Goal: Task Accomplishment & Management: Complete application form

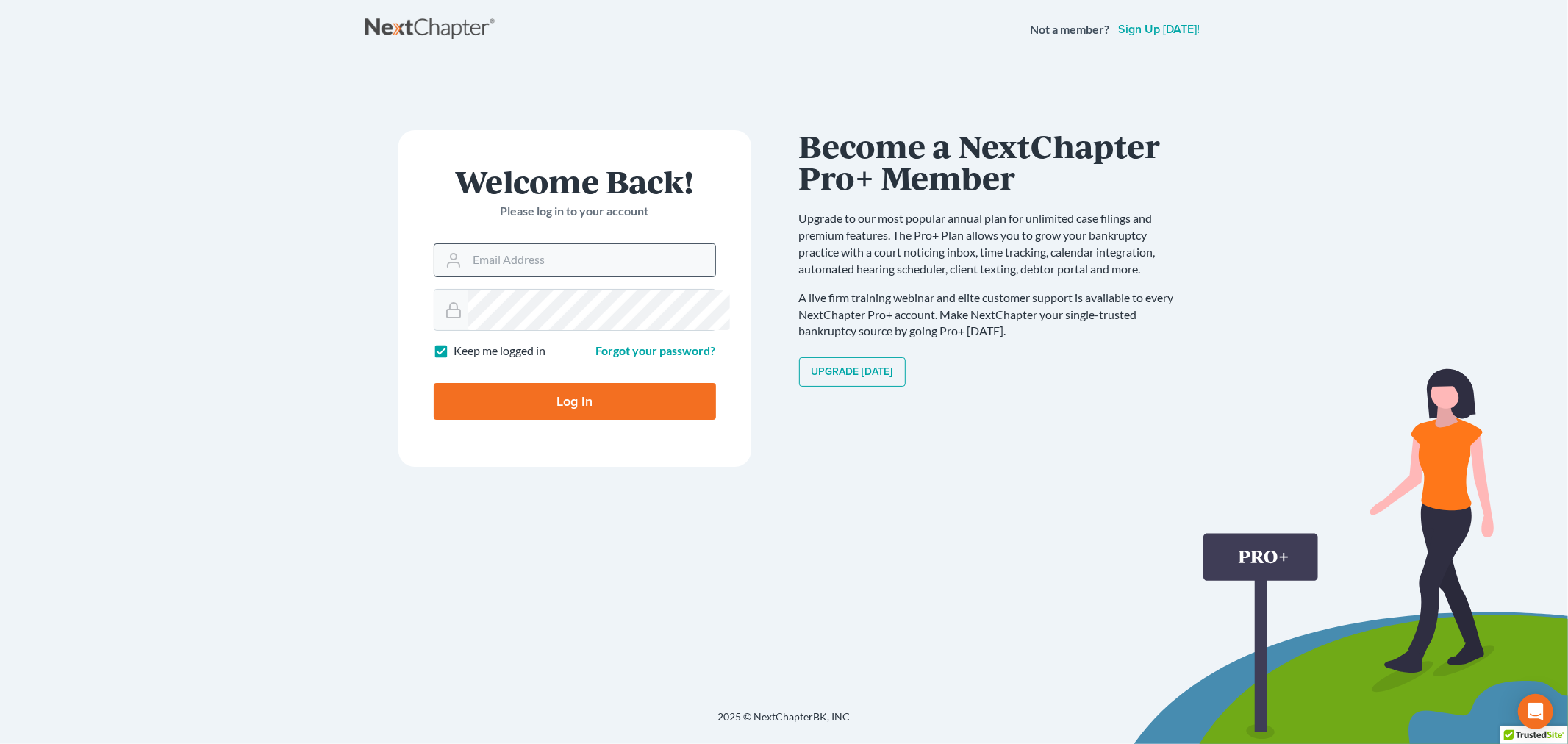
click at [538, 277] on input "Email Address" at bounding box center [591, 260] width 247 height 32
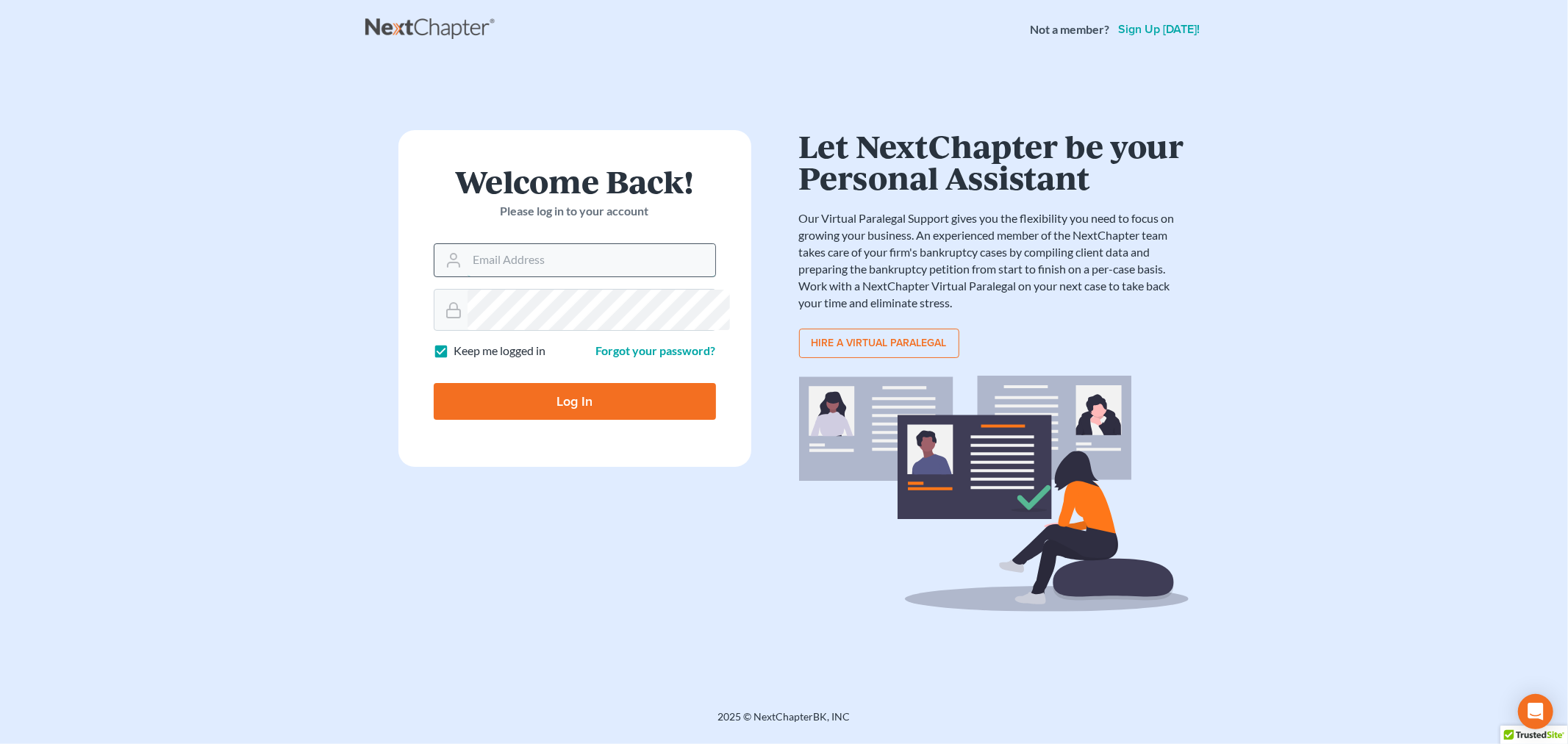
type input "[PERSON_NAME][EMAIL_ADDRESS][DOMAIN_NAME]"
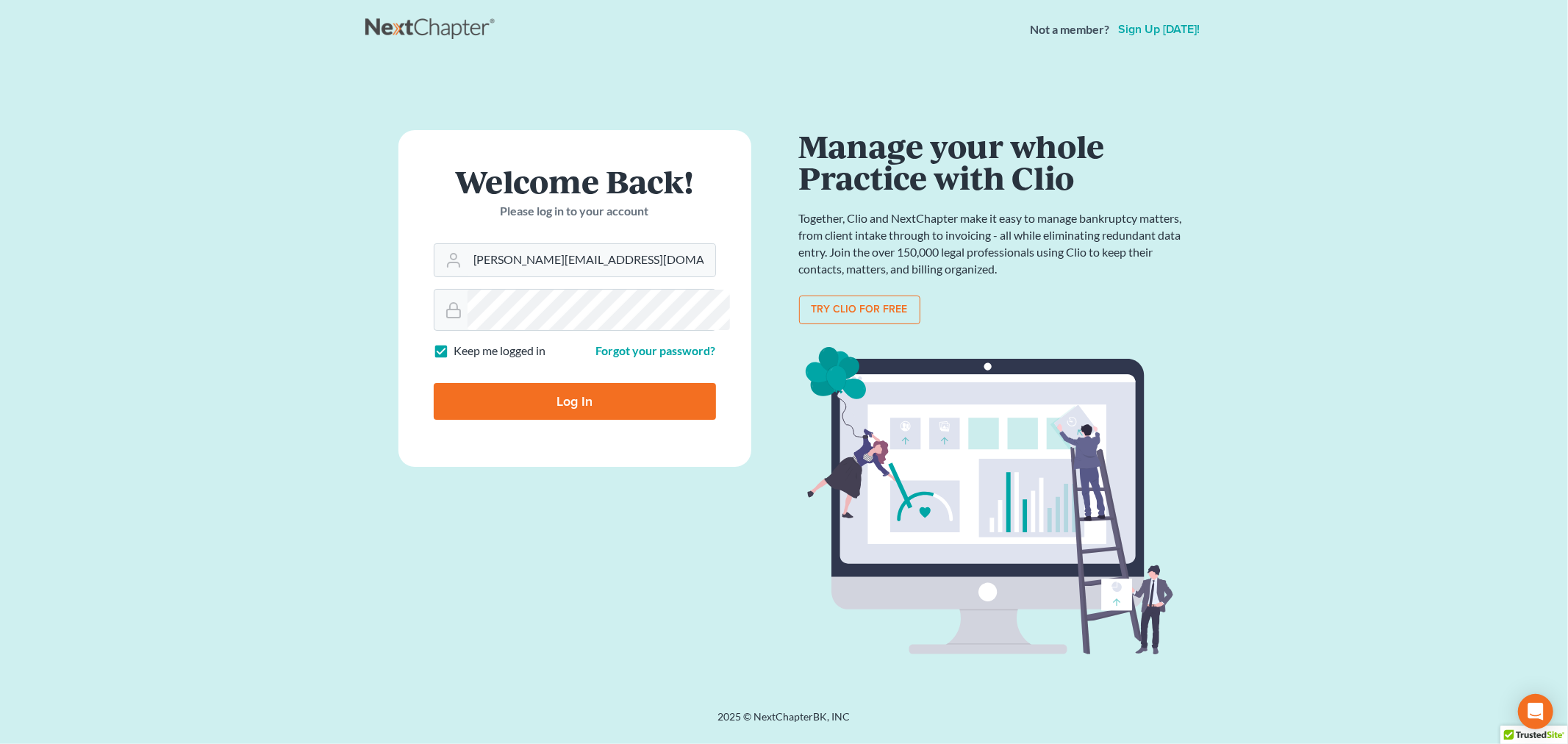
click at [618, 419] on input "Log In" at bounding box center [575, 401] width 283 height 37
type input "Thinking..."
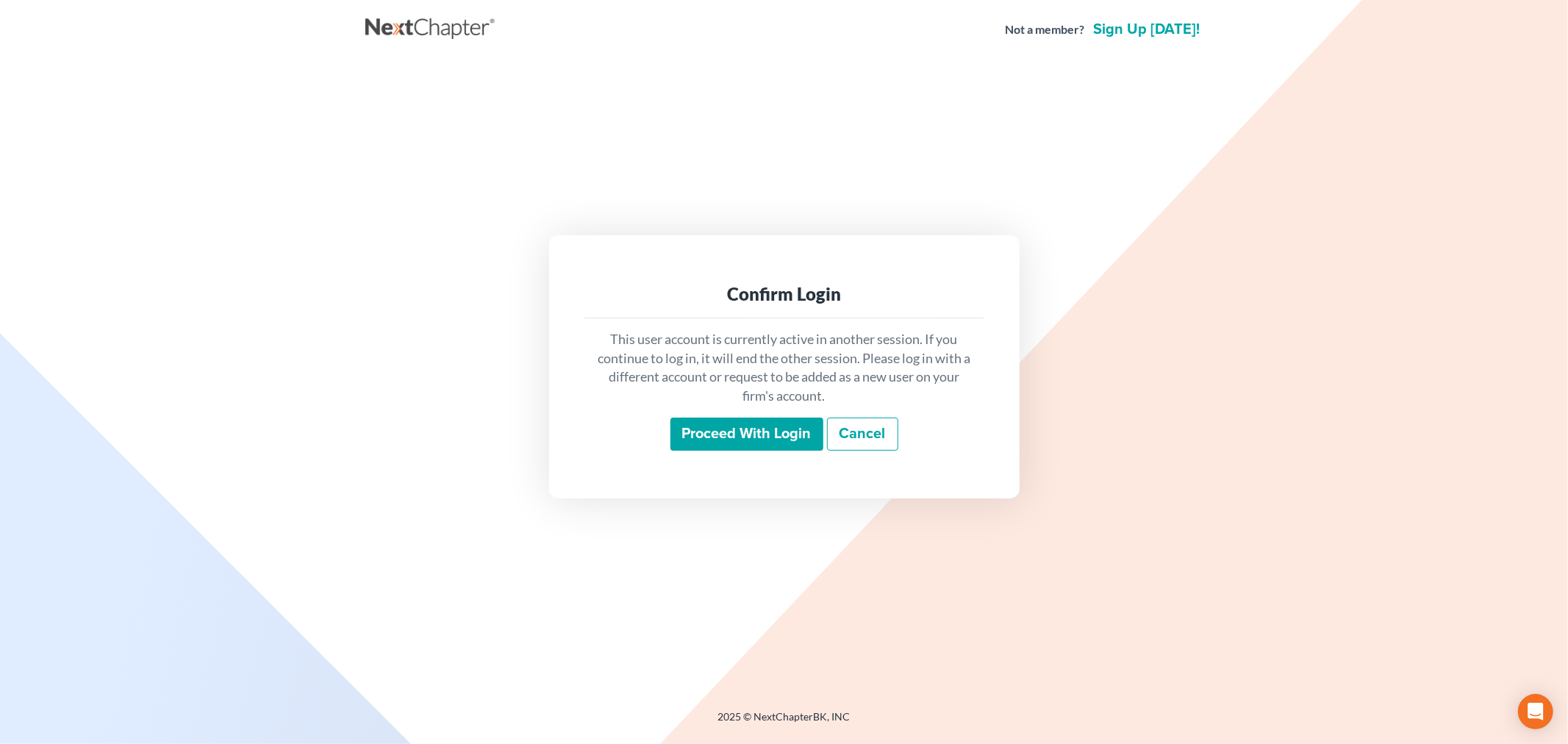
click at [695, 451] on input "Proceed with login" at bounding box center [747, 435] width 153 height 34
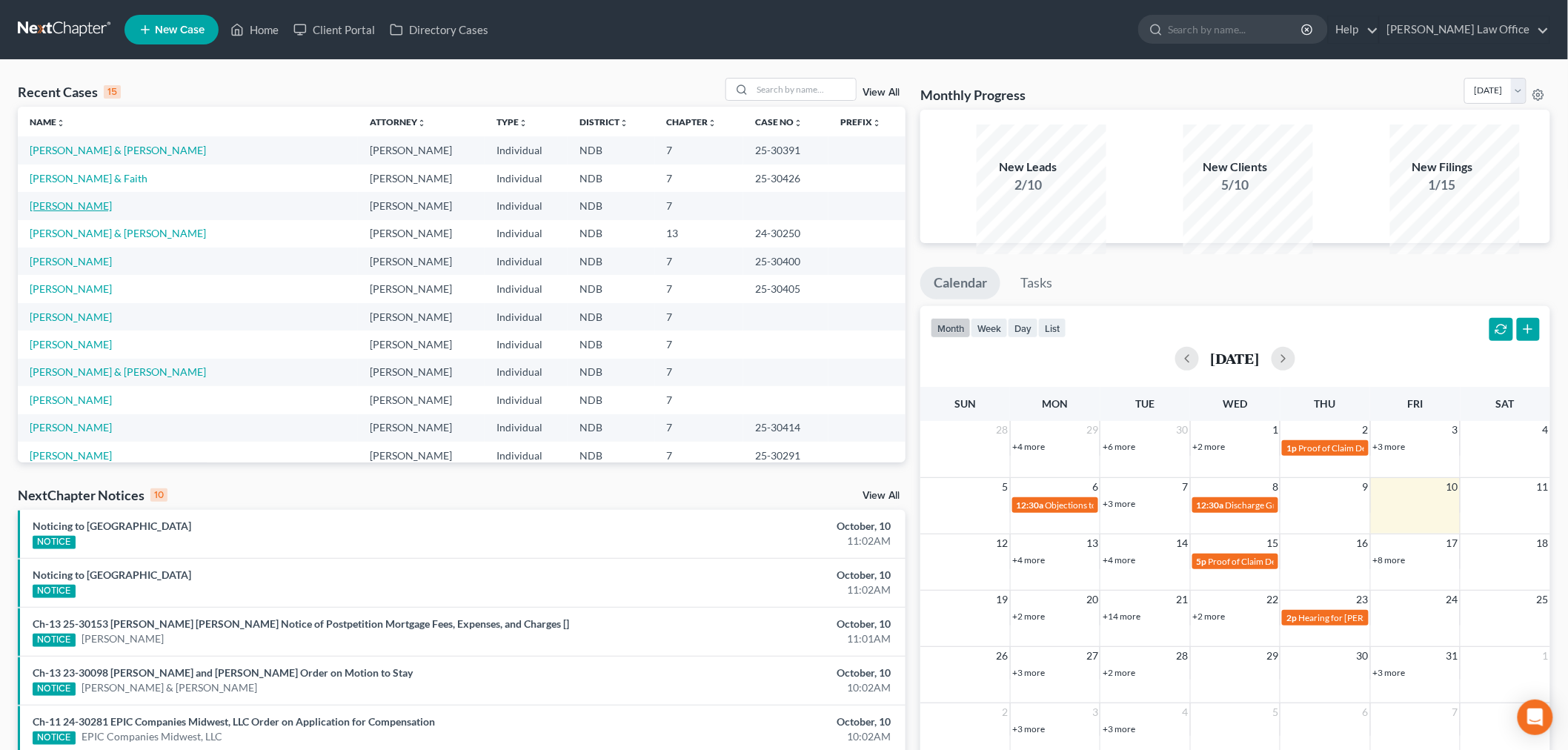
click at [80, 212] on link "[PERSON_NAME]" at bounding box center [70, 206] width 82 height 12
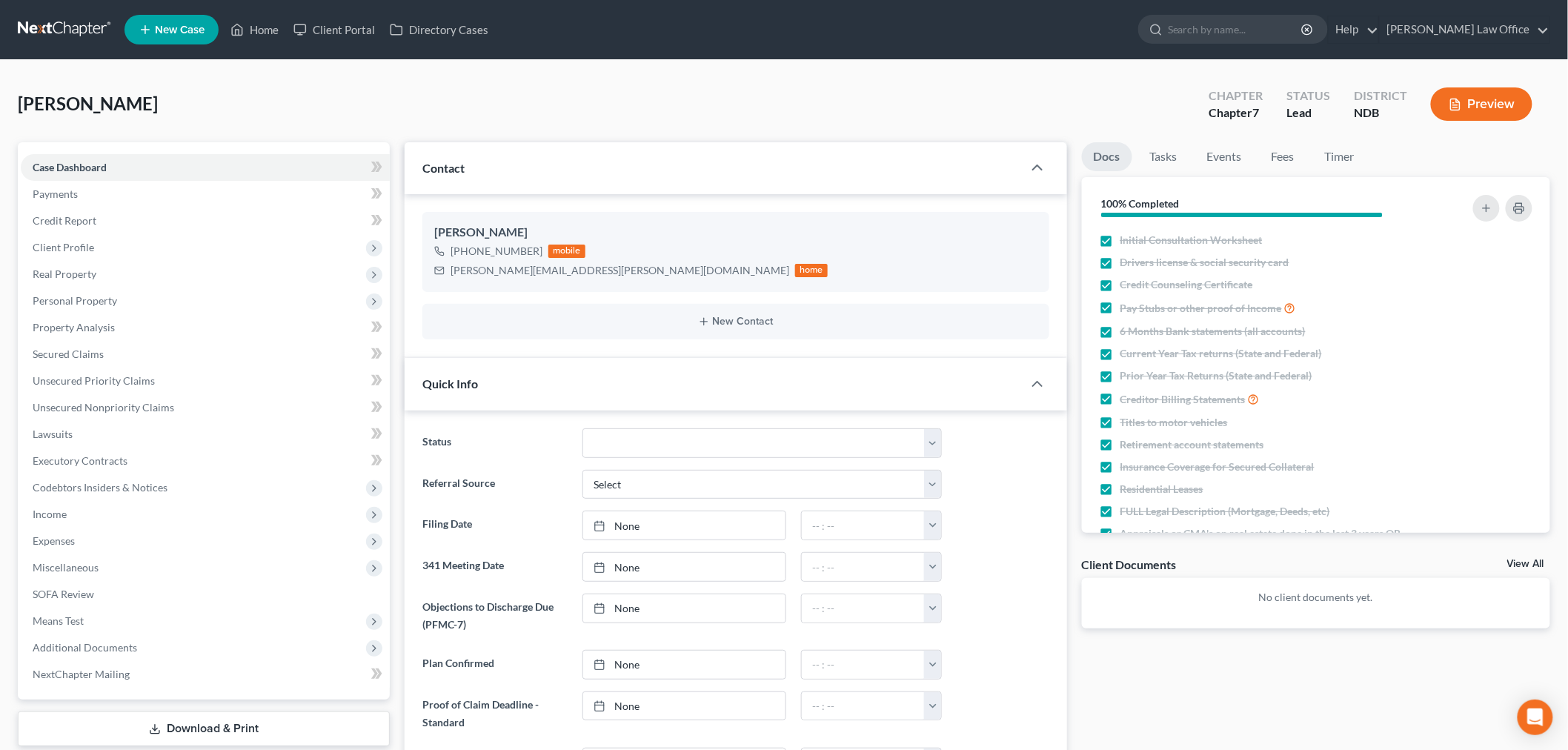
scroll to position [148, 0]
click at [690, 458] on select "10 - Chapter 13 Discharged 11 - Chapter 13 Converted to 7 12 - Debt Settlement/…" at bounding box center [762, 443] width 360 height 29
select select "5"
click at [586, 458] on select "10 - Chapter 13 Discharged 11 - Chapter 13 Converted to 7 12 - Debt Settlement/…" at bounding box center [762, 443] width 360 height 29
click at [1190, 171] on link "Tasks" at bounding box center [1164, 157] width 51 height 29
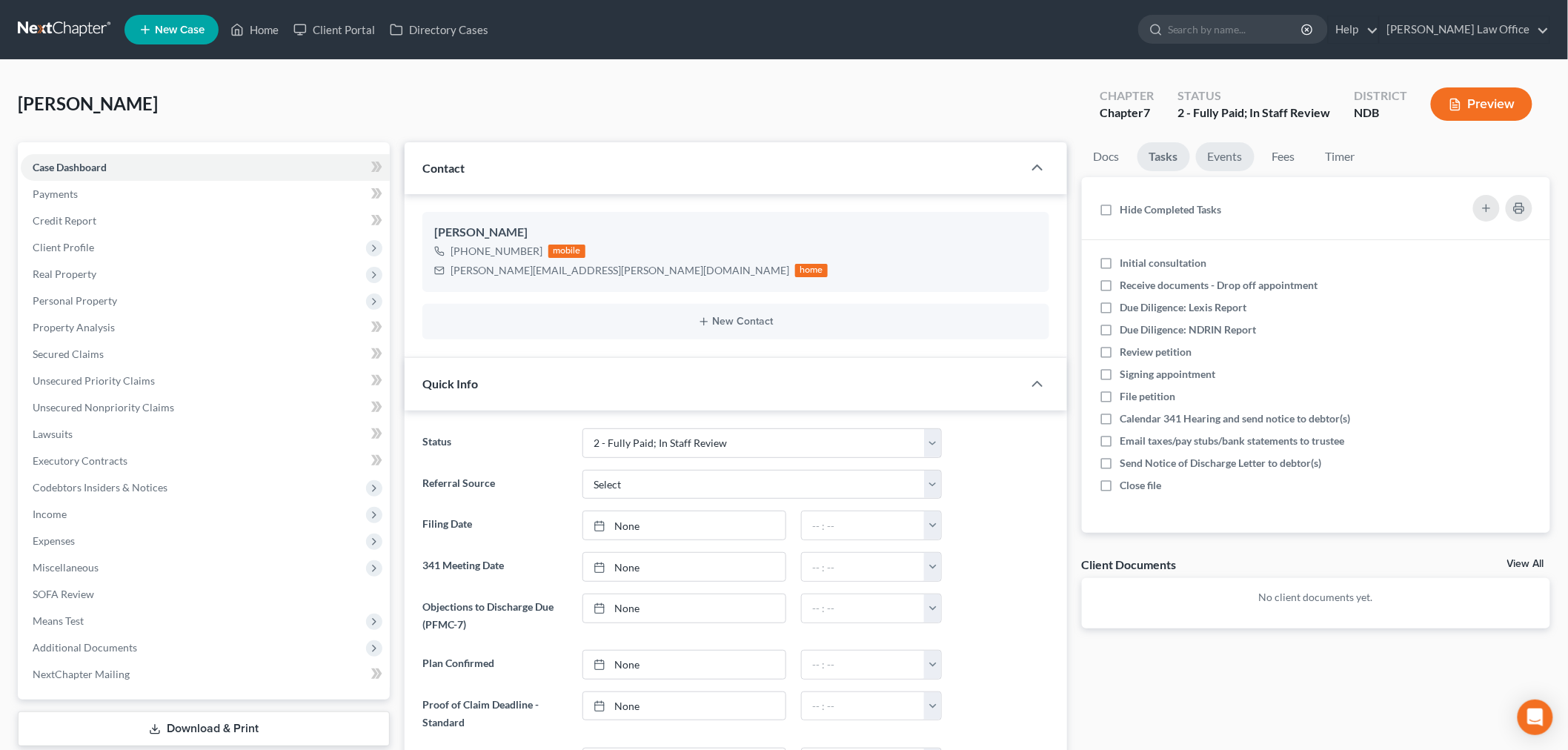
click at [1239, 171] on link "Events" at bounding box center [1225, 157] width 59 height 29
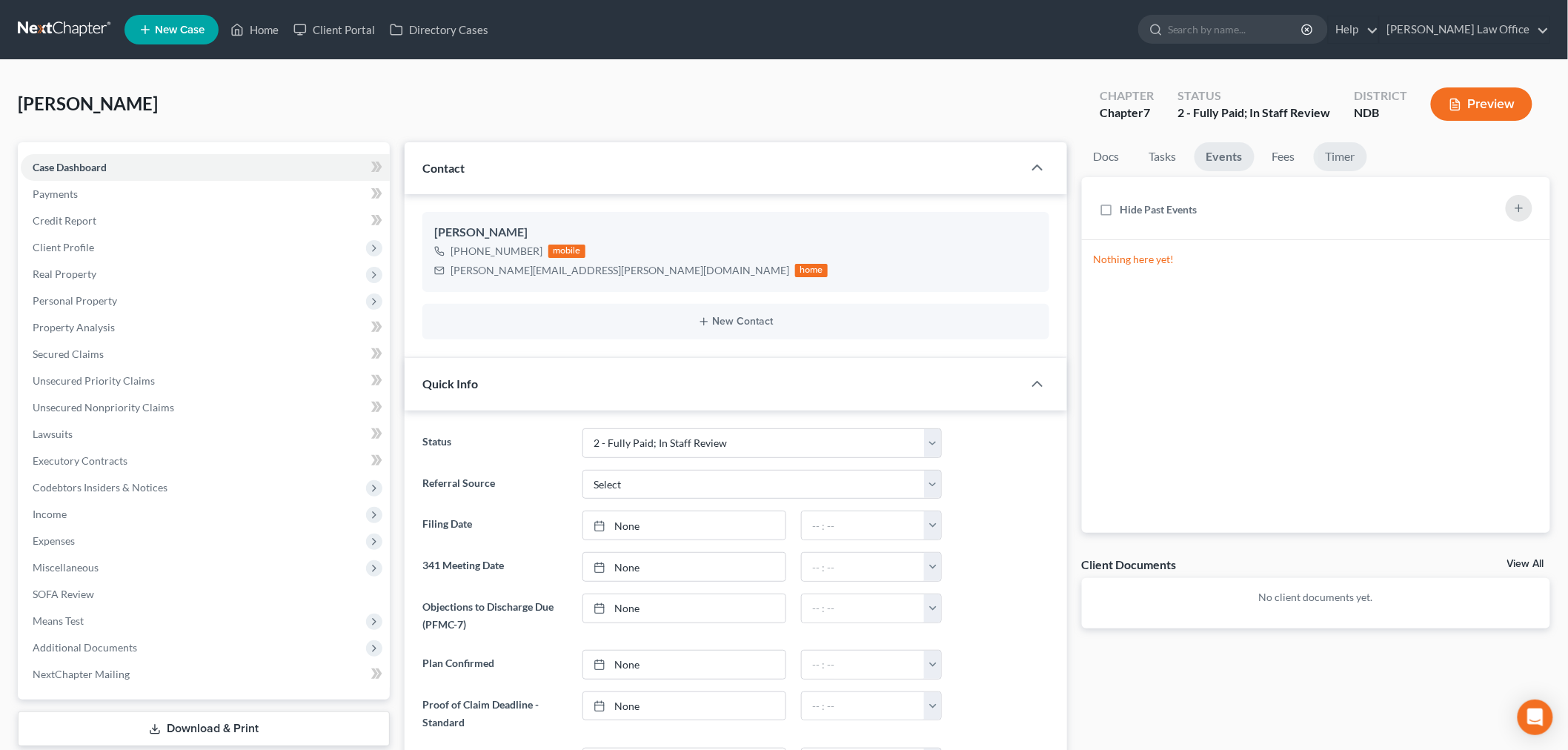
click at [1368, 171] on link "Timer" at bounding box center [1340, 157] width 53 height 29
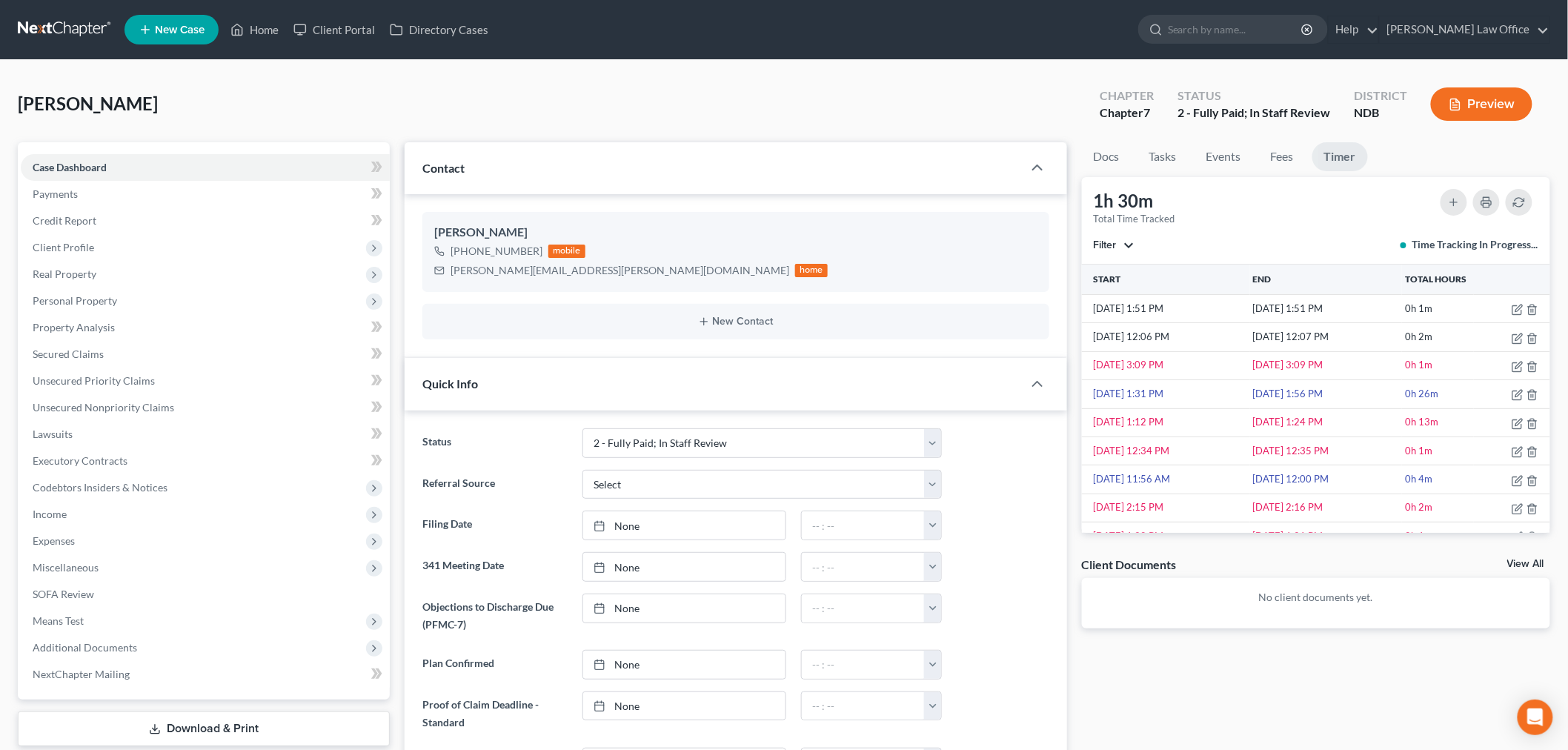
click at [1108, 251] on span "Filter" at bounding box center [1105, 245] width 23 height 12
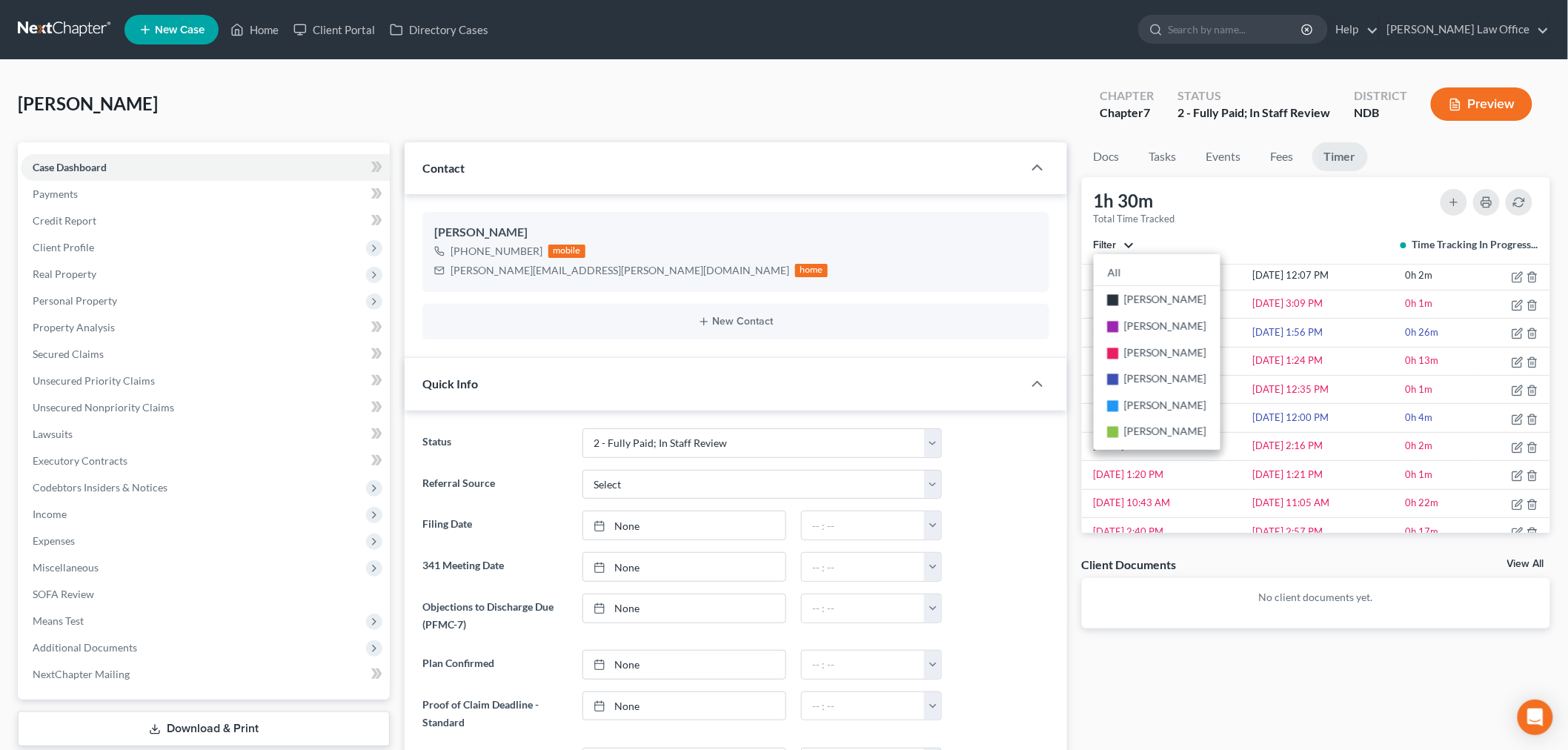
scroll to position [107, 0]
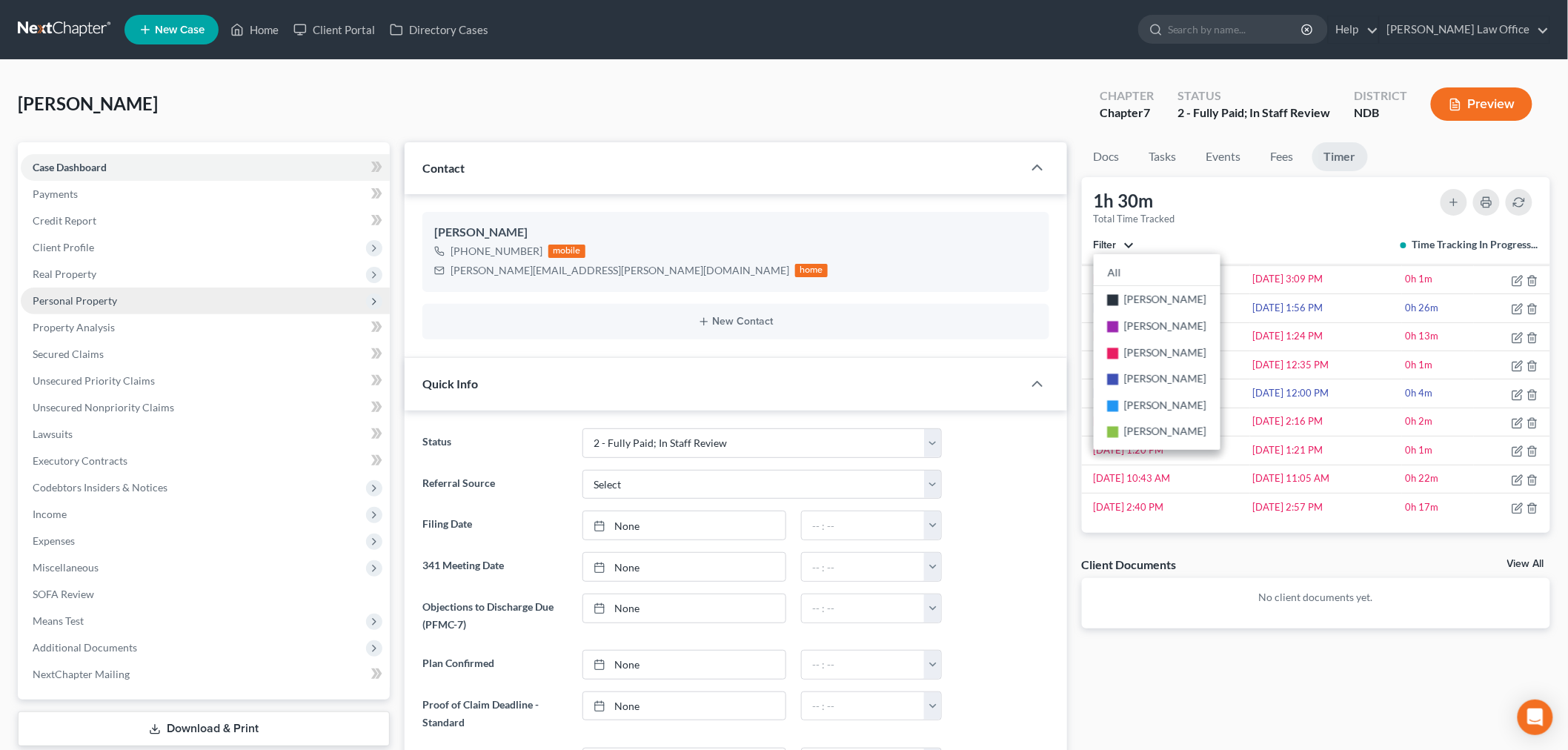
click at [161, 314] on span "Personal Property" at bounding box center [205, 300] width 369 height 27
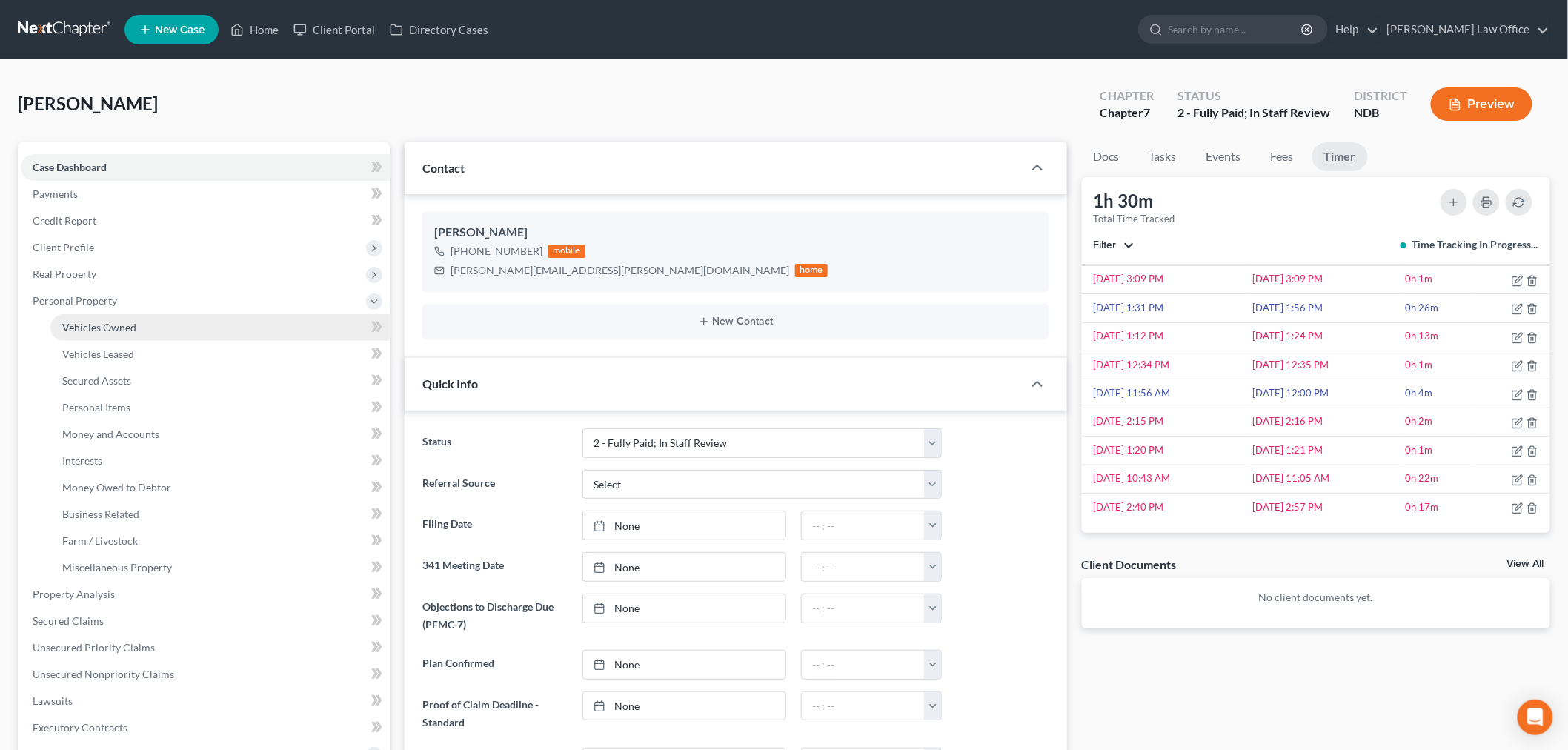
click at [136, 333] on span "Vehicles Owned" at bounding box center [99, 327] width 74 height 12
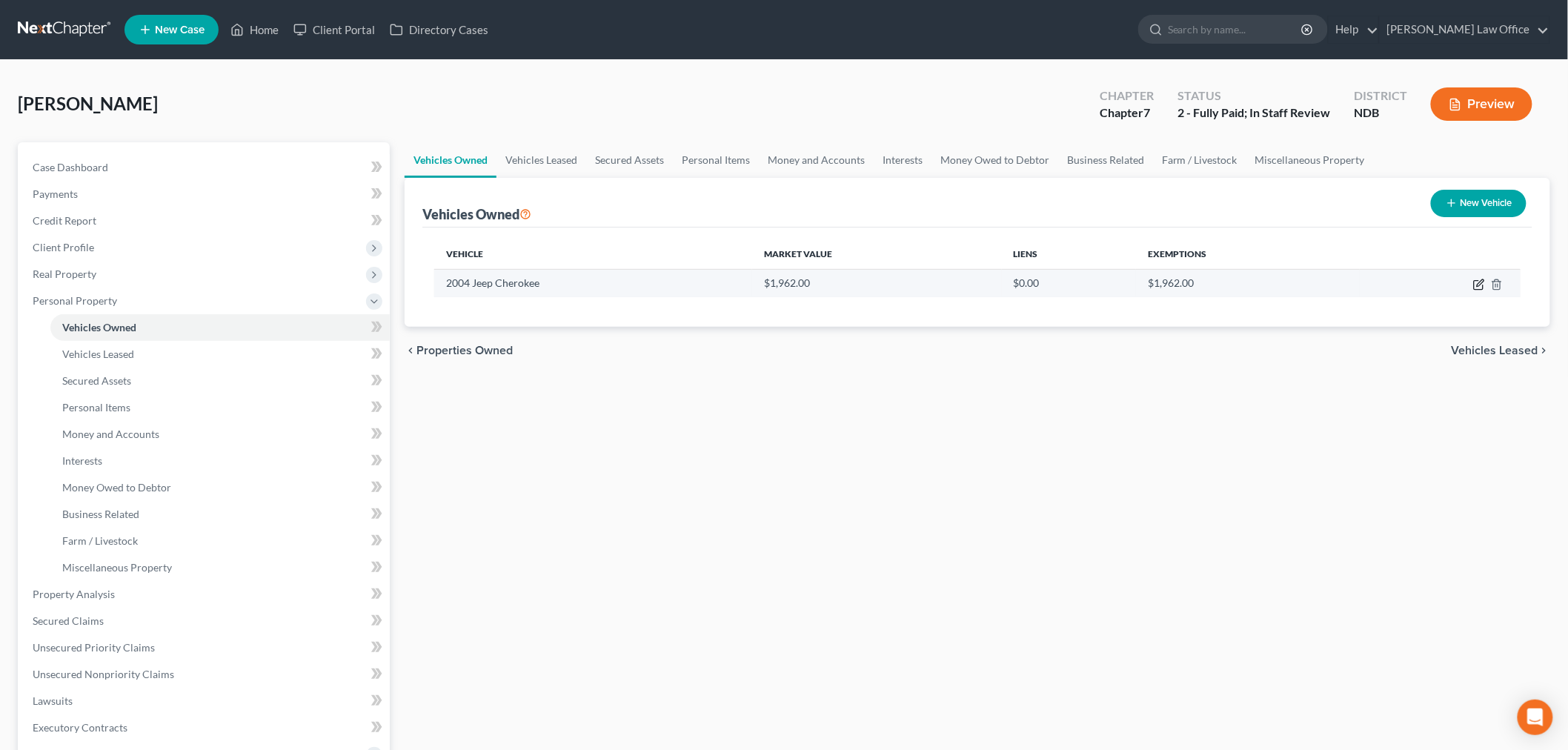
click at [1474, 290] on icon "button" at bounding box center [1479, 286] width 9 height 9
select select "0"
select select "22"
select select "4"
select select "0"
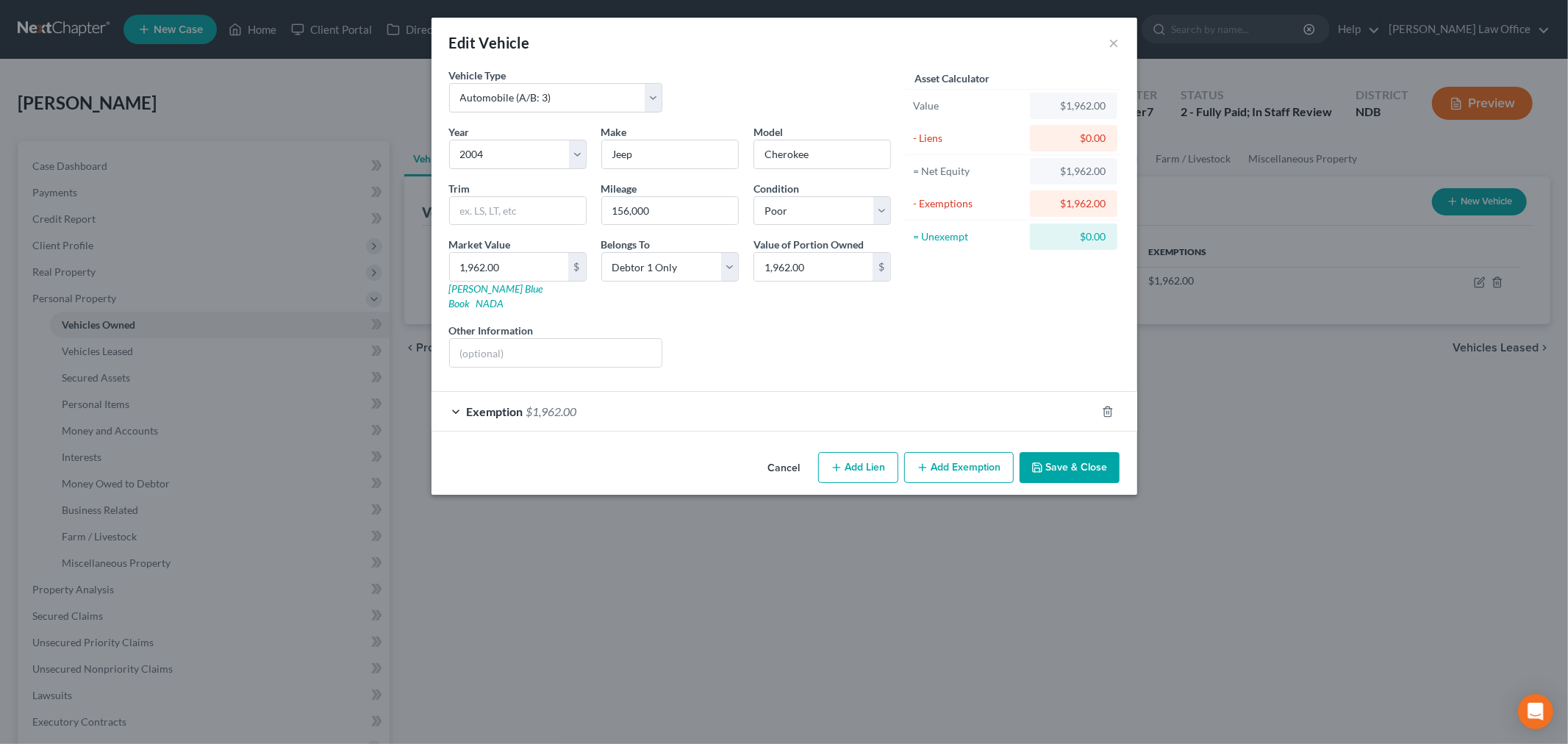
click at [1120, 483] on button "Save & Close" at bounding box center [1069, 467] width 100 height 31
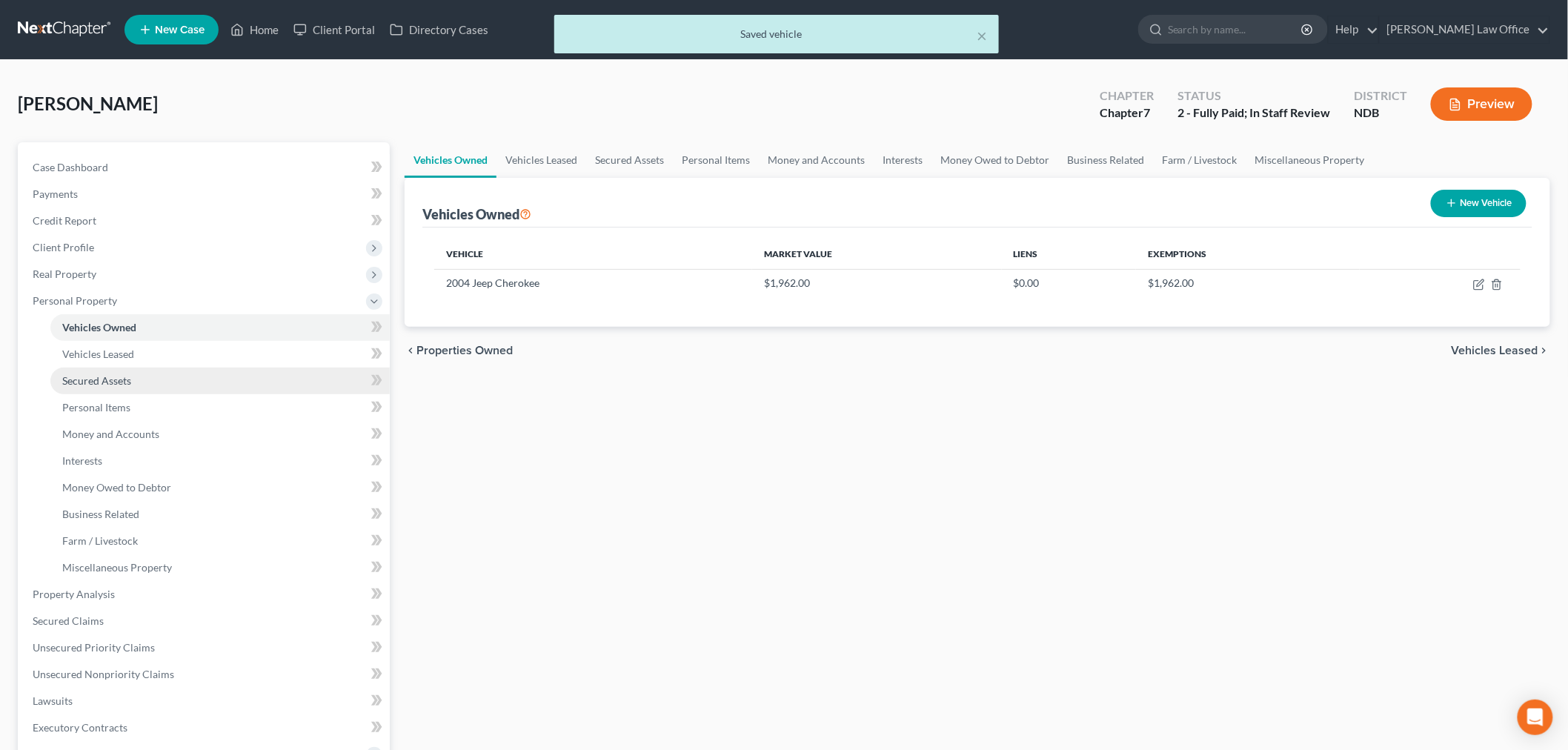
click at [172, 394] on link "Secured Assets" at bounding box center [219, 380] width 340 height 27
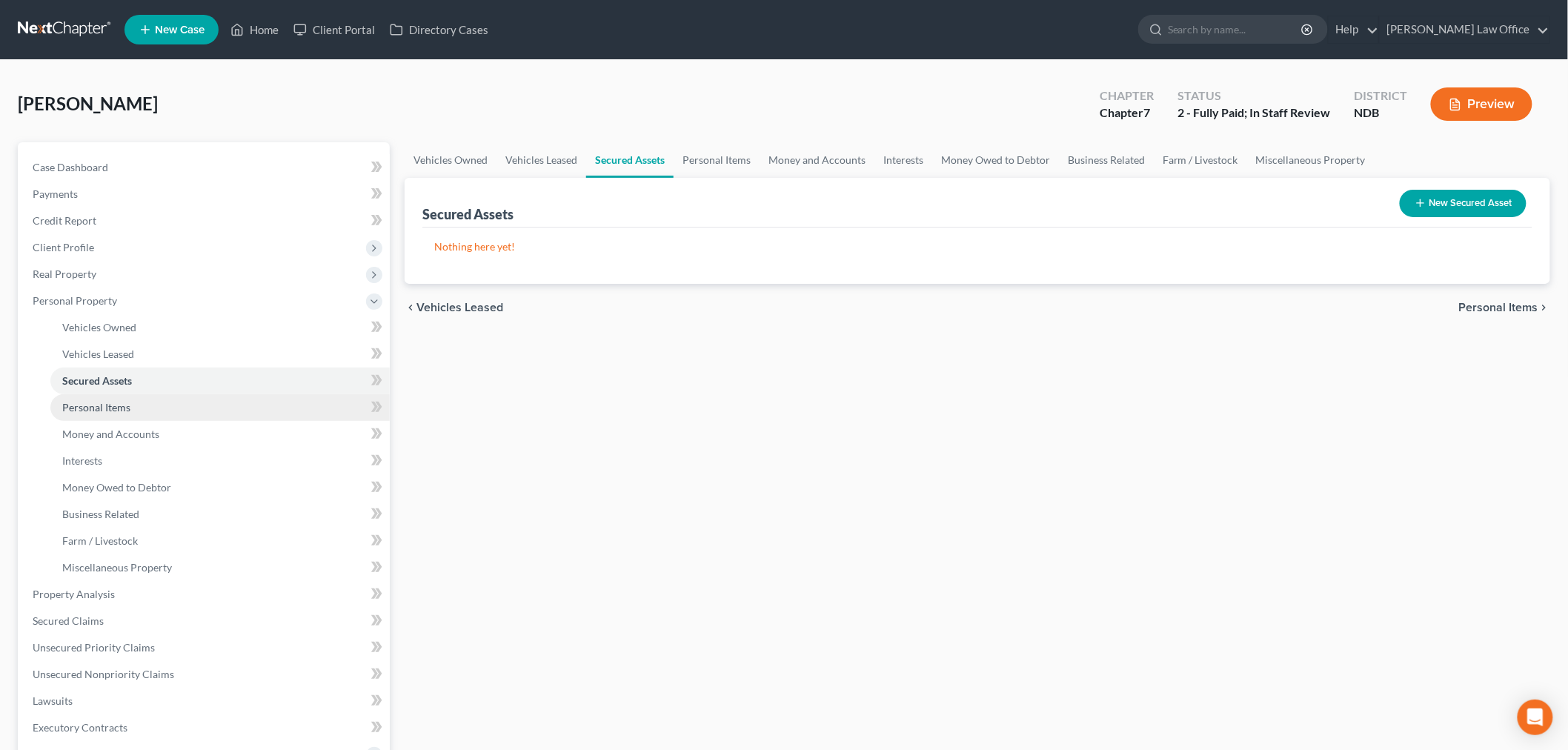
click at [130, 414] on span "Personal Items" at bounding box center [96, 407] width 69 height 12
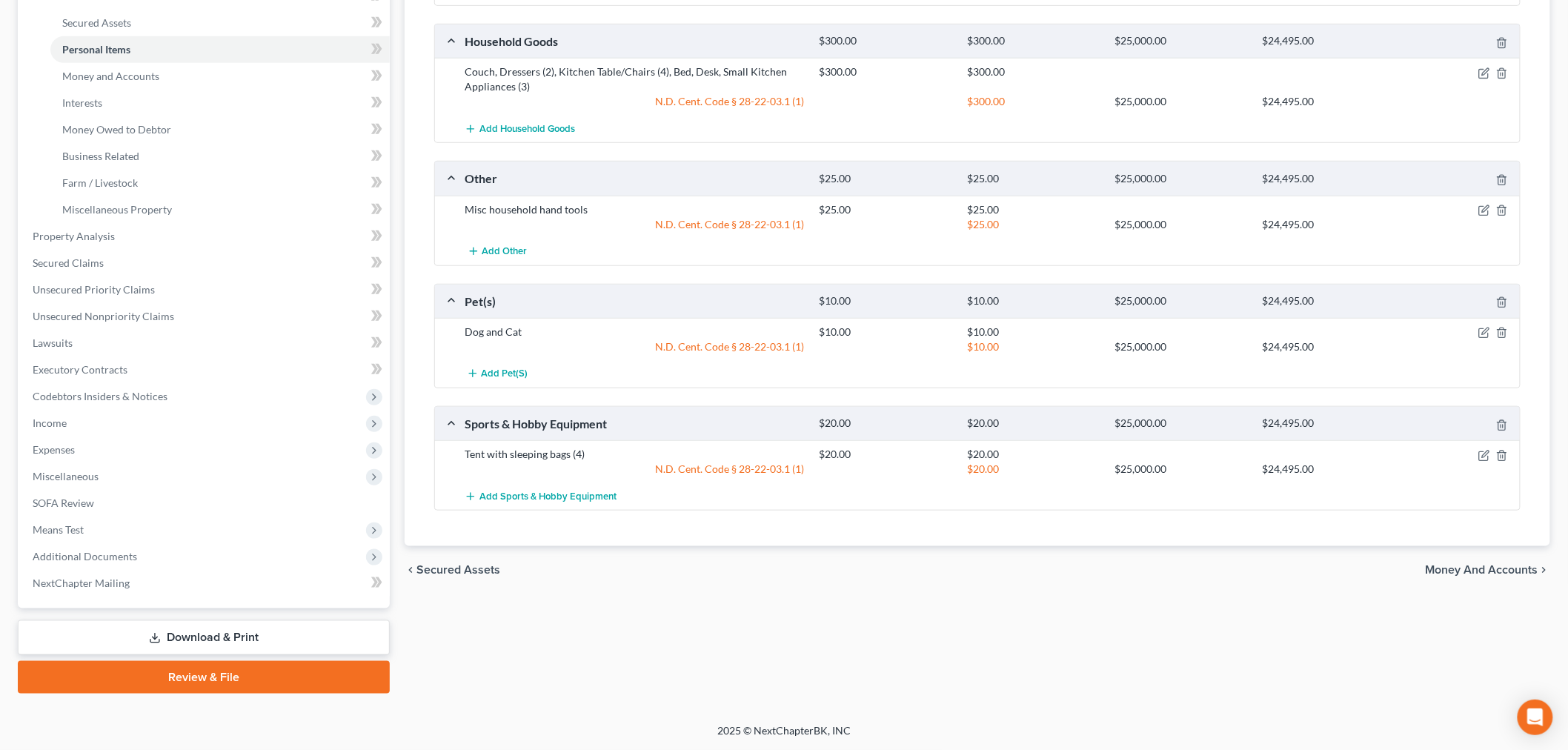
scroll to position [631, 0]
click at [1426, 564] on span "Money and Accounts" at bounding box center [1483, 569] width 112 height 12
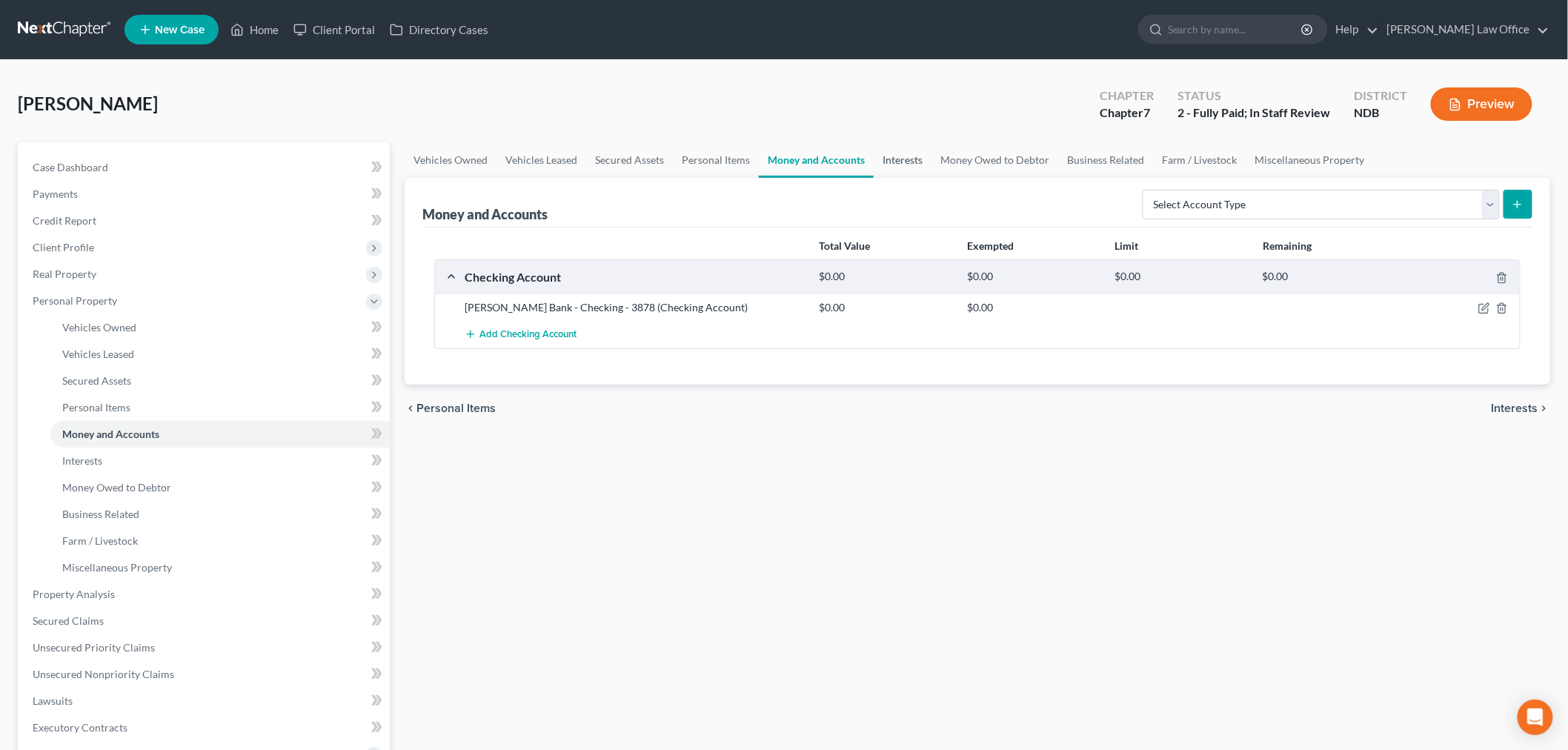
click at [932, 178] on link "Interests" at bounding box center [903, 160] width 58 height 35
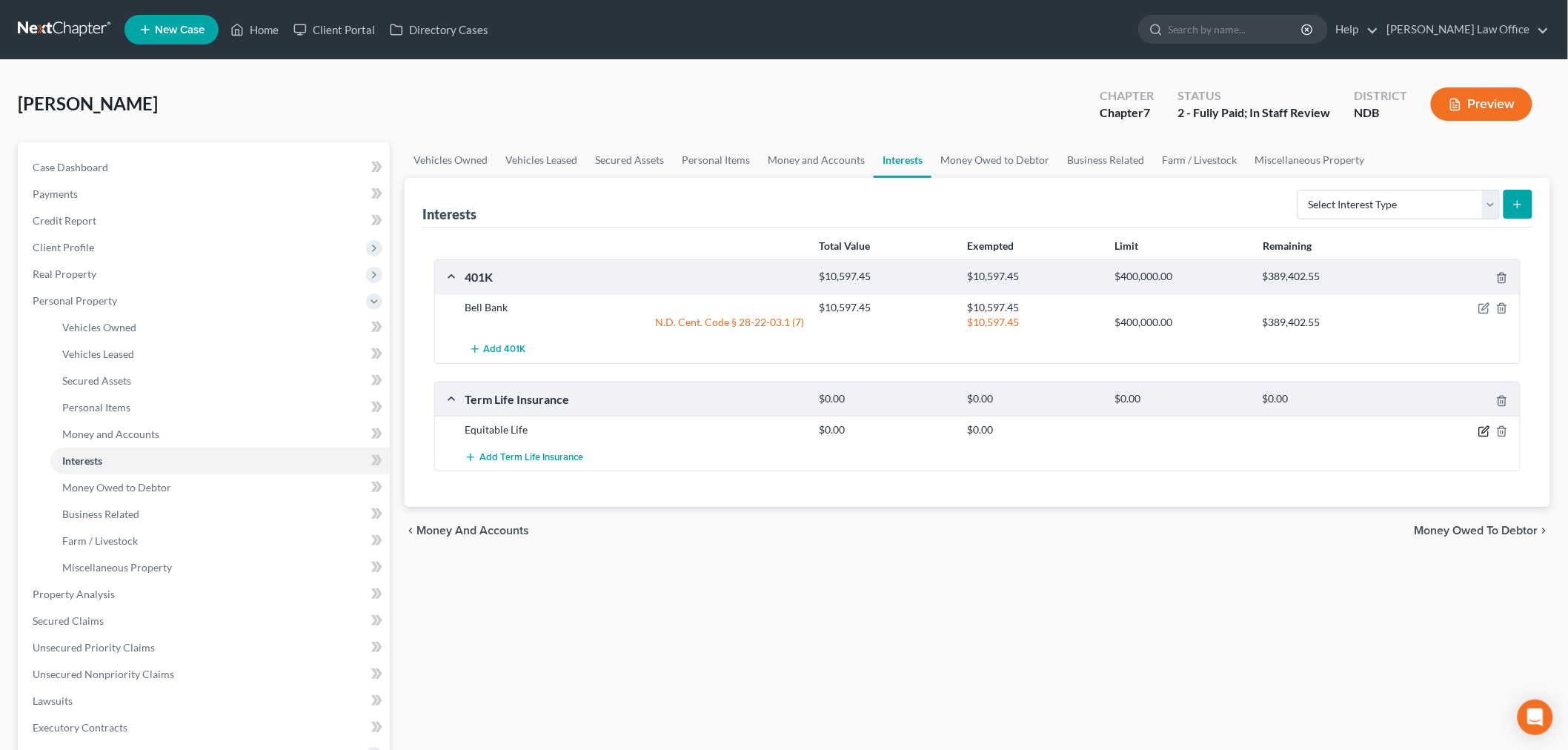
click at [1479, 437] on icon "button" at bounding box center [1484, 430] width 12 height 12
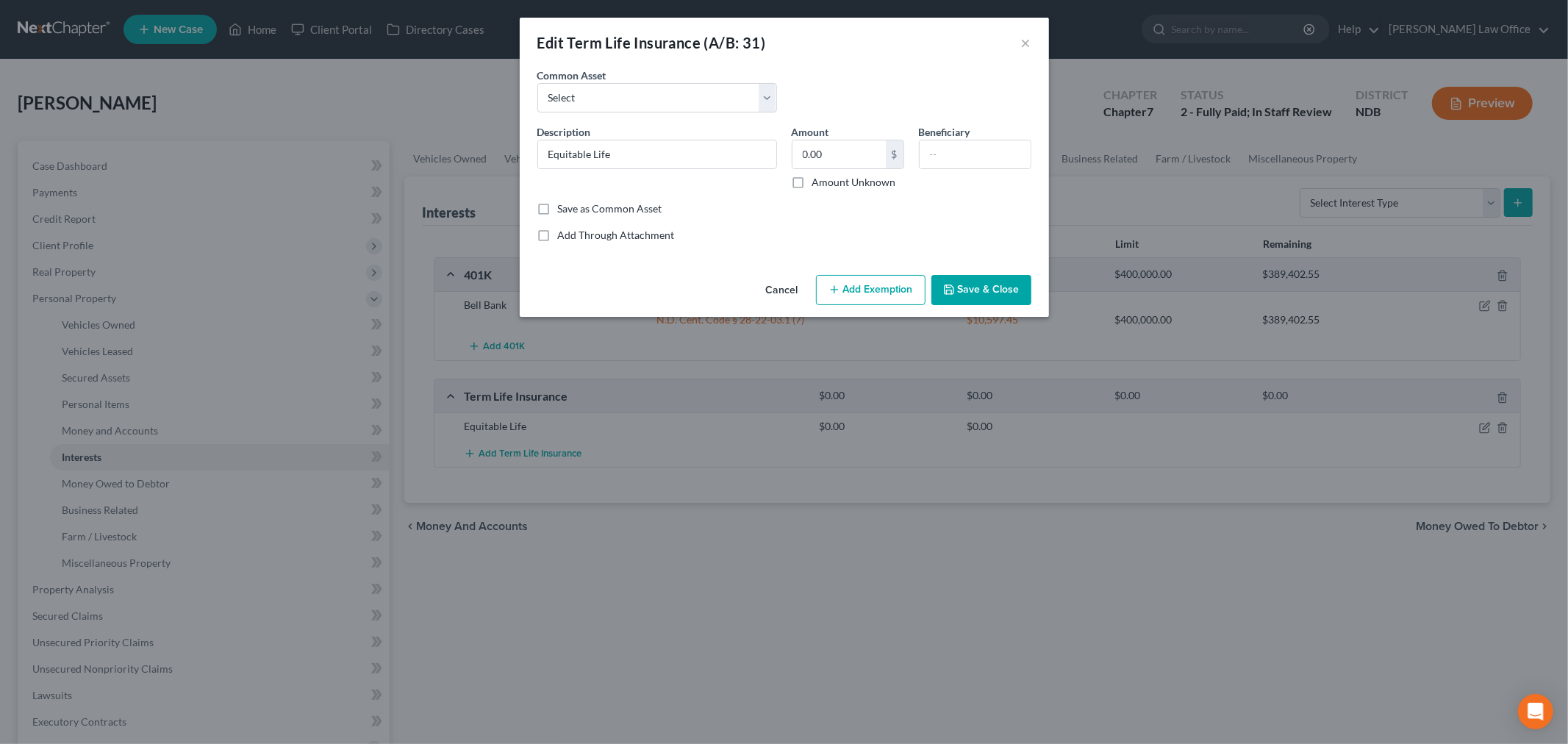
click at [547, 318] on div "Cancel Add Exemption Save & Close" at bounding box center [784, 293] width 529 height 49
click at [791, 306] on button "Cancel" at bounding box center [781, 291] width 56 height 29
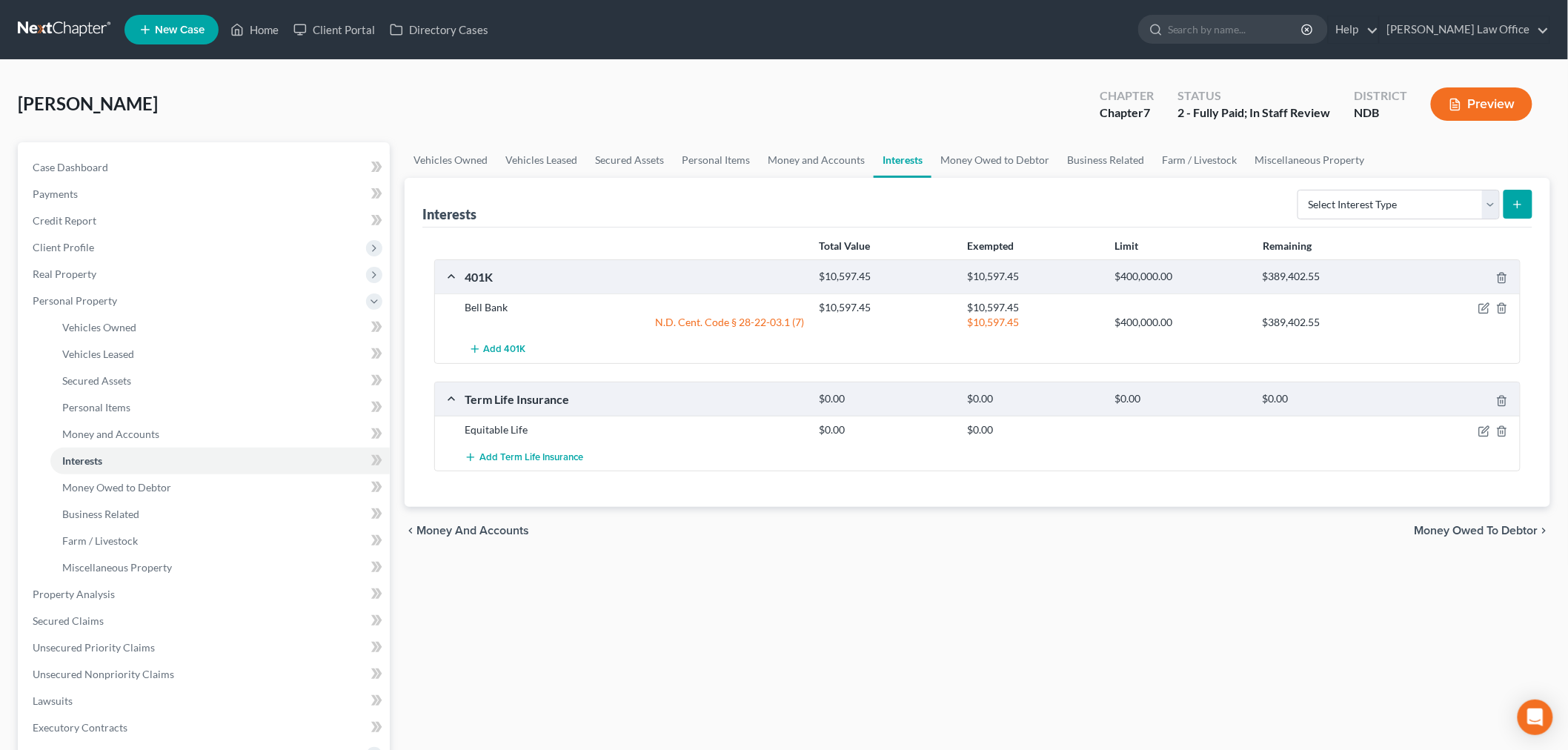
click at [415, 354] on div "Interests Select Interest Type 401K (A/B: 21) Annuity (A/B: 23) Bond (A/B: 18) …" at bounding box center [977, 342] width 1146 height 329
click at [430, 507] on div "Total Value Exempted Limit Remaining 401K $10,597.45 $10,597.45 $400,000.00 $38…" at bounding box center [978, 367] width 1111 height 280
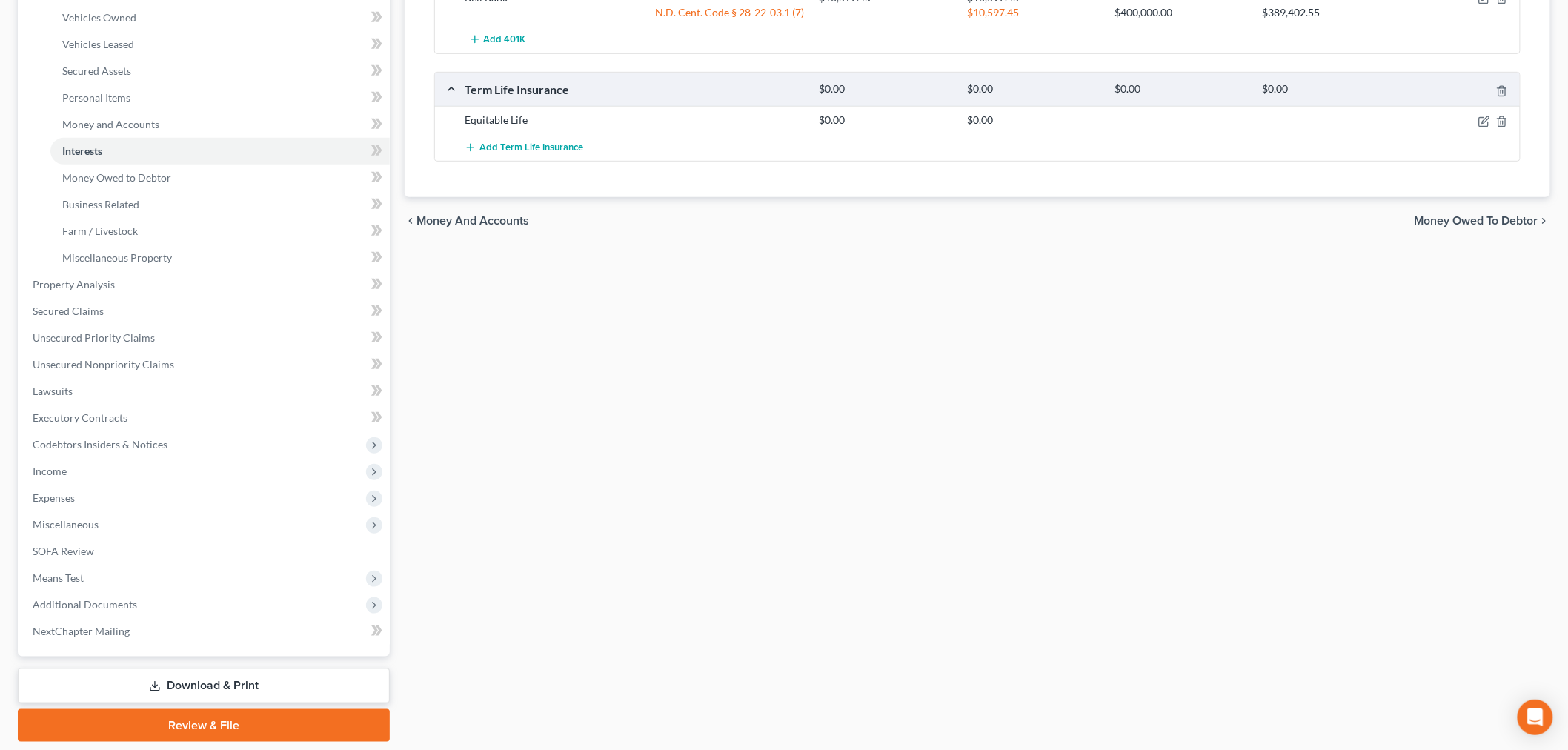
scroll to position [329, 0]
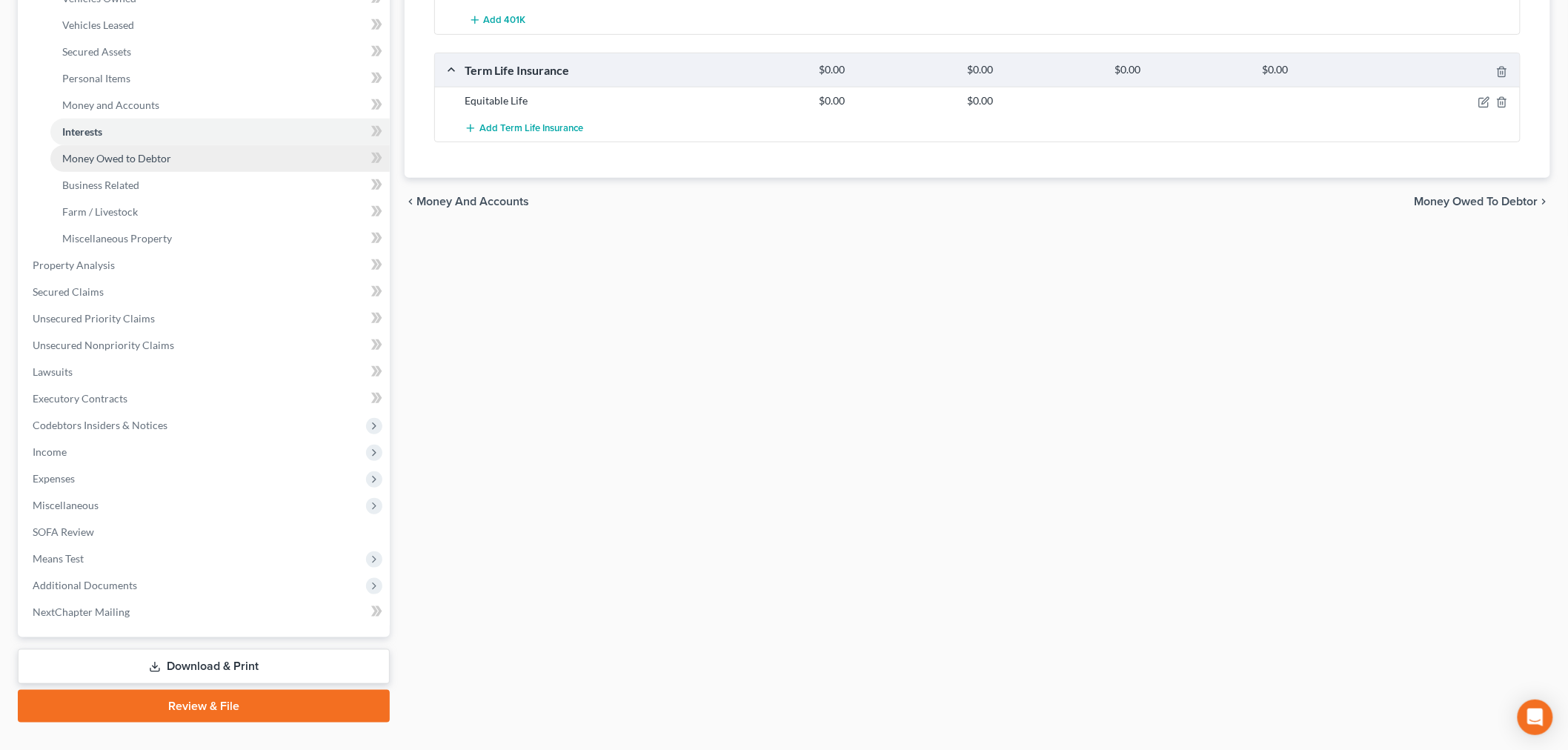
click at [176, 172] on link "Money Owed to Debtor" at bounding box center [219, 159] width 340 height 27
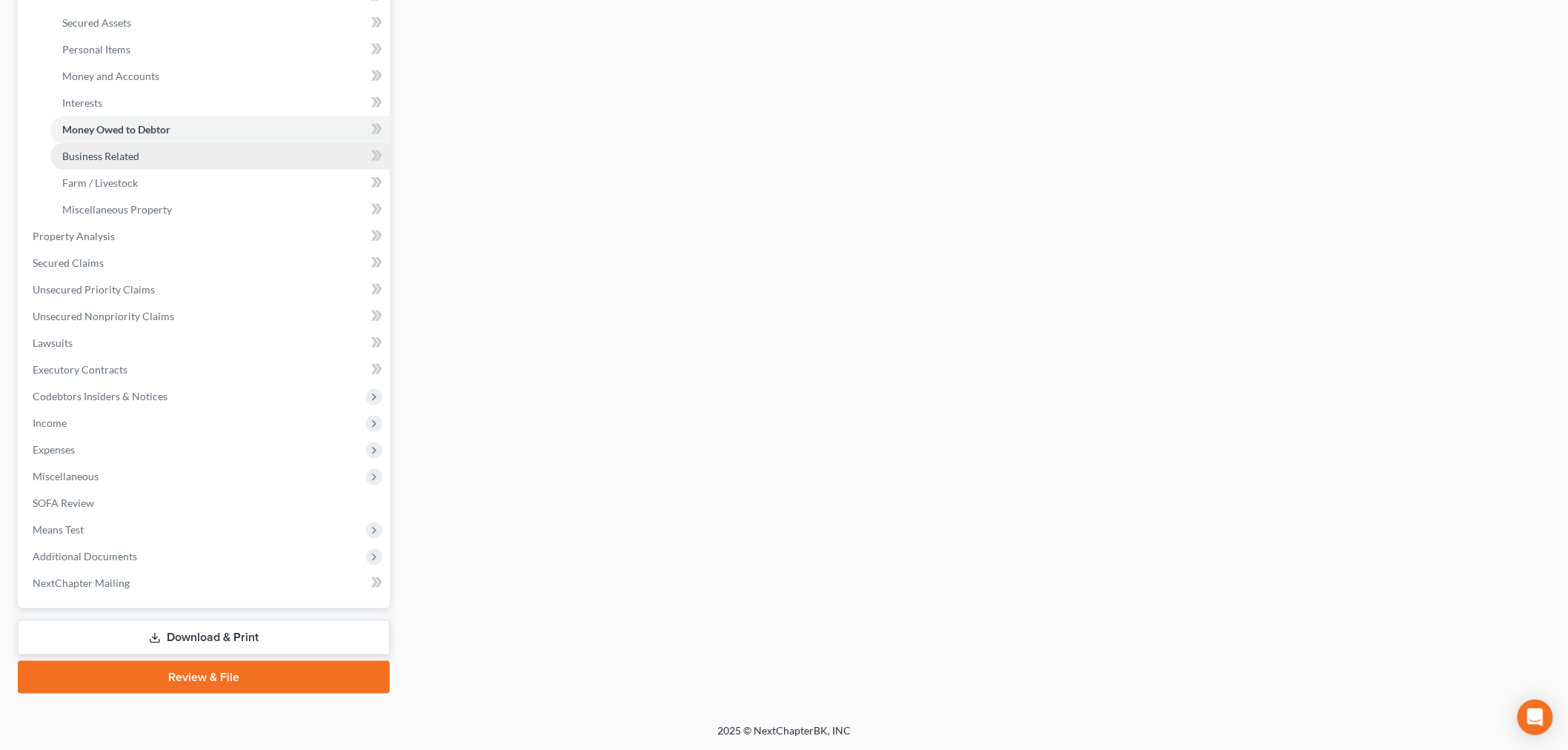
scroll to position [631, 0]
click at [88, 330] on link "Lawsuits" at bounding box center [205, 343] width 369 height 27
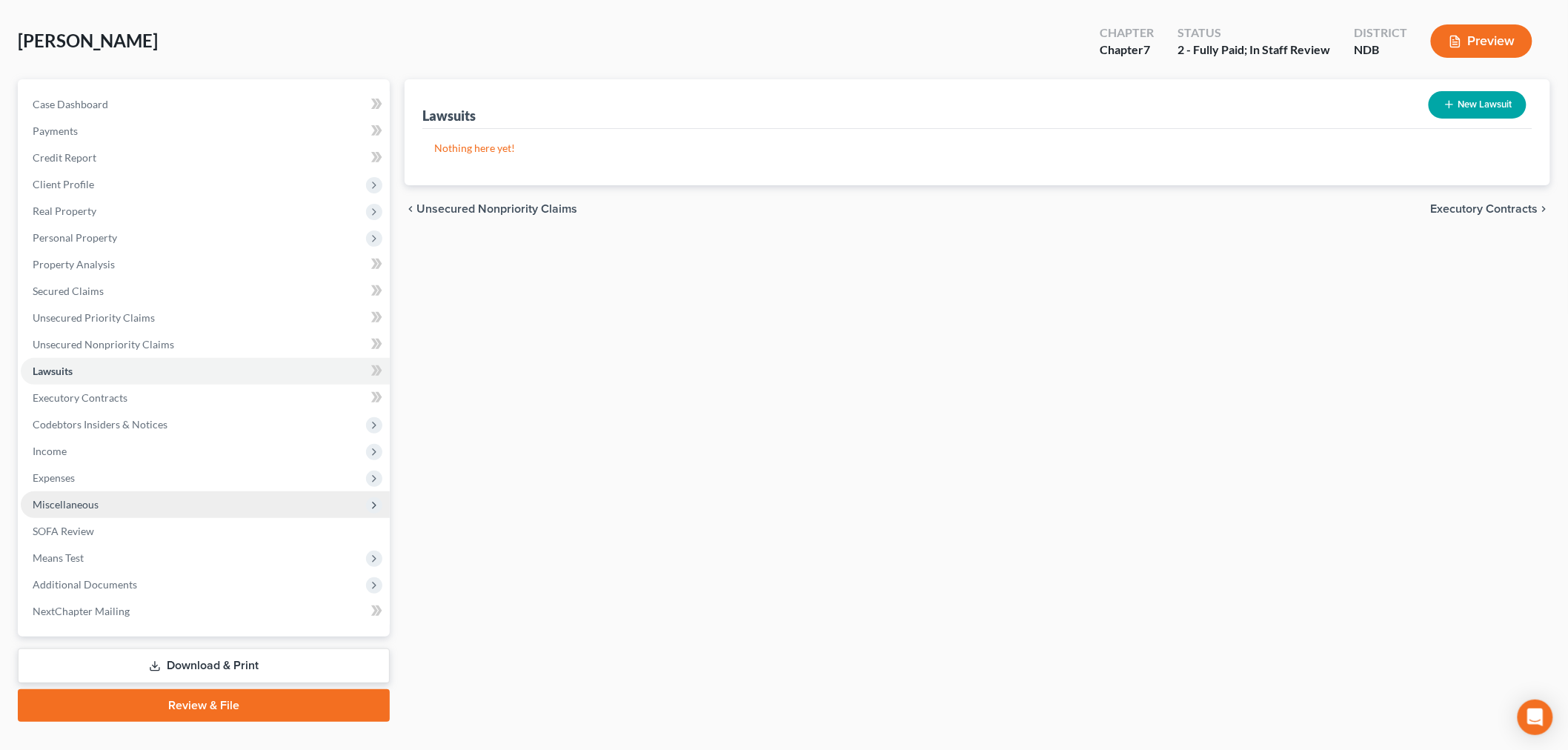
scroll to position [65, 0]
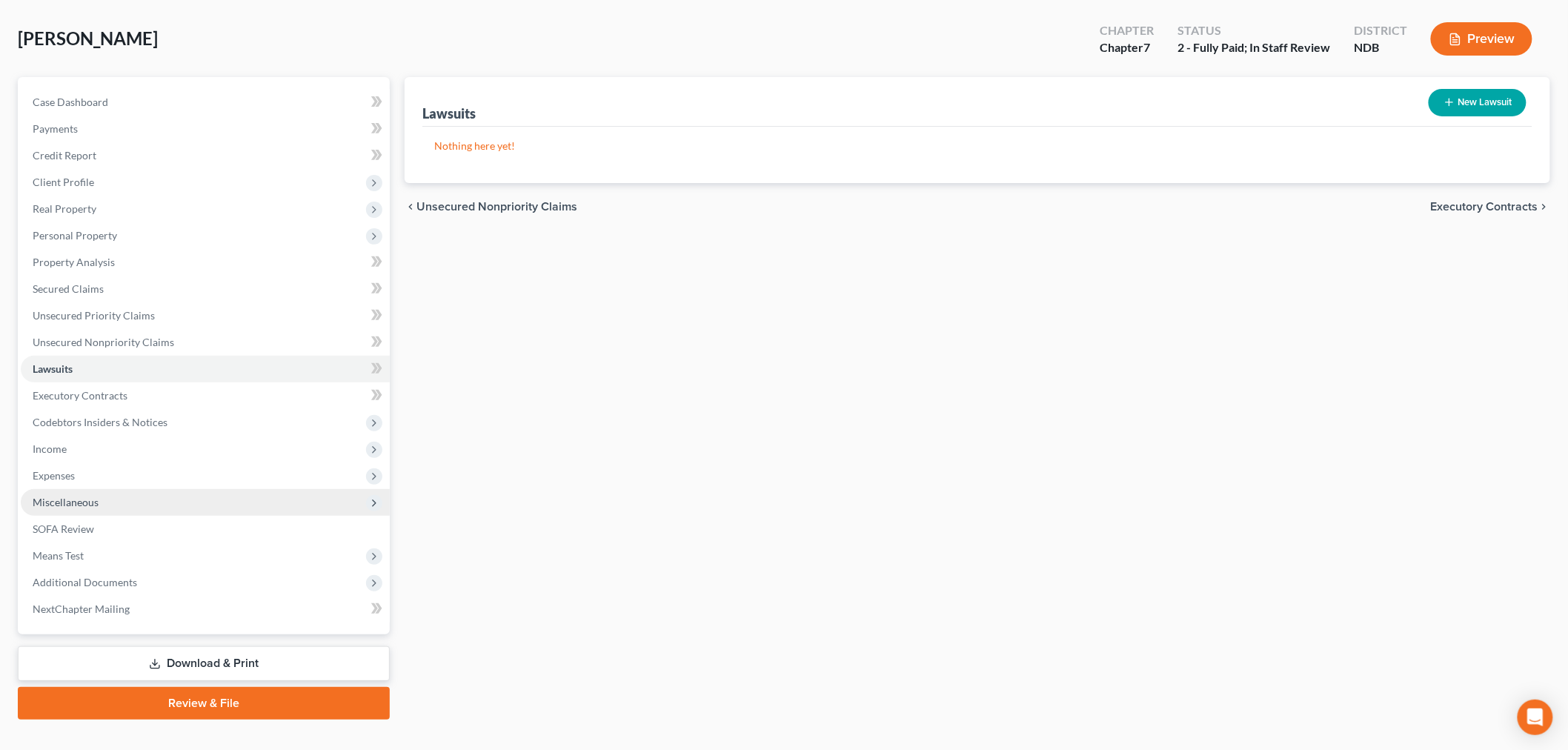
click at [141, 516] on span "Miscellaneous" at bounding box center [205, 502] width 369 height 27
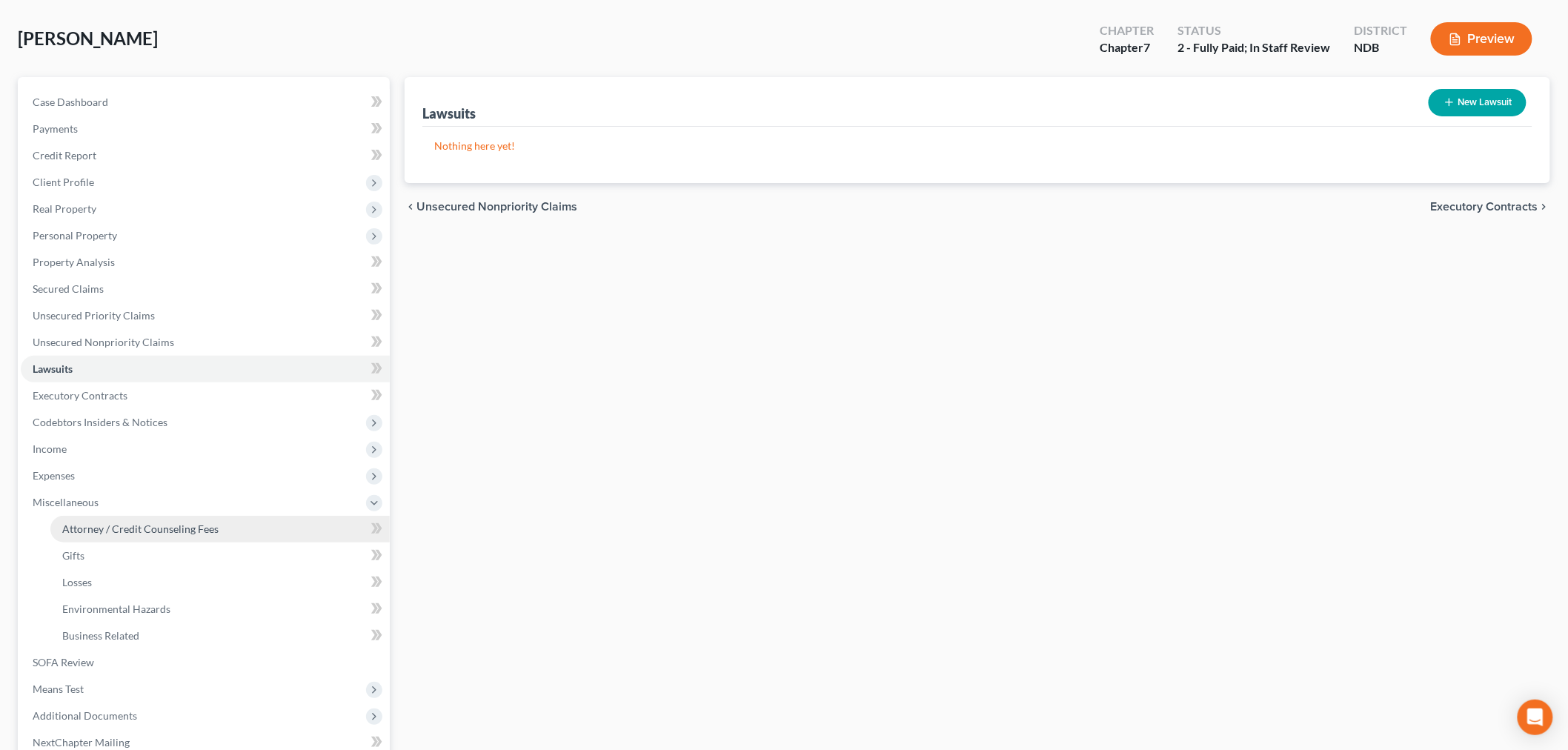
click at [121, 542] on link "Attorney / Credit Counseling Fees" at bounding box center [219, 529] width 340 height 27
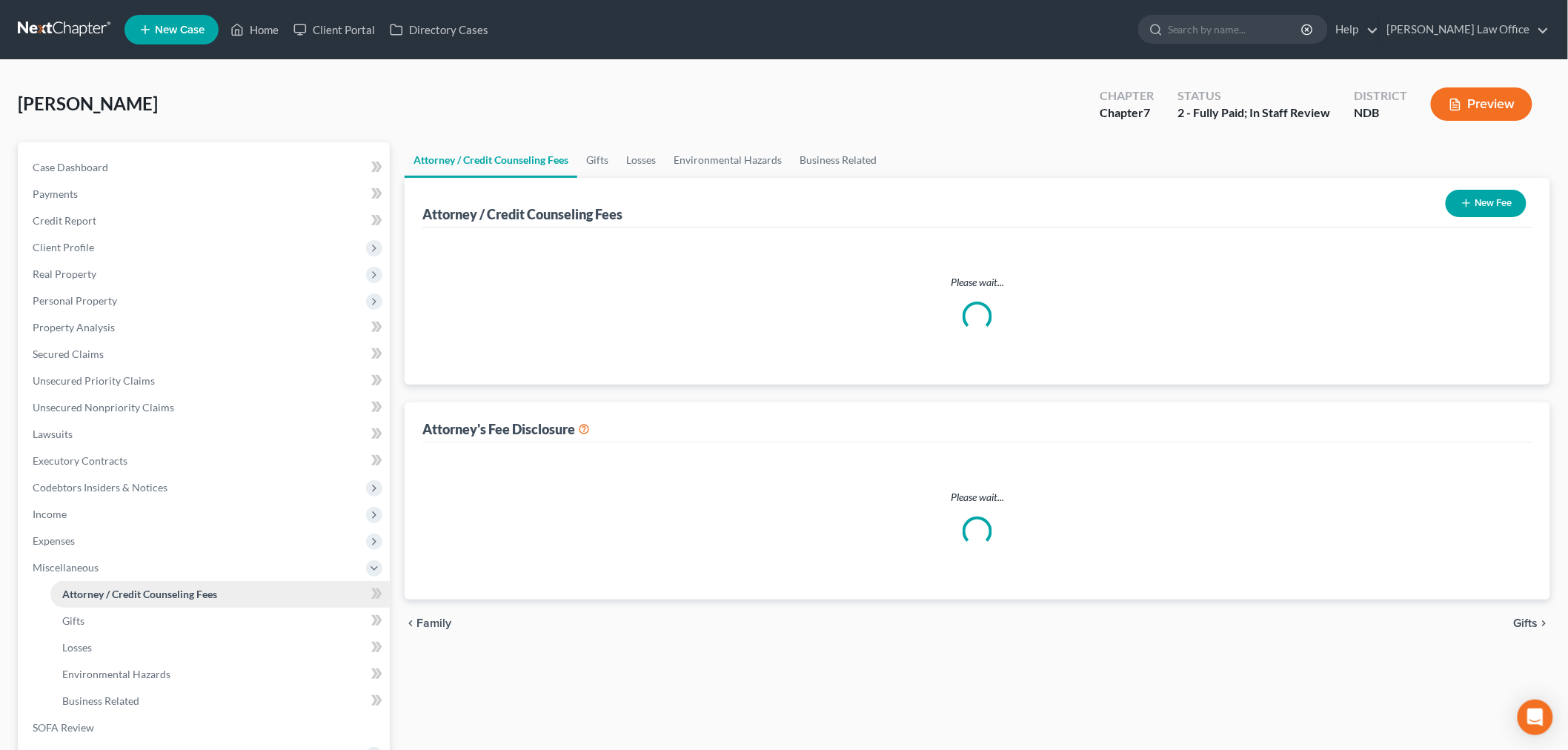
select select "5"
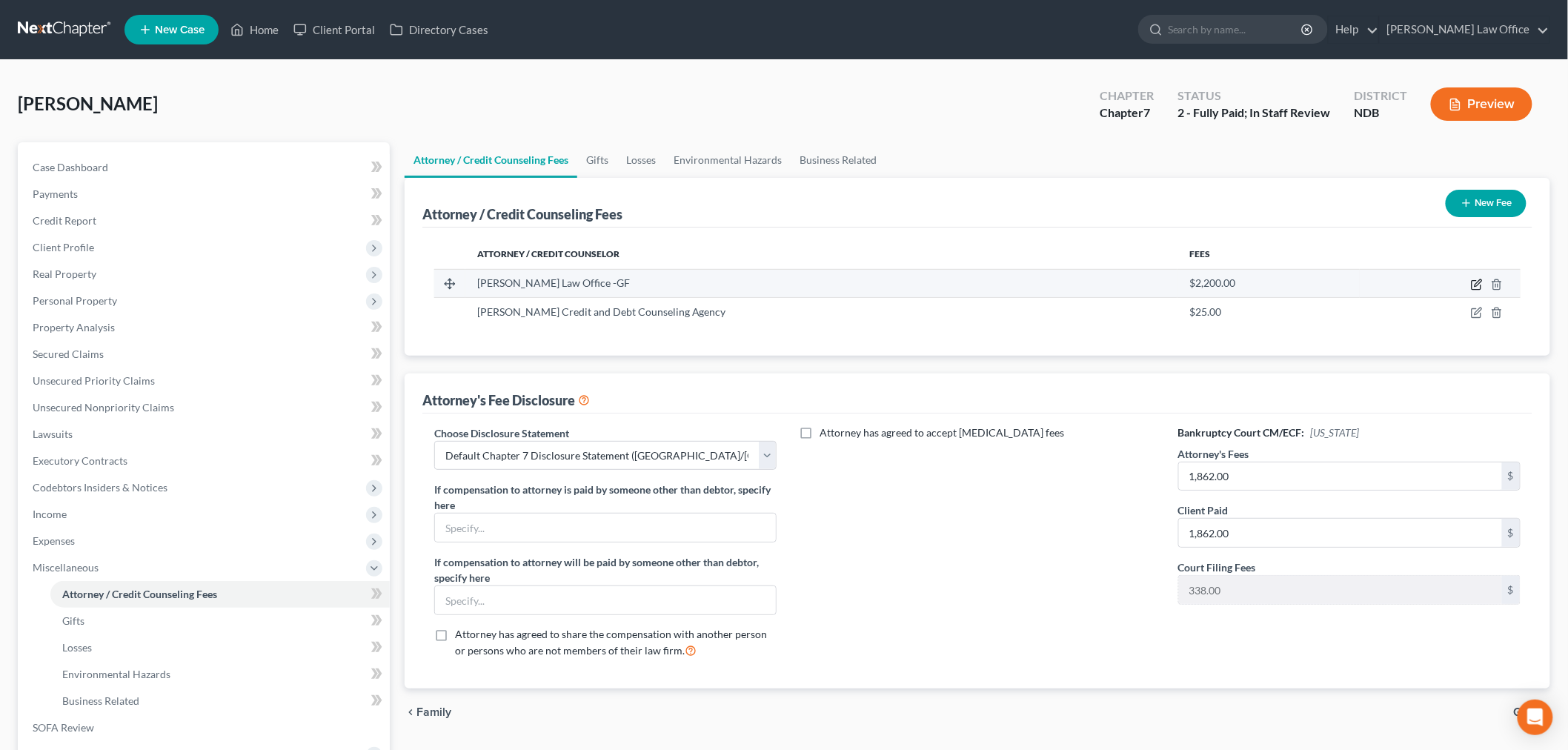
click at [1471, 290] on icon "button" at bounding box center [1476, 284] width 12 height 12
select select "29"
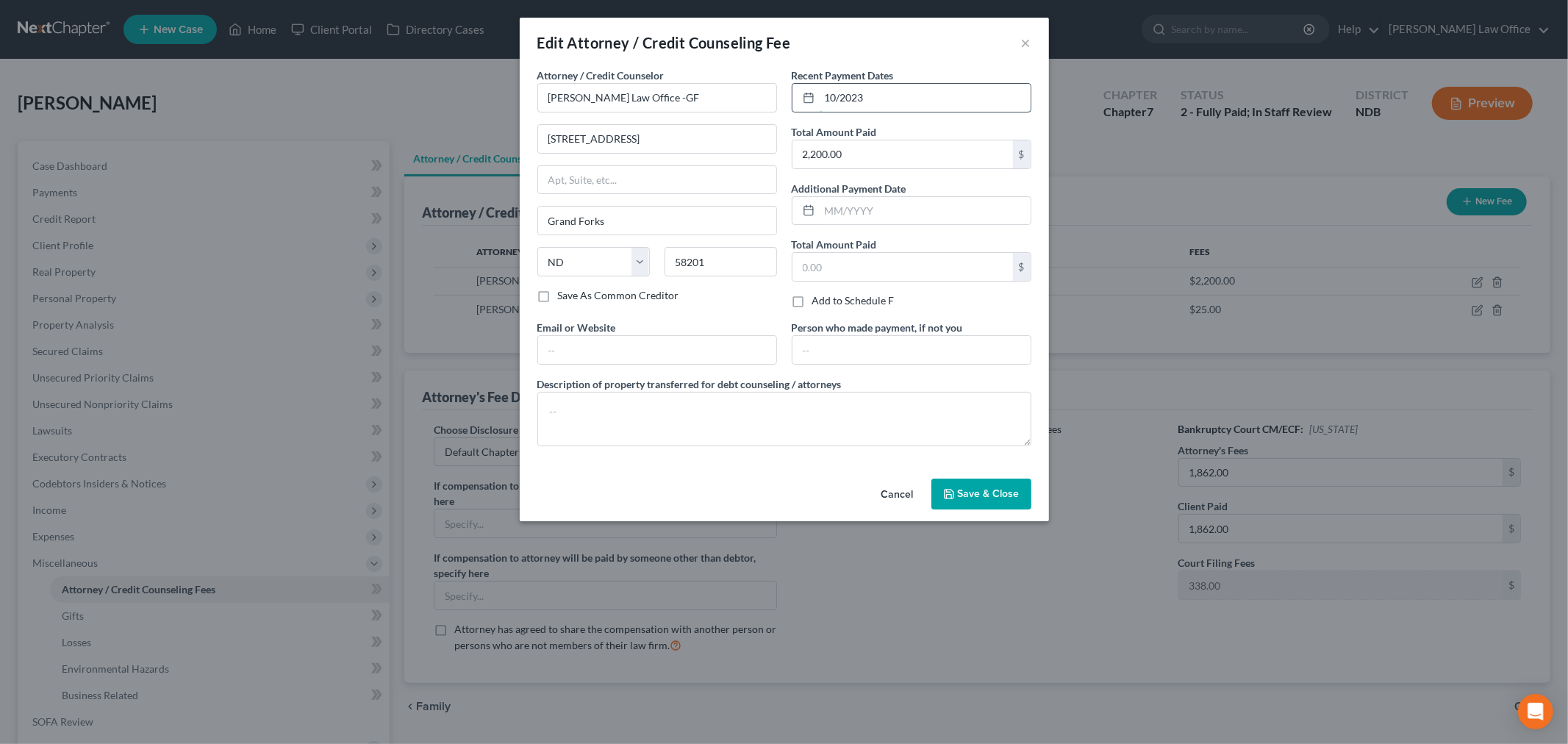
click at [907, 112] on input "10/2023" at bounding box center [925, 98] width 211 height 28
type input "10/2024"
click at [1010, 500] on span "Save & Close" at bounding box center [988, 493] width 62 height 12
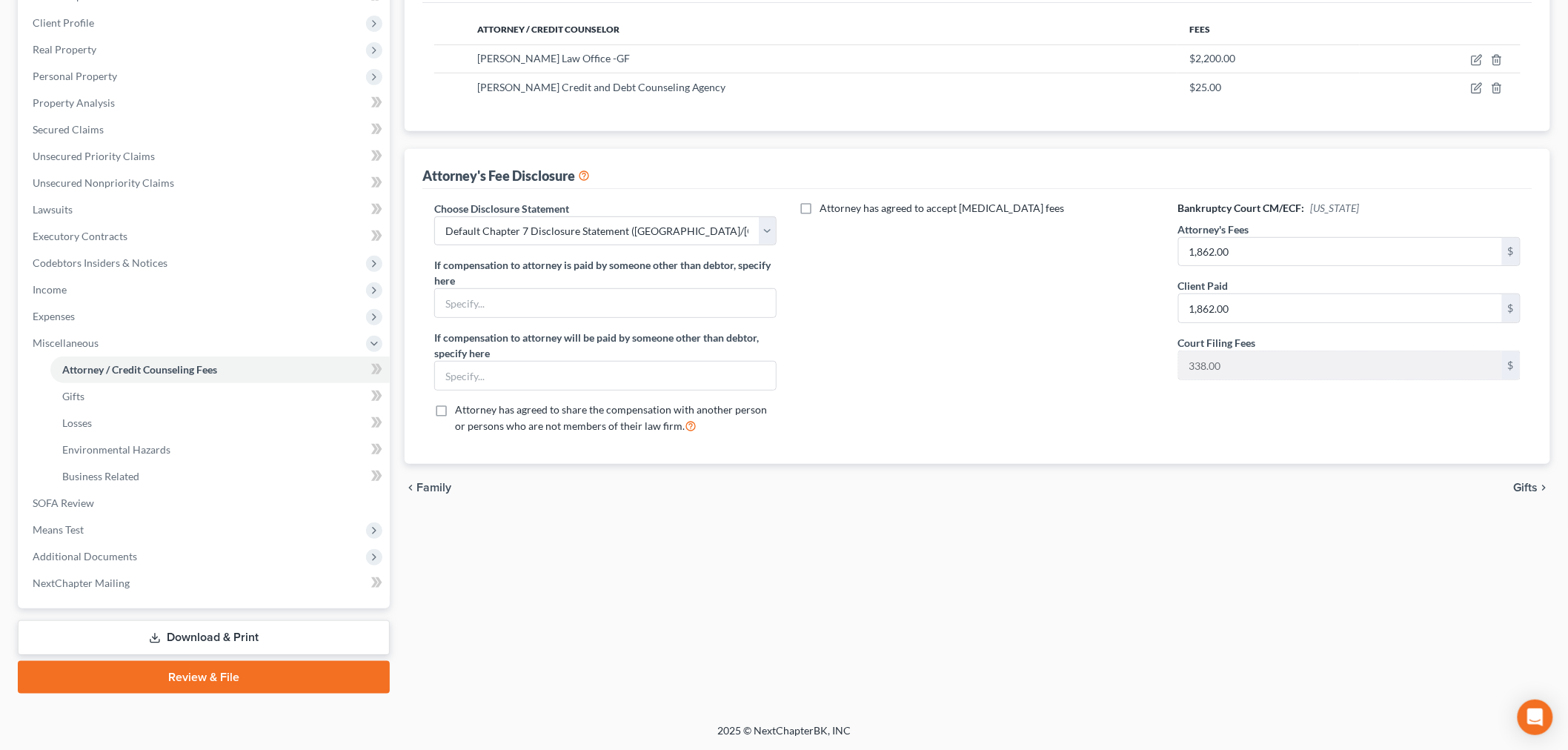
scroll to position [464, 0]
click at [224, 490] on link "SOFA Review" at bounding box center [205, 503] width 369 height 27
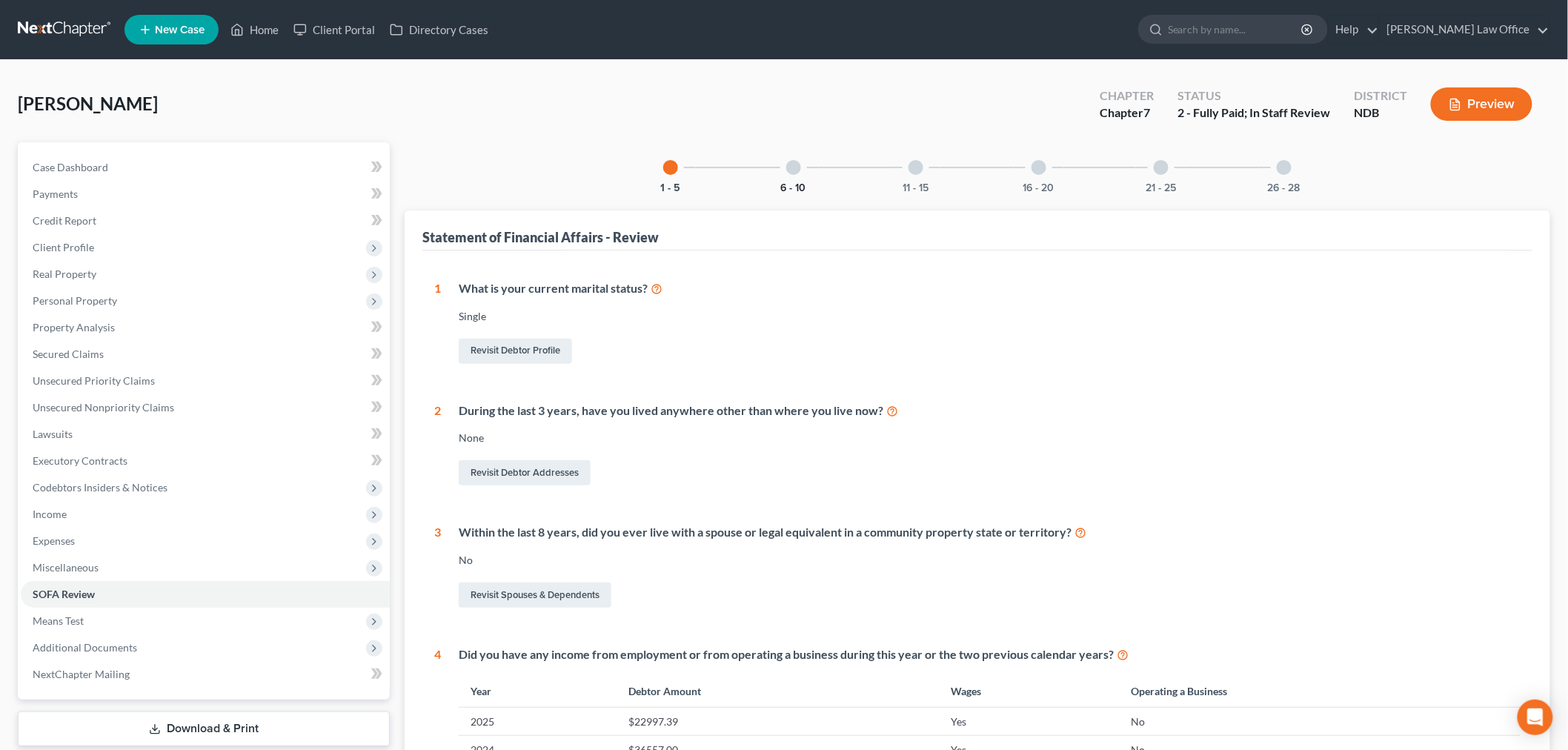
click at [781, 193] on button "6 - 10" at bounding box center [793, 188] width 25 height 10
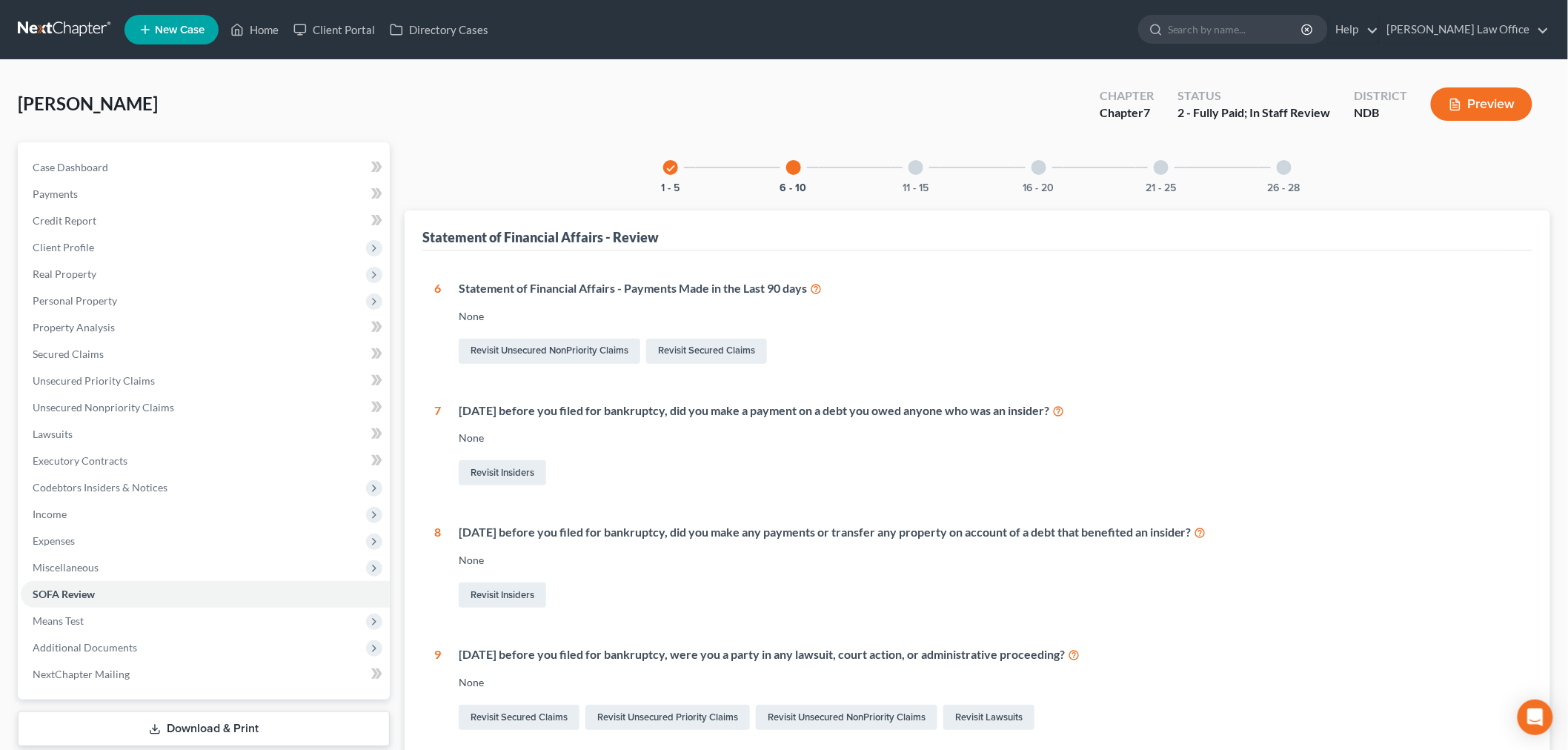
click at [961, 489] on div "[DATE] before you filed for bankruptcy, did you make a payment on a debt you ow…" at bounding box center [981, 446] width 1080 height 87
click at [916, 193] on div "11 - 15" at bounding box center [916, 167] width 50 height 50
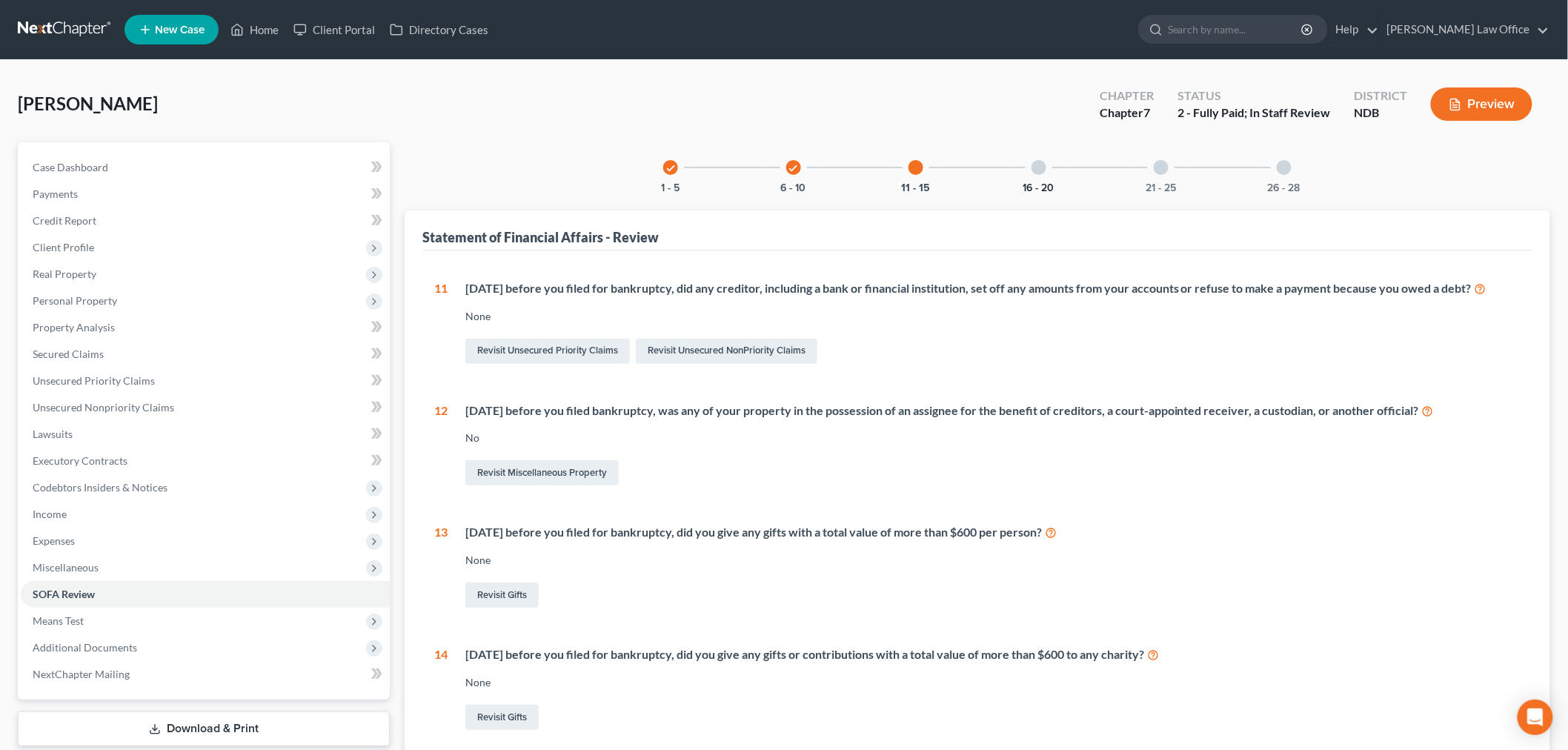
click at [1054, 193] on button "16 - 20" at bounding box center [1039, 188] width 31 height 10
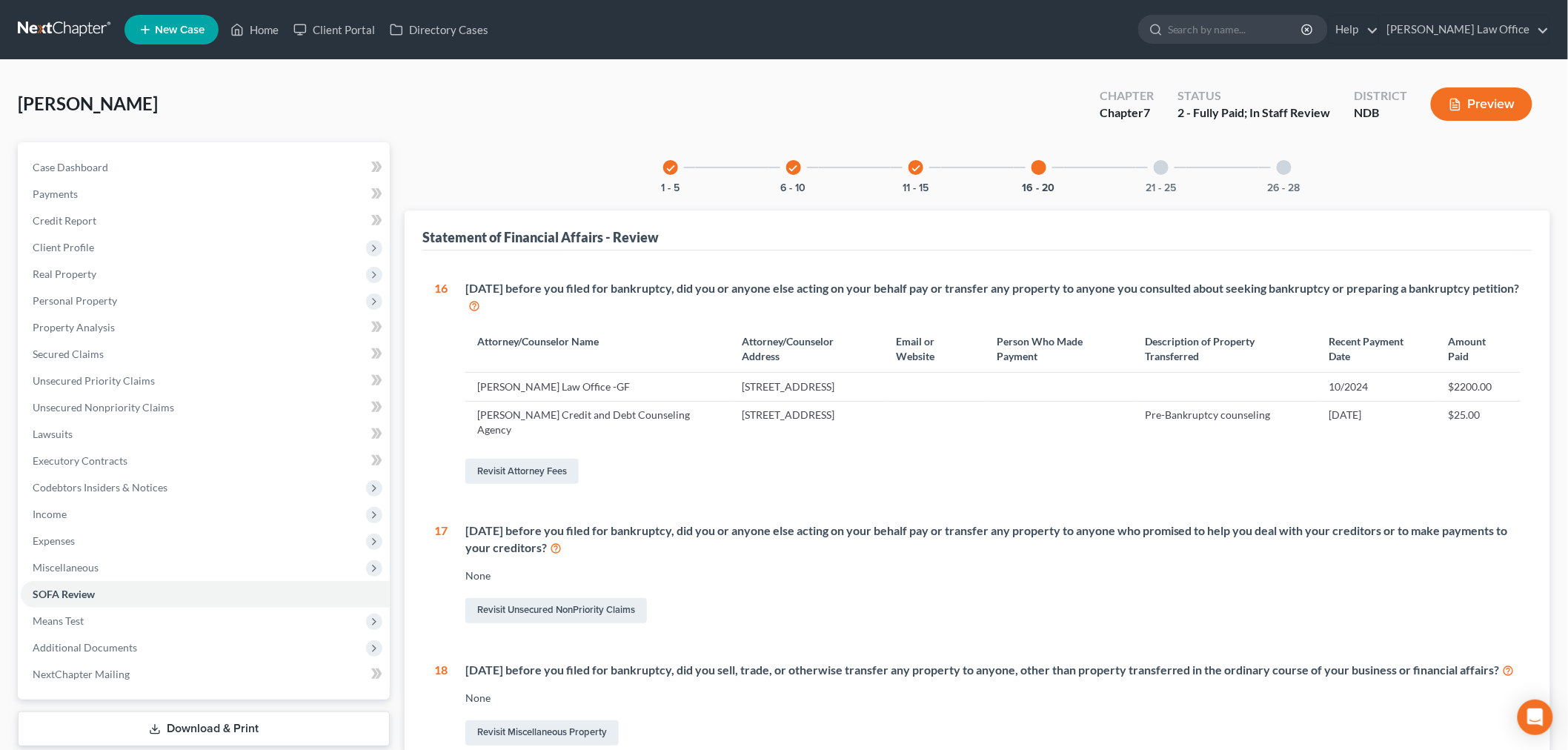
click at [1072, 487] on div "Revisit Attorney Fees" at bounding box center [993, 471] width 1055 height 31
click at [1187, 193] on div "21 - 25" at bounding box center [1161, 167] width 50 height 50
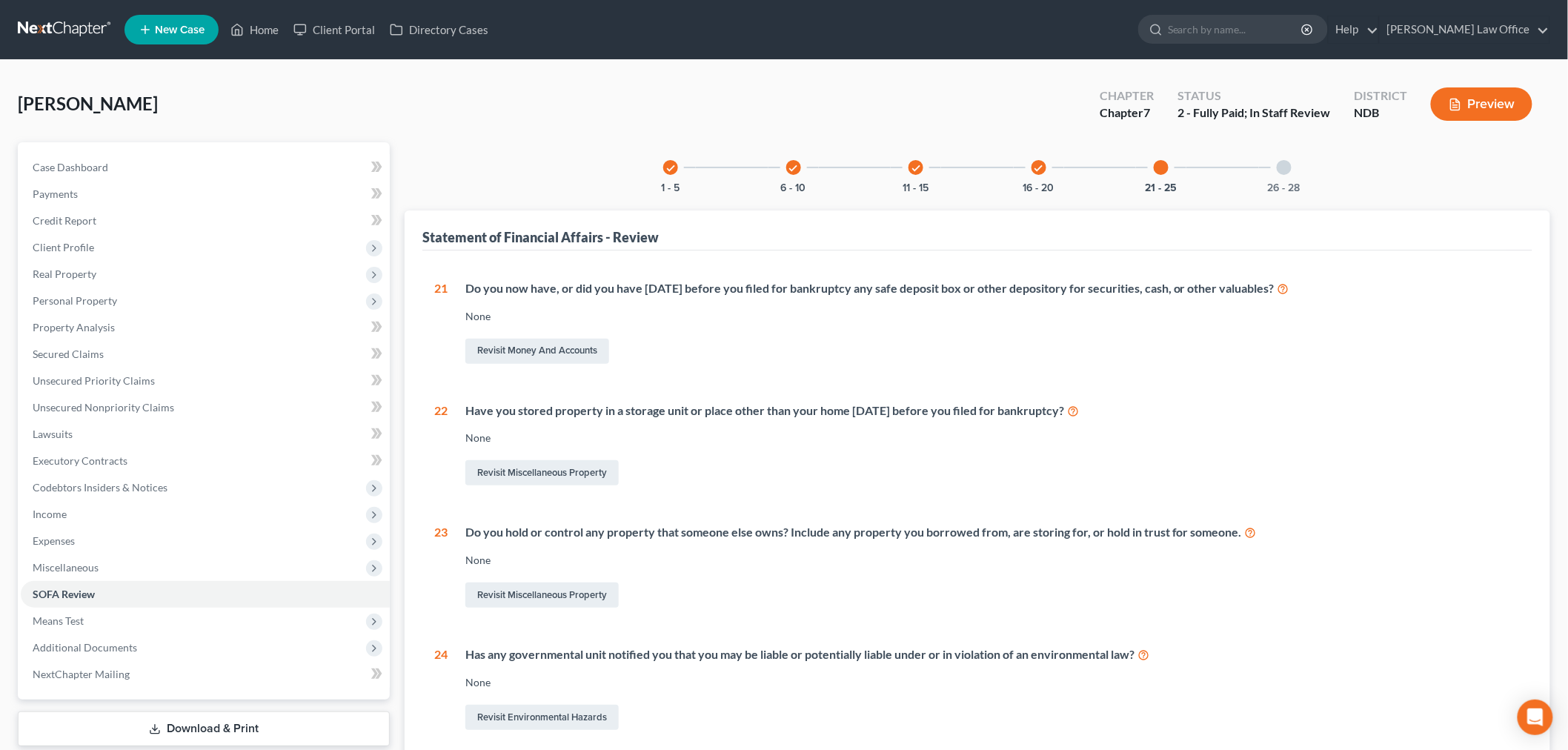
scroll to position [528, 0]
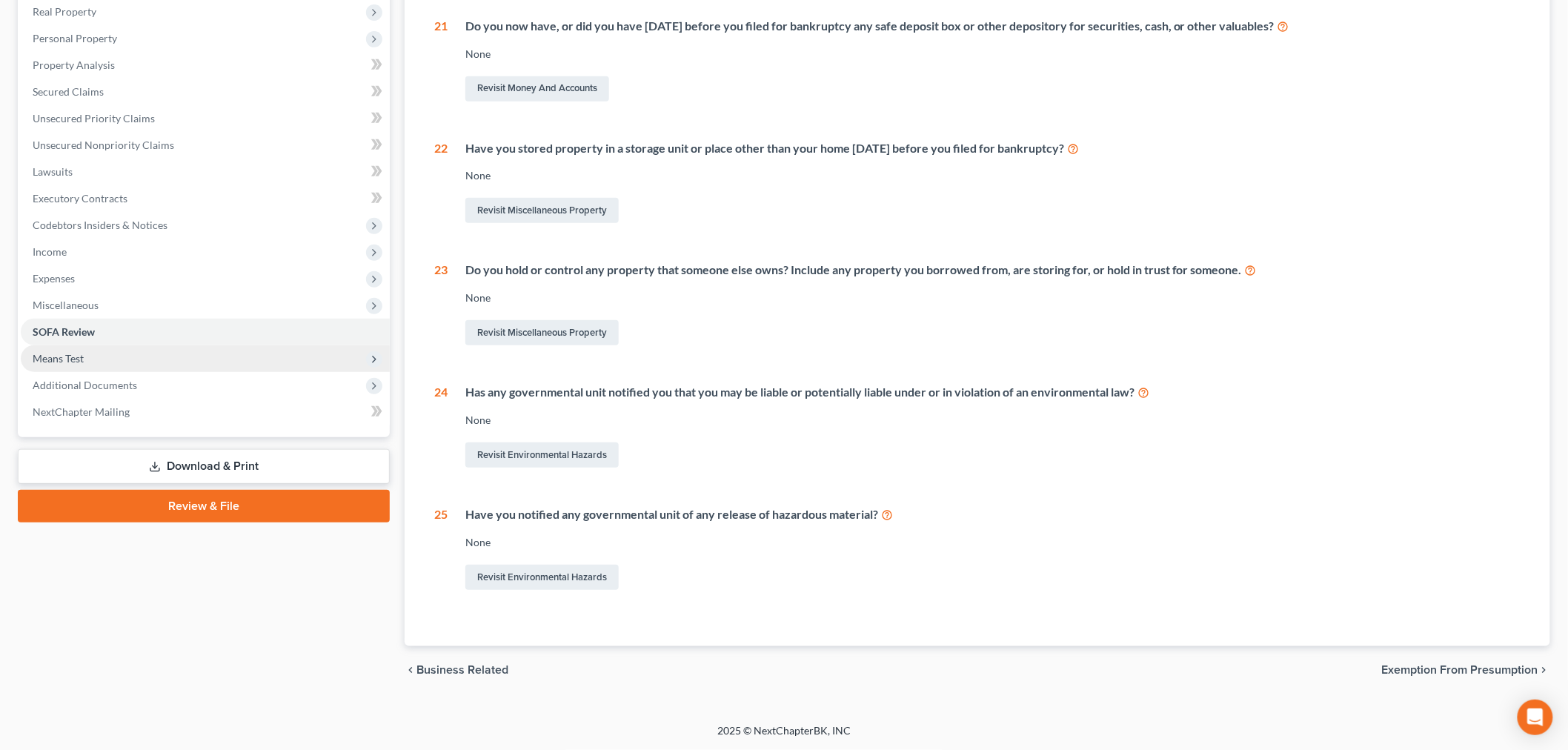
click at [87, 345] on span "Means Test" at bounding box center [205, 358] width 369 height 27
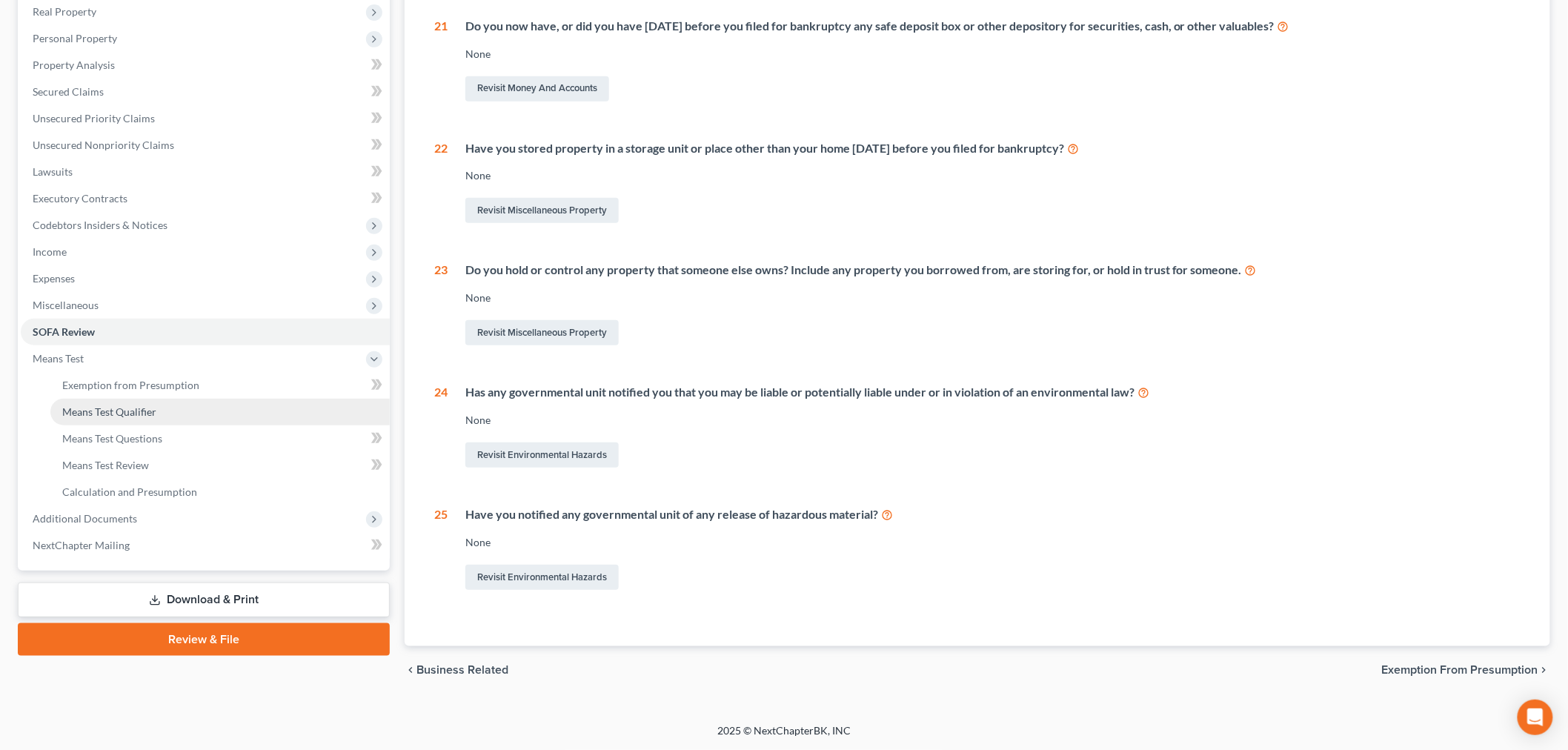
click at [113, 405] on span "Means Test Qualifier" at bounding box center [109, 411] width 94 height 12
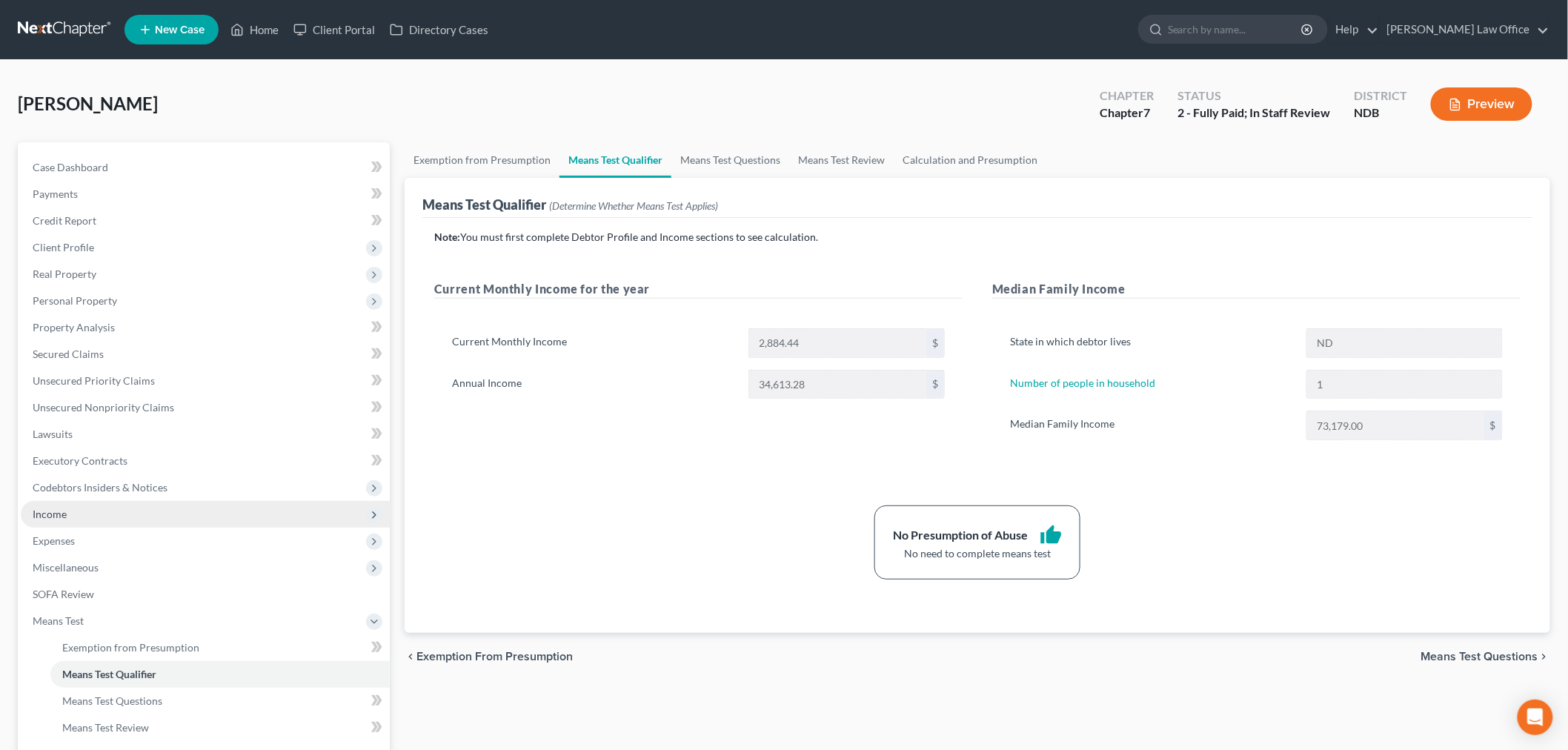
click at [122, 527] on span "Income" at bounding box center [205, 514] width 369 height 27
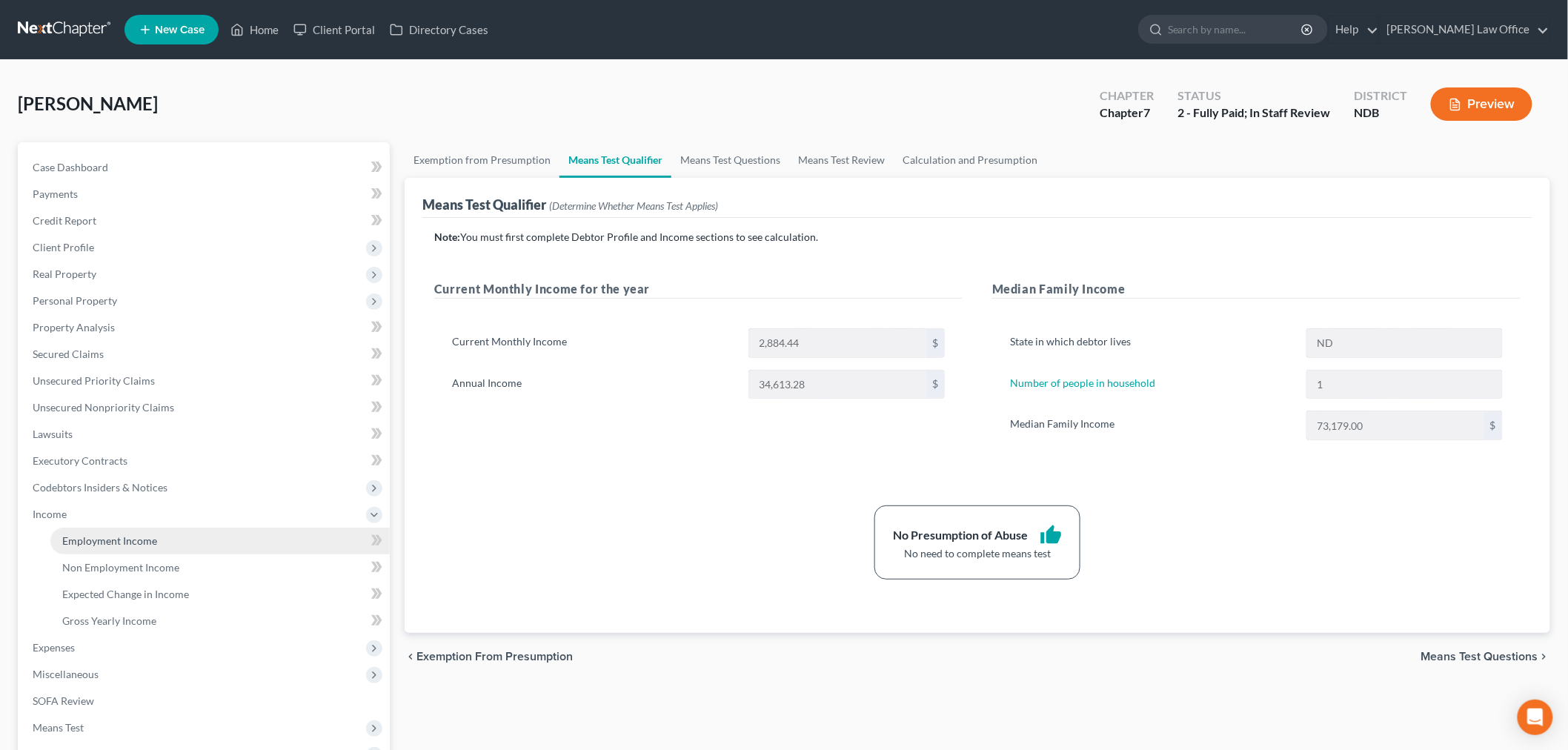
click at [106, 547] on span "Employment Income" at bounding box center [109, 541] width 95 height 12
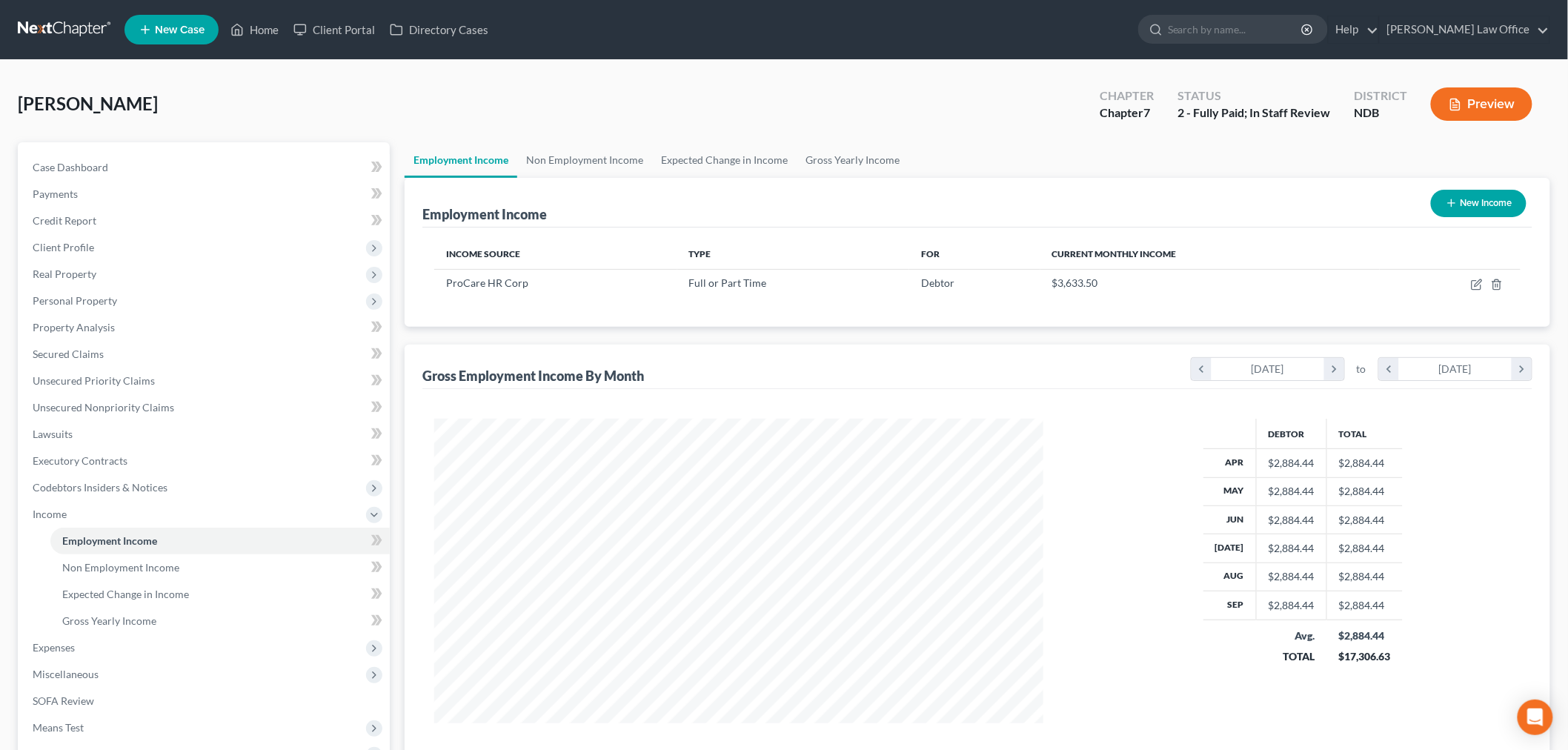
scroll to position [330, 638]
click at [598, 178] on link "Non Employment Income" at bounding box center [585, 160] width 135 height 35
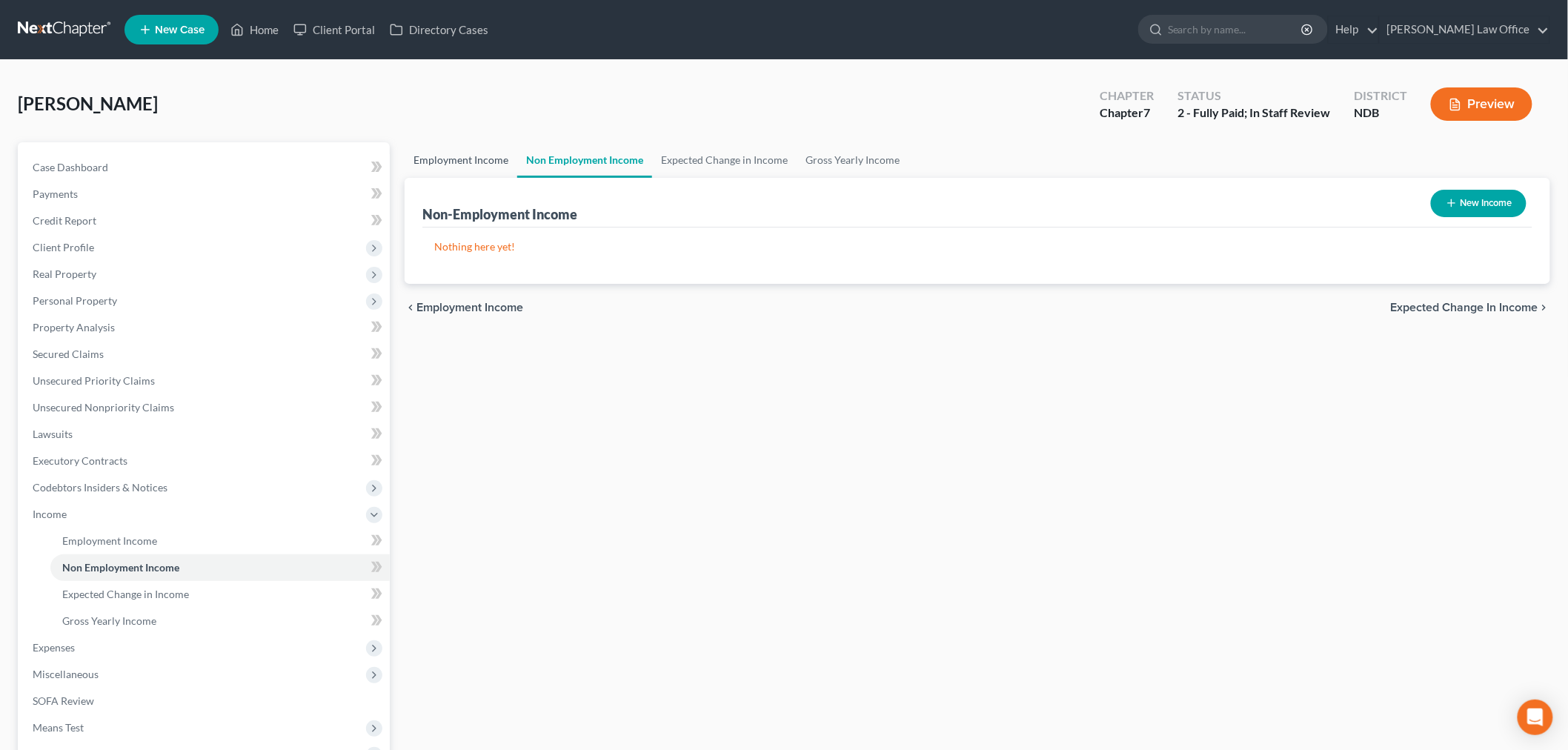
click at [518, 178] on link "Employment Income" at bounding box center [461, 160] width 112 height 35
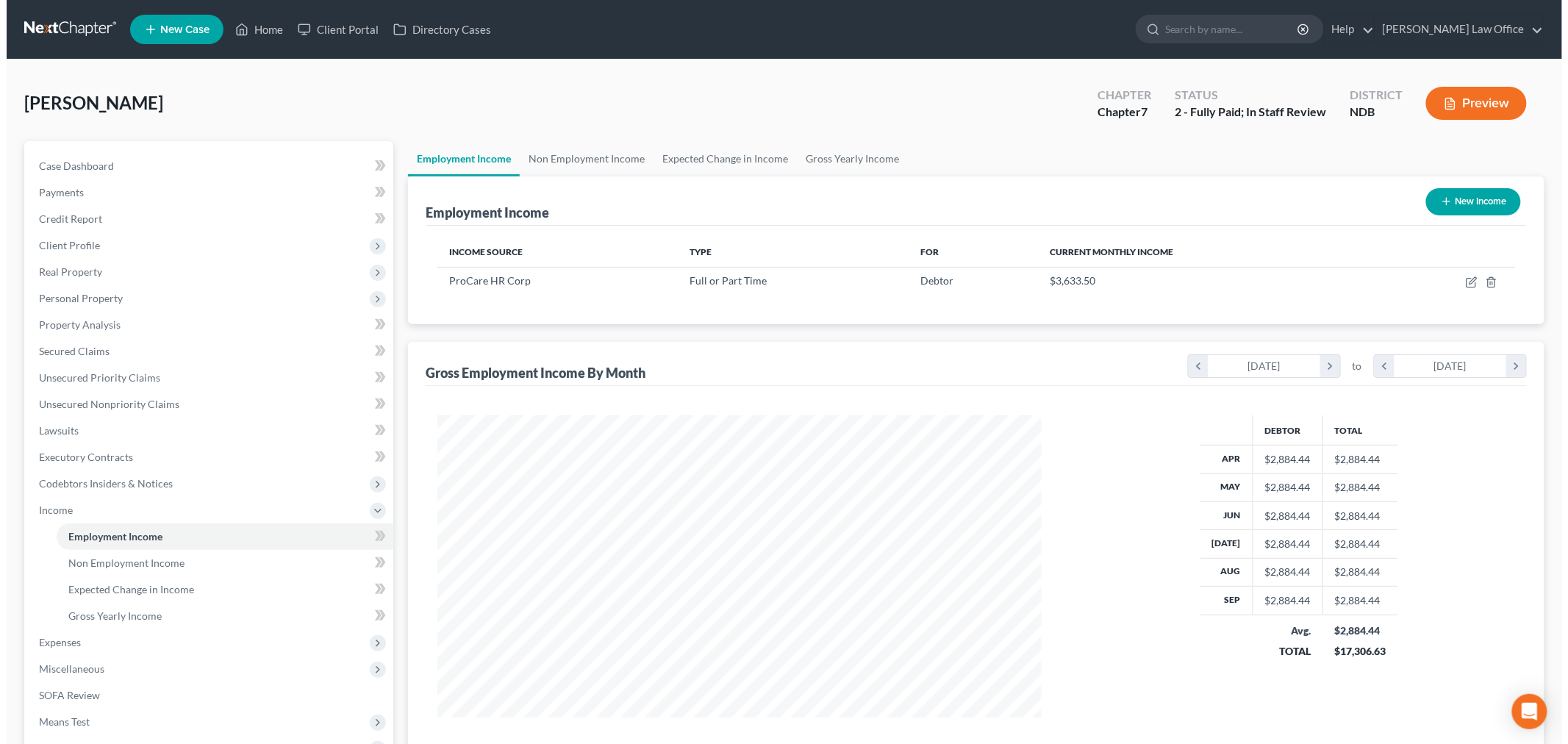
scroll to position [328, 633]
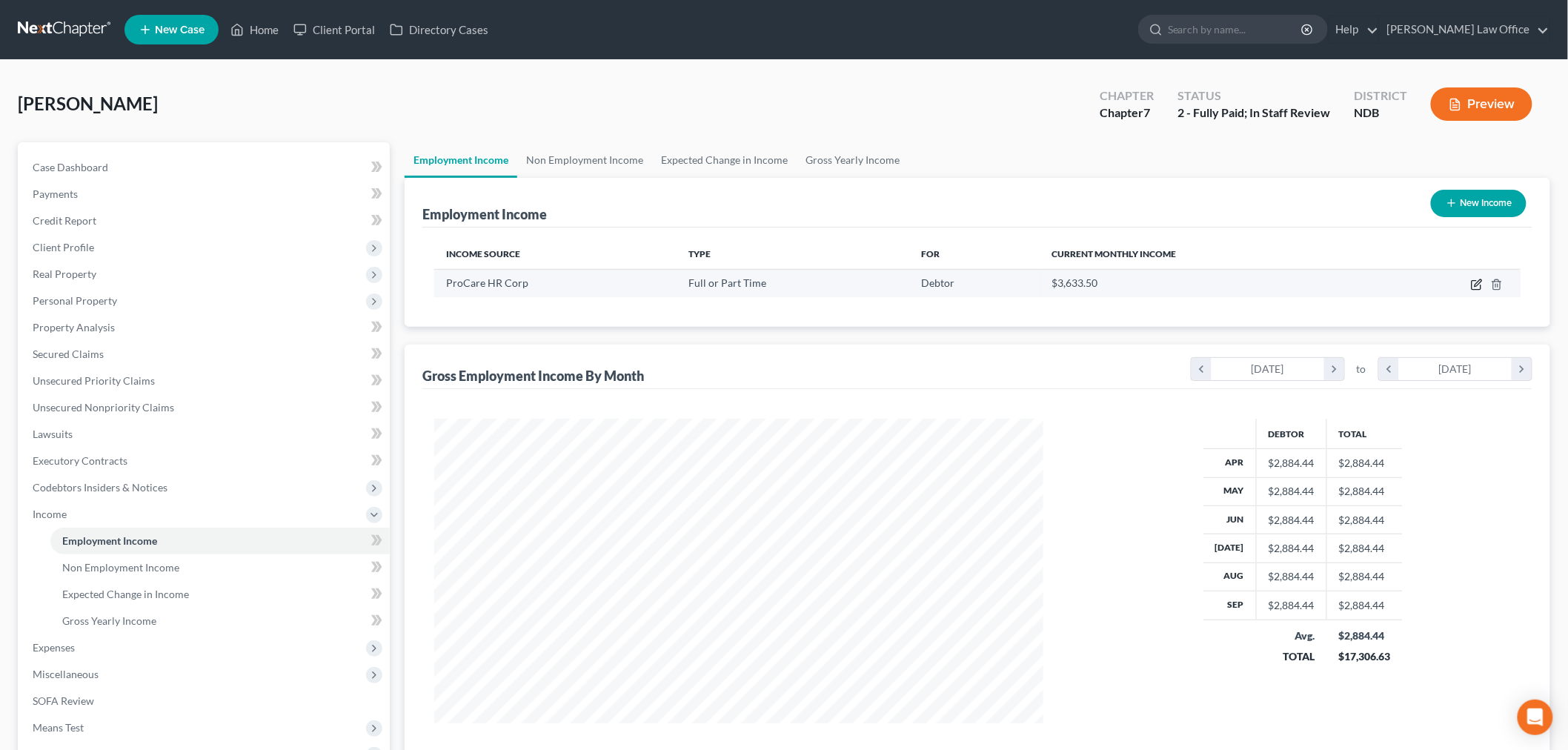
click at [1471, 290] on icon "button" at bounding box center [1476, 284] width 12 height 12
select select "0"
select select "24"
select select "2"
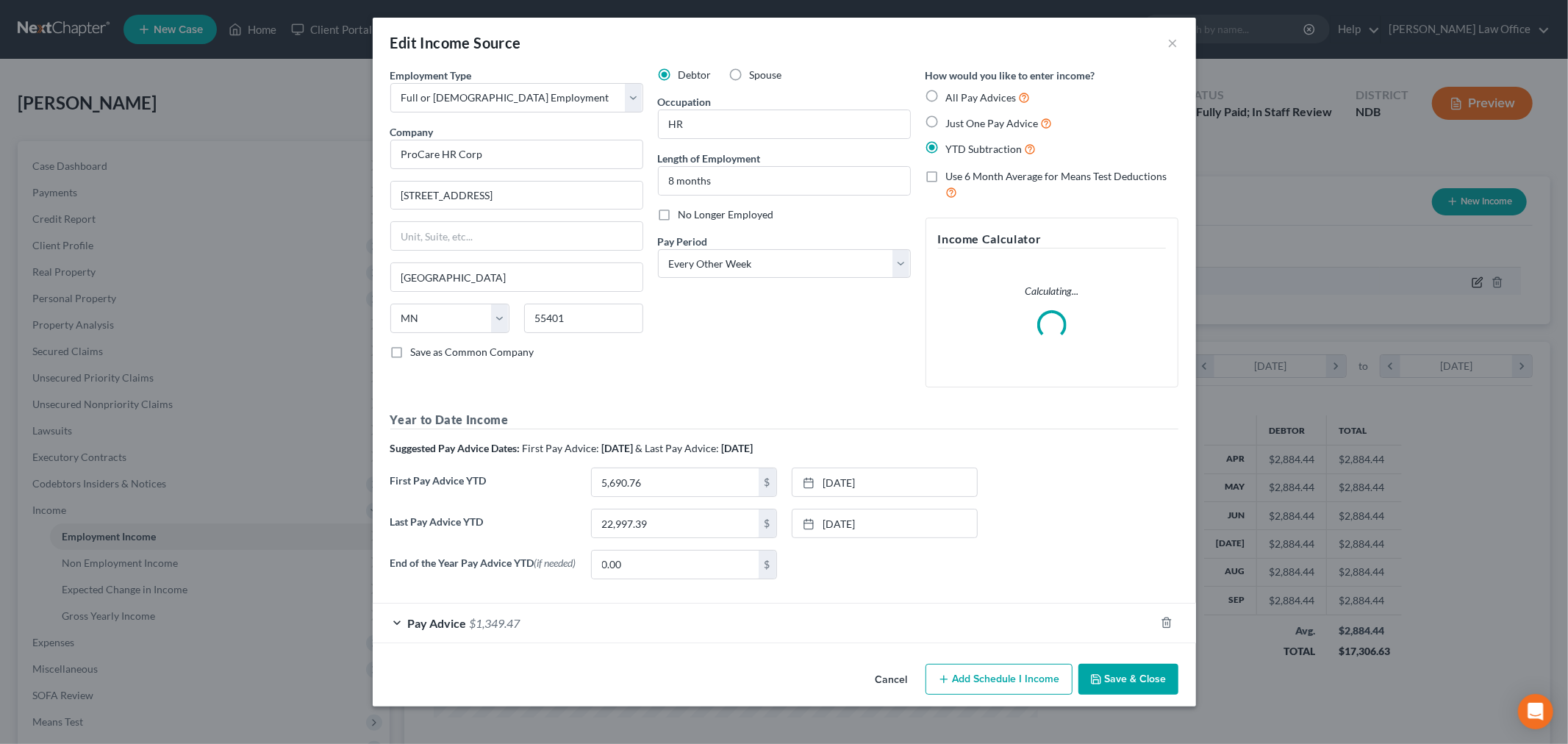
scroll to position [328, 639]
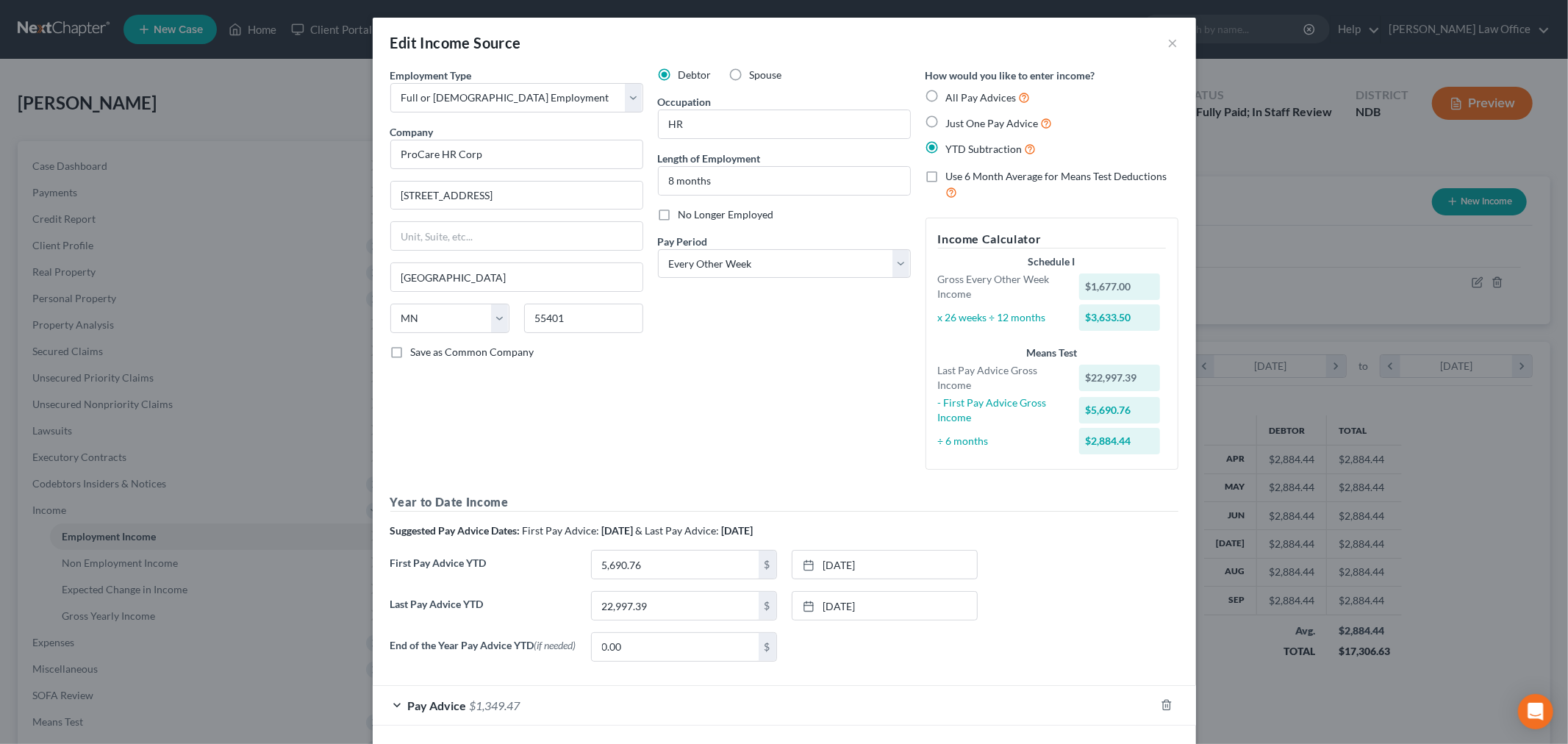
click at [830, 481] on div "Debtor Spouse Occupation HR Length of Employment 8 months No Longer Employed Pa…" at bounding box center [784, 275] width 267 height 414
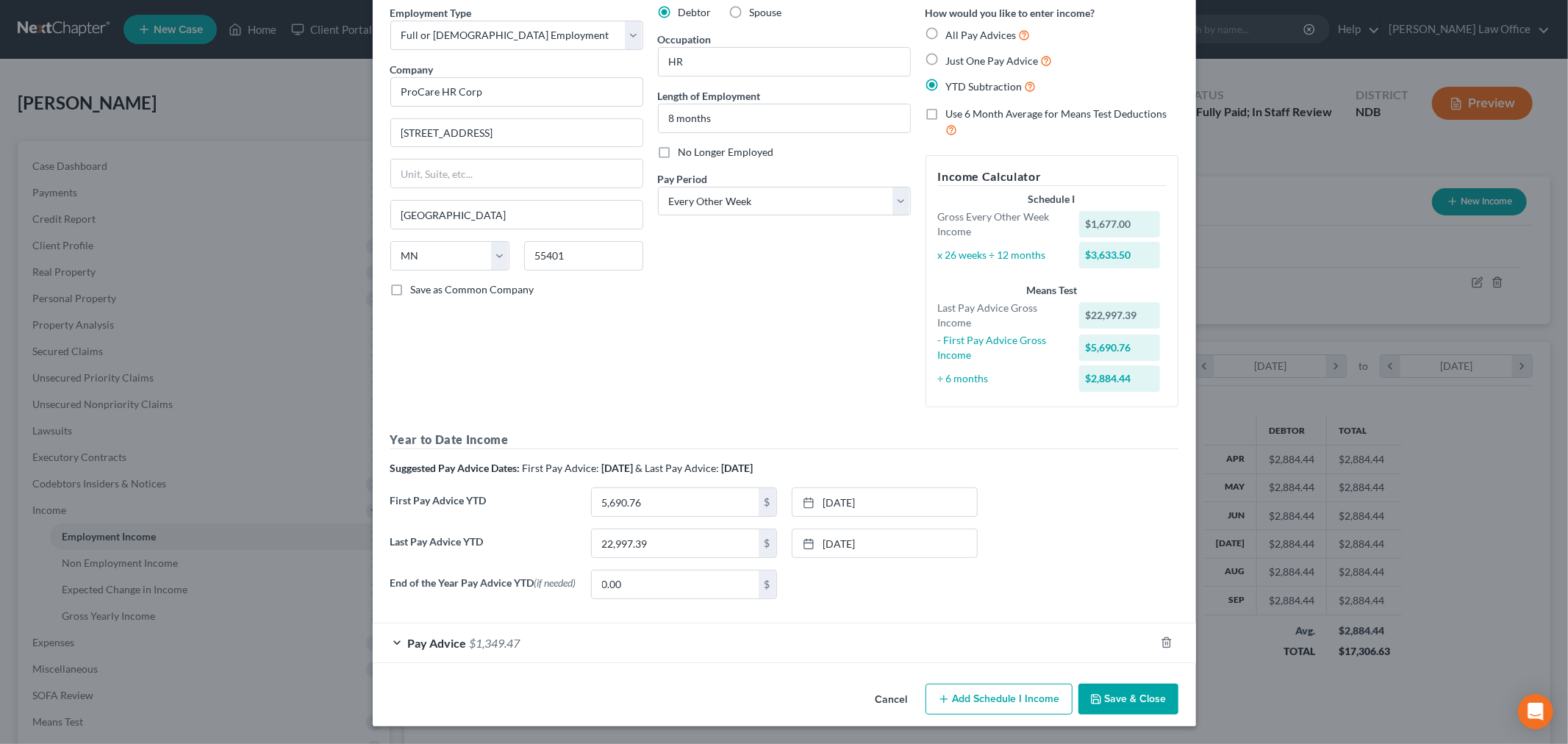
scroll to position [246, 0]
drag, startPoint x: 618, startPoint y: 459, endPoint x: 637, endPoint y: 439, distance: 27.6
click at [637, 487] on div "First Pay Advice YTD 5,690.76 $ [DATE] close Date [DATE] Time 12:00 AM chevron_…" at bounding box center [784, 508] width 803 height 41
click at [637, 488] on input "5,690.76" at bounding box center [675, 502] width 166 height 28
type input "6,655.56"
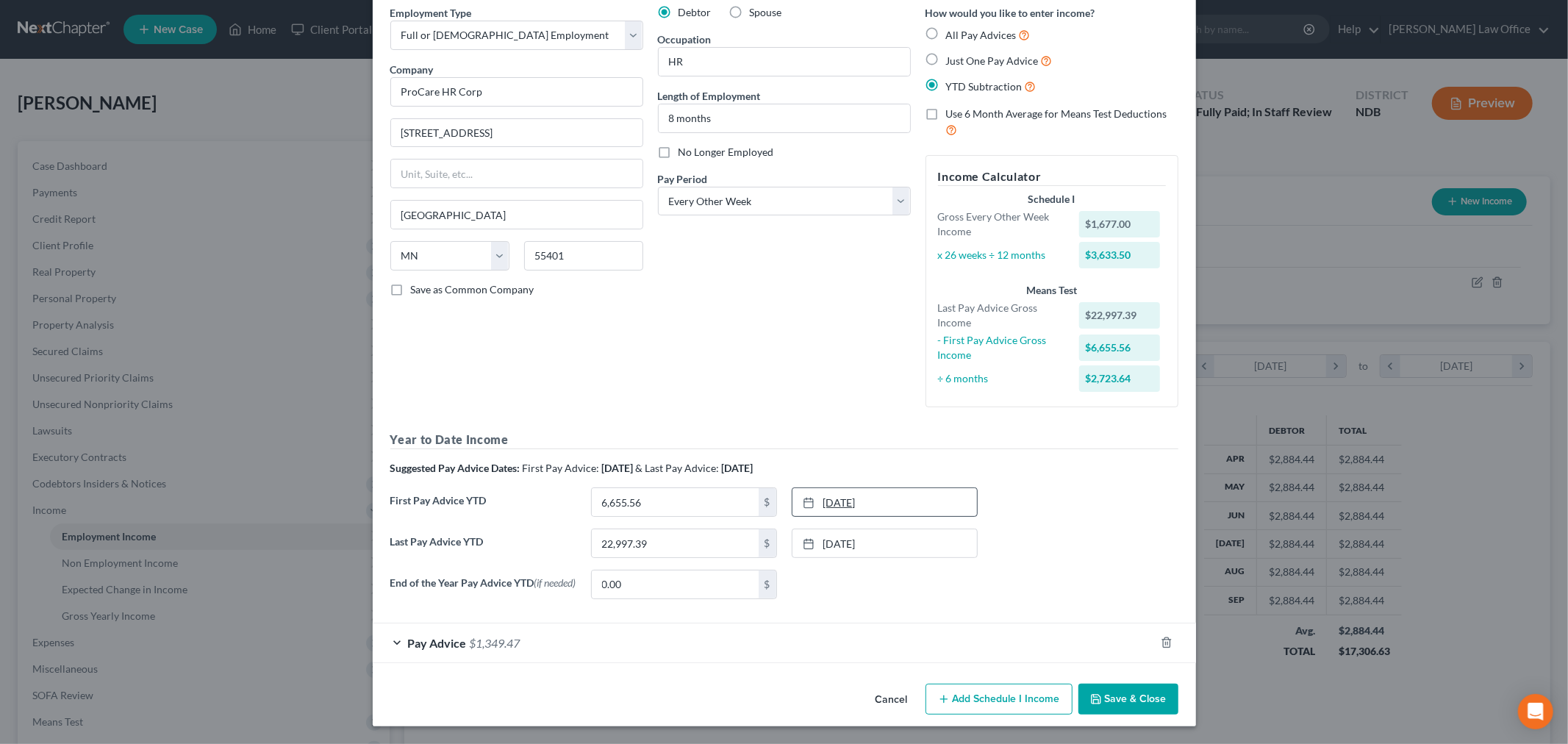
click at [842, 488] on link "[DATE]" at bounding box center [884, 502] width 185 height 28
click at [409, 293] on div "Employment Type * Select Full or [DEMOGRAPHIC_DATA] Employment Self Employment …" at bounding box center [516, 212] width 267 height 414
click at [666, 623] on div "Pay Advice $1,349.47" at bounding box center [764, 642] width 782 height 39
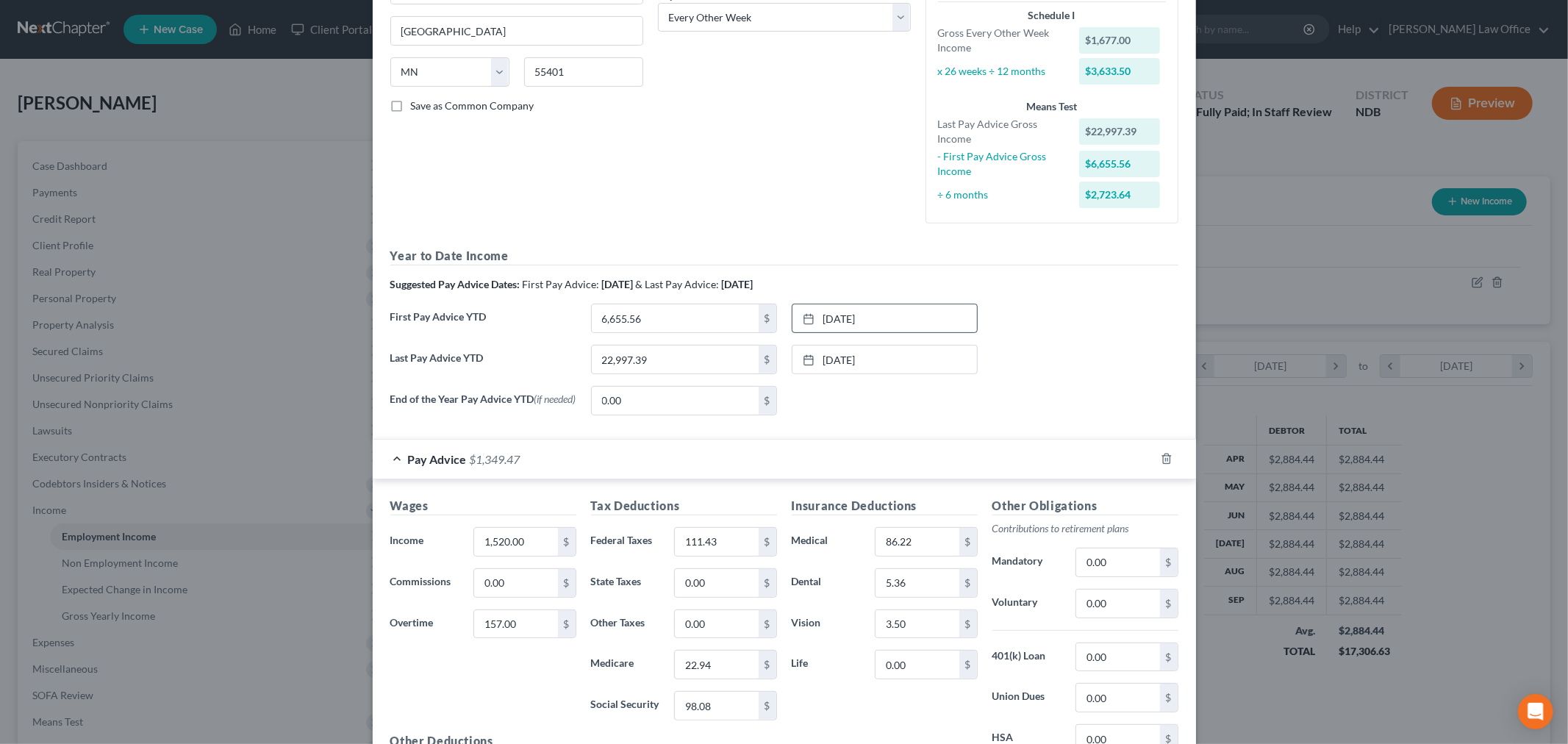
click at [1074, 409] on div "Year to Date Income Suggested Pay Advice Dates: First Pay Advice: [DATE] & Last…" at bounding box center [784, 336] width 788 height 180
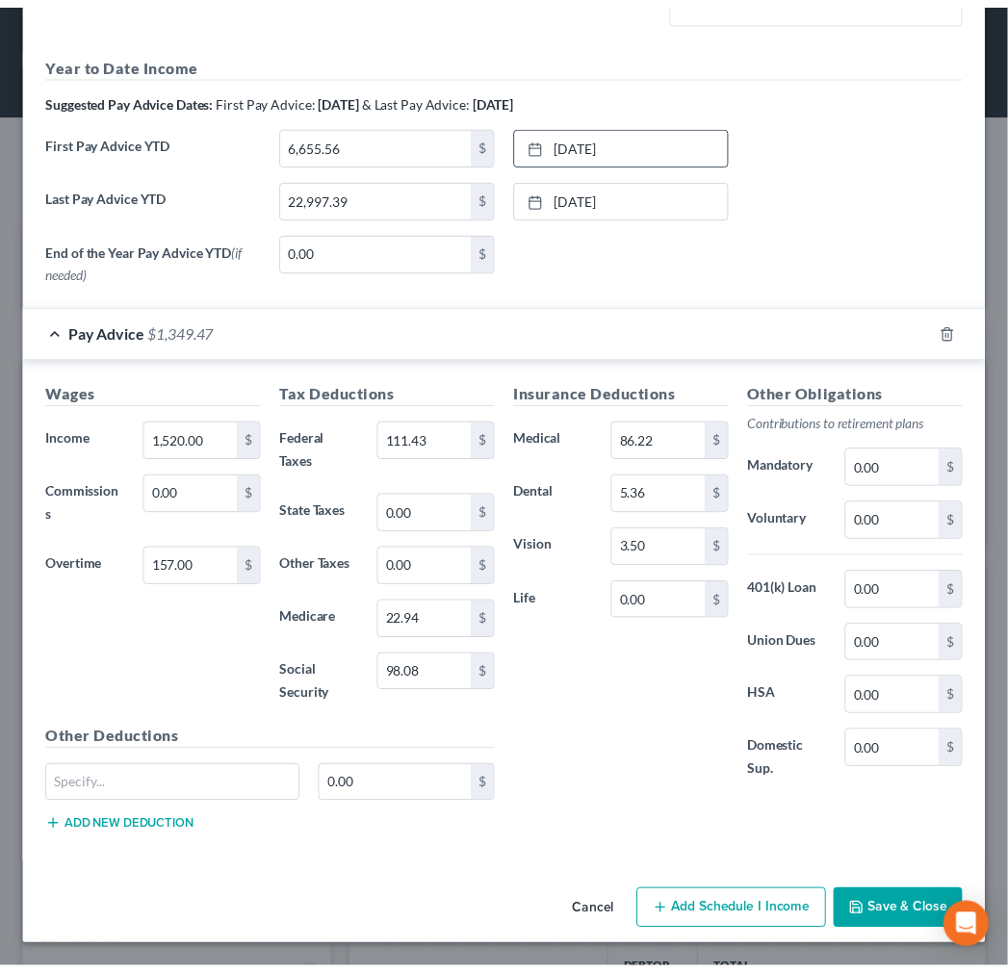
scroll to position [1059, 0]
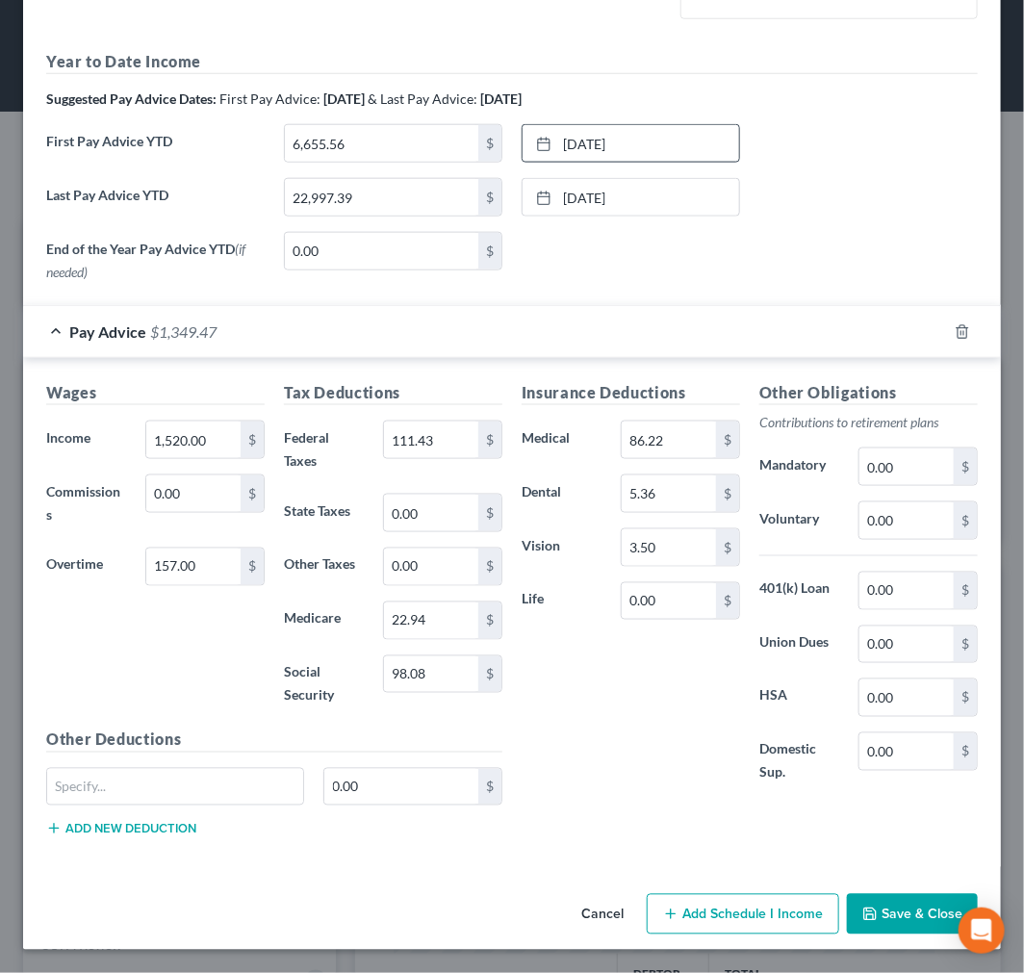
click at [872, 905] on button "Save & Close" at bounding box center [912, 914] width 131 height 40
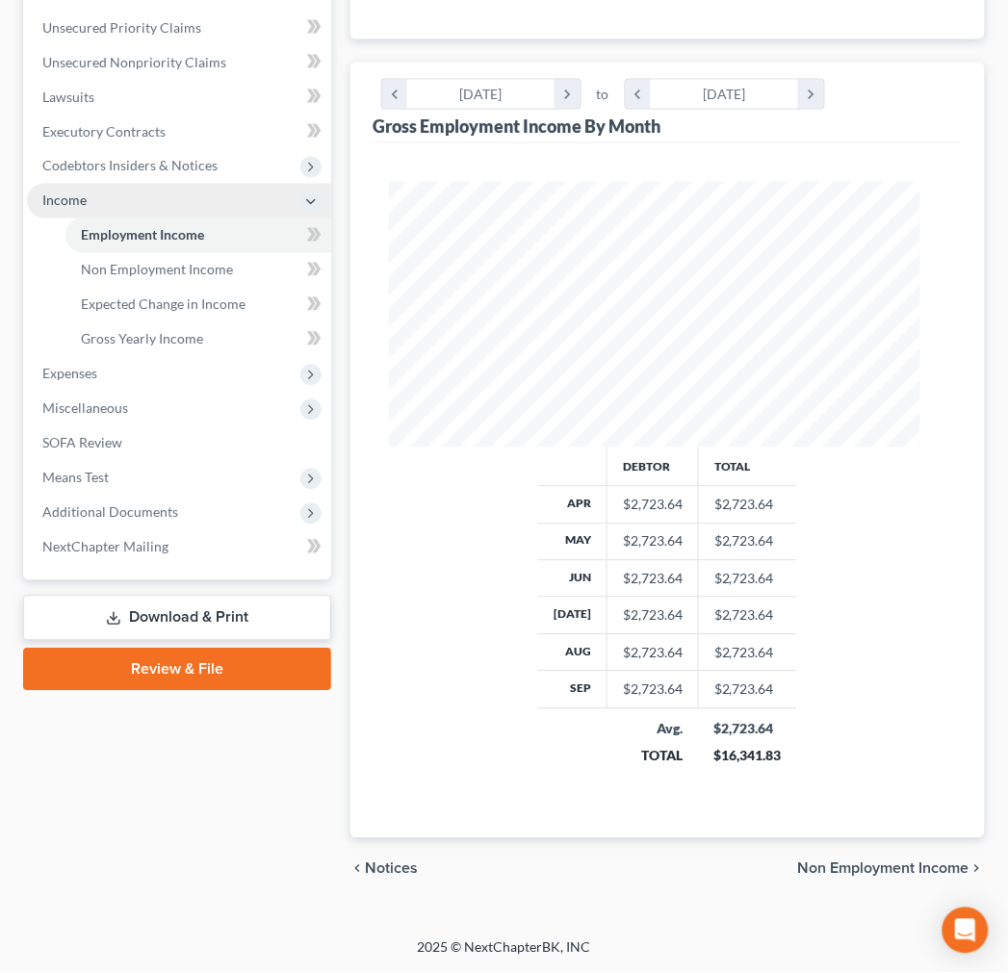
scroll to position [826, 0]
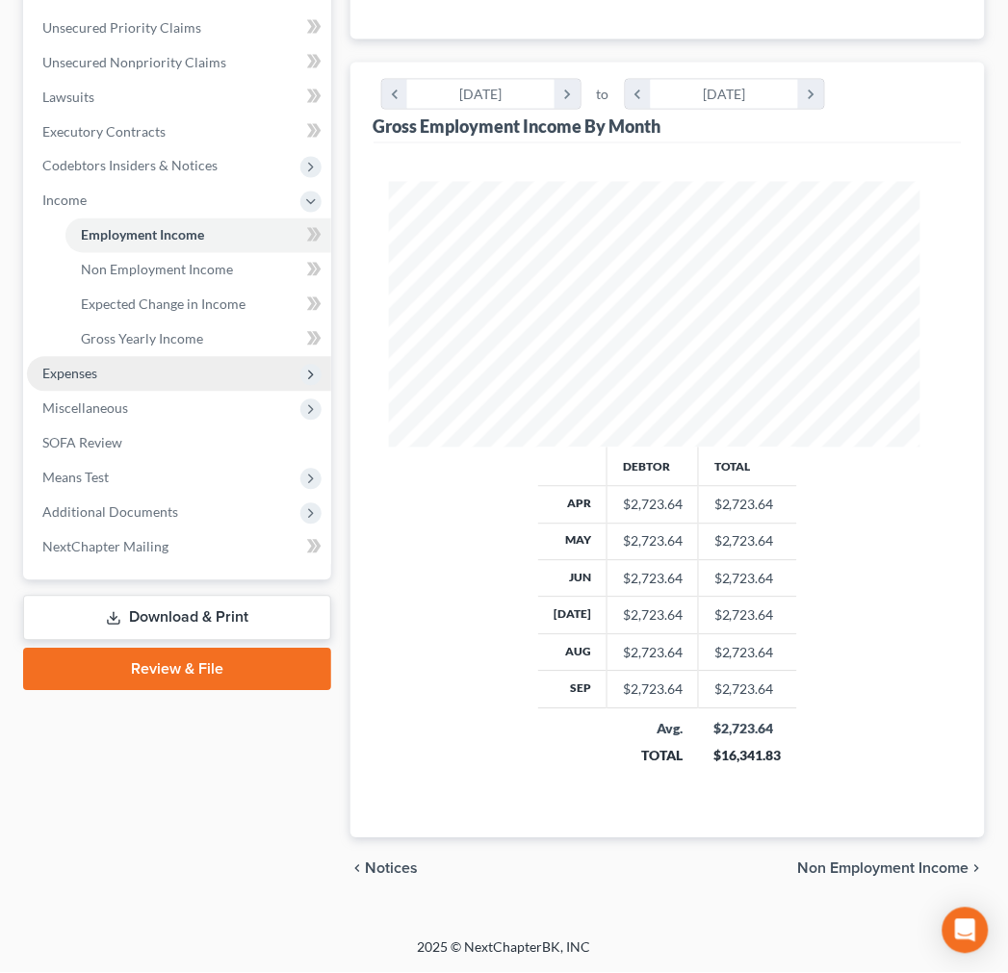
click at [136, 357] on span "Expenses" at bounding box center [179, 374] width 304 height 35
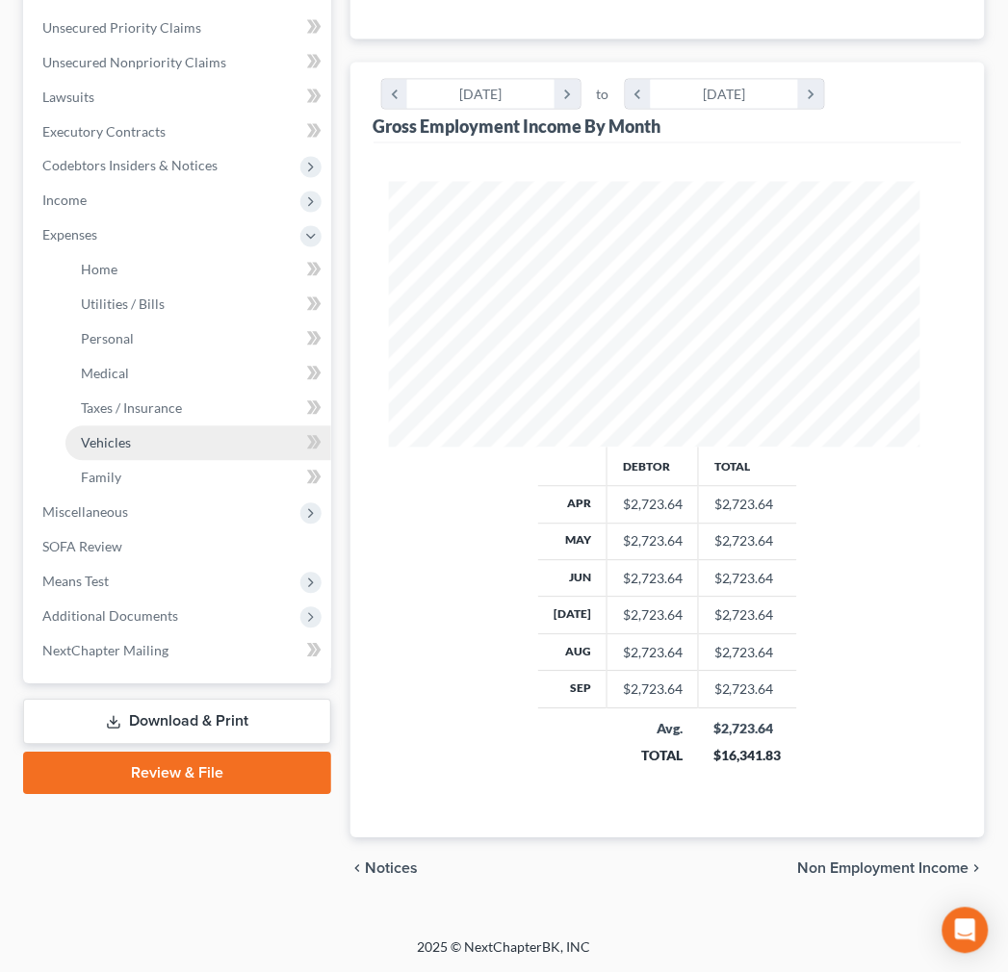
click at [131, 435] on span "Vehicles" at bounding box center [106, 443] width 50 height 16
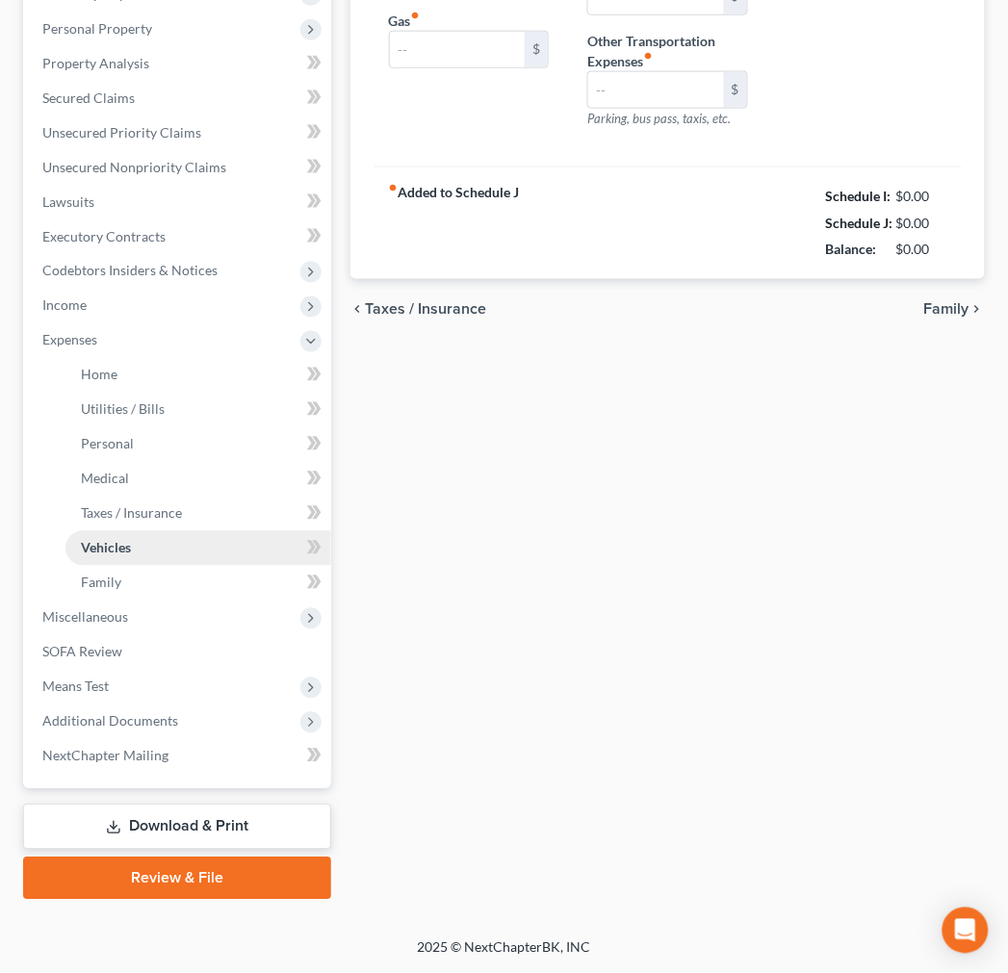
type input "48.59"
type input "100.00"
type input "75.00"
type input "0.00"
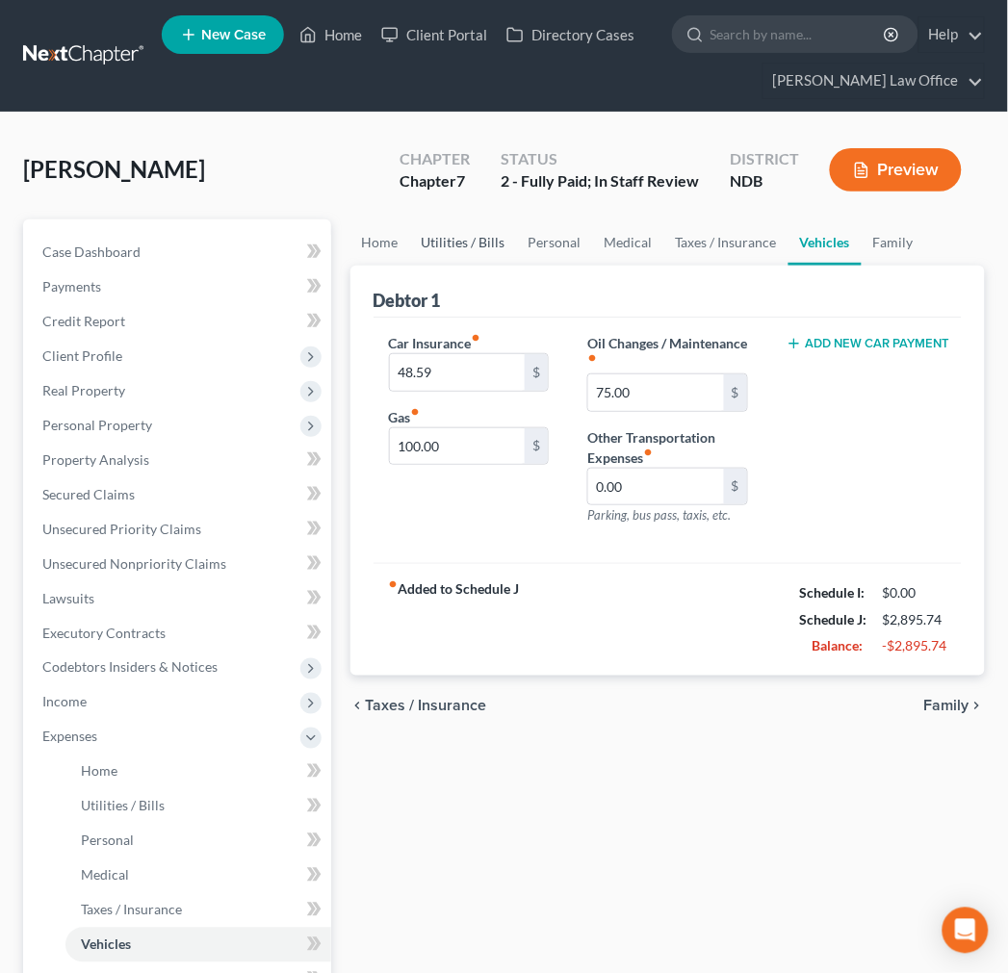
click at [493, 266] on link "Utilities / Bills" at bounding box center [463, 242] width 107 height 46
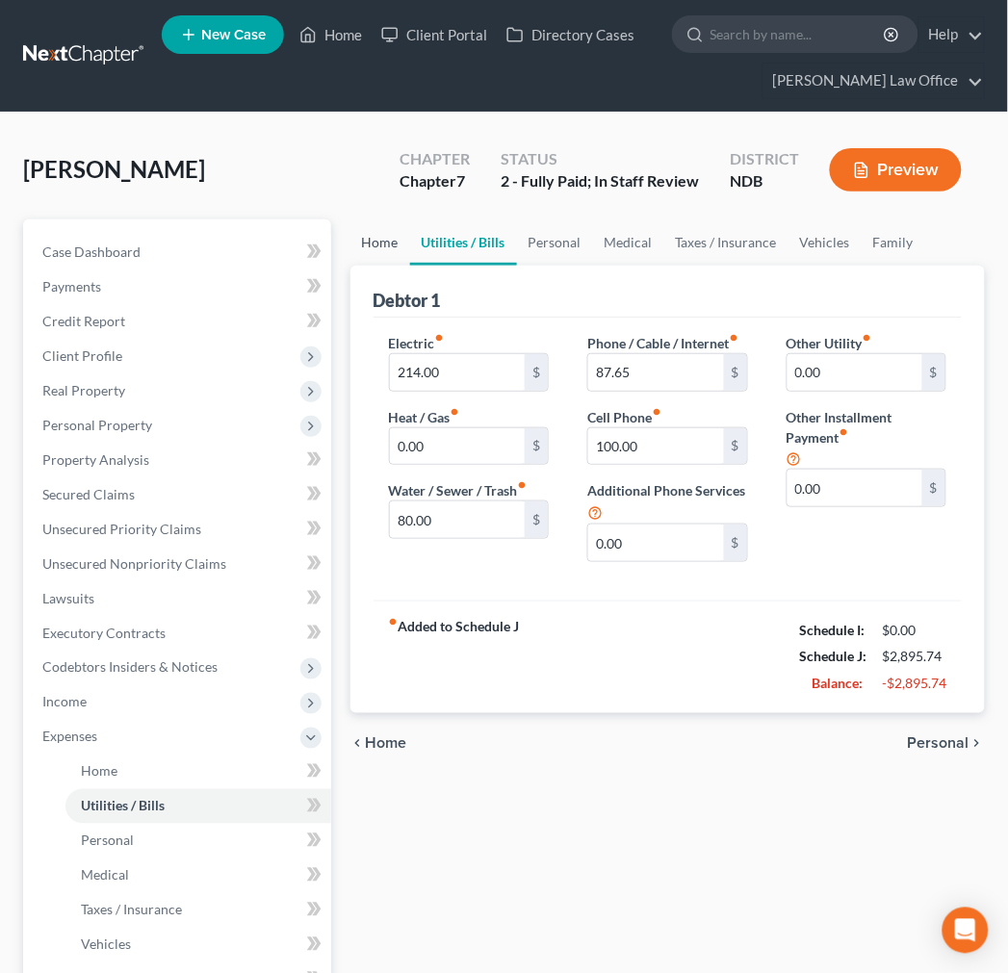
click at [398, 266] on link "Home" at bounding box center [380, 242] width 60 height 46
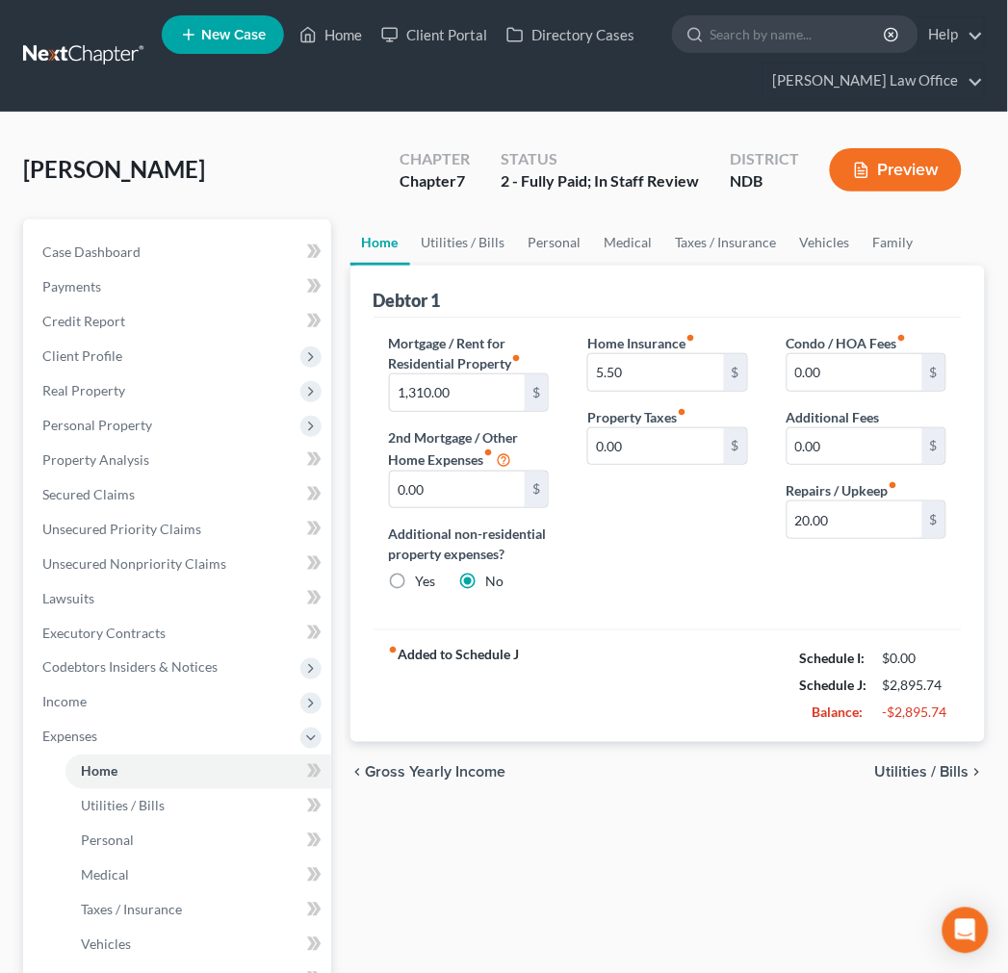
click at [700, 607] on div "Home Insurance fiber_manual_record 5.50 $ Property Taxes fiber_manual_record 0.…" at bounding box center [667, 470] width 198 height 274
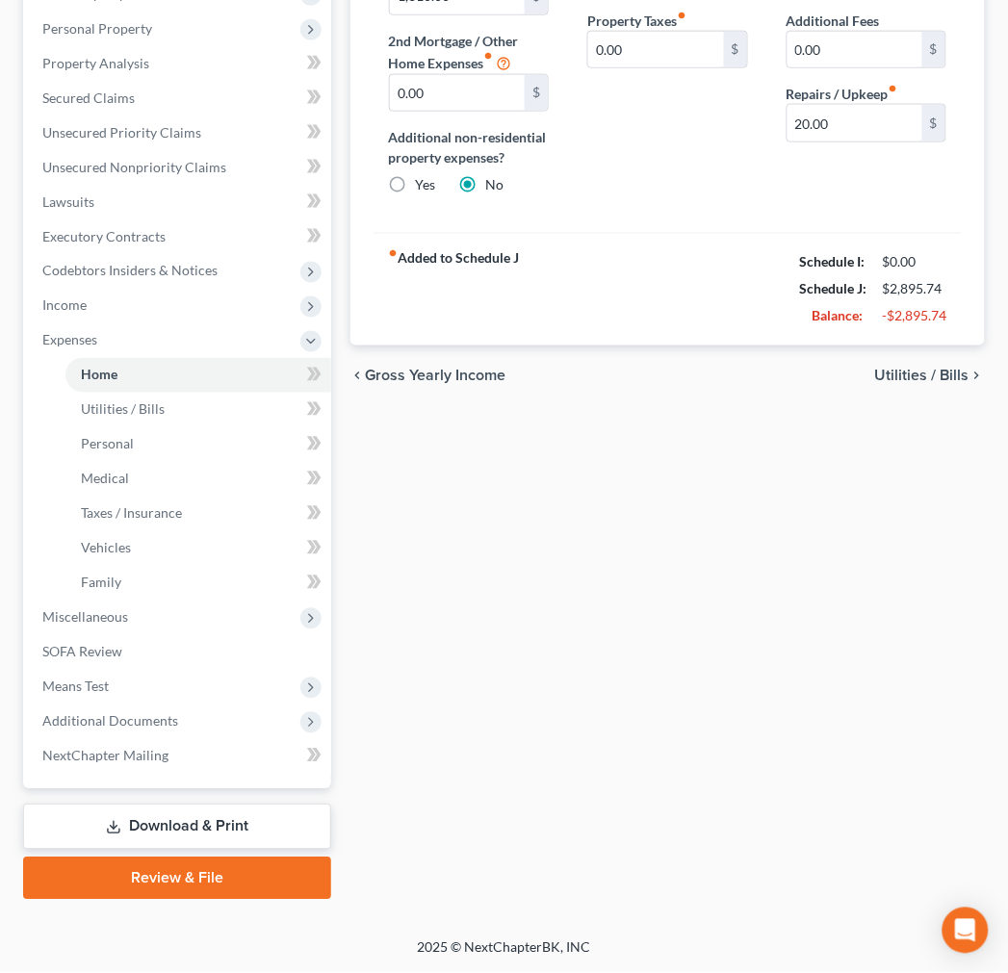
scroll to position [727, 0]
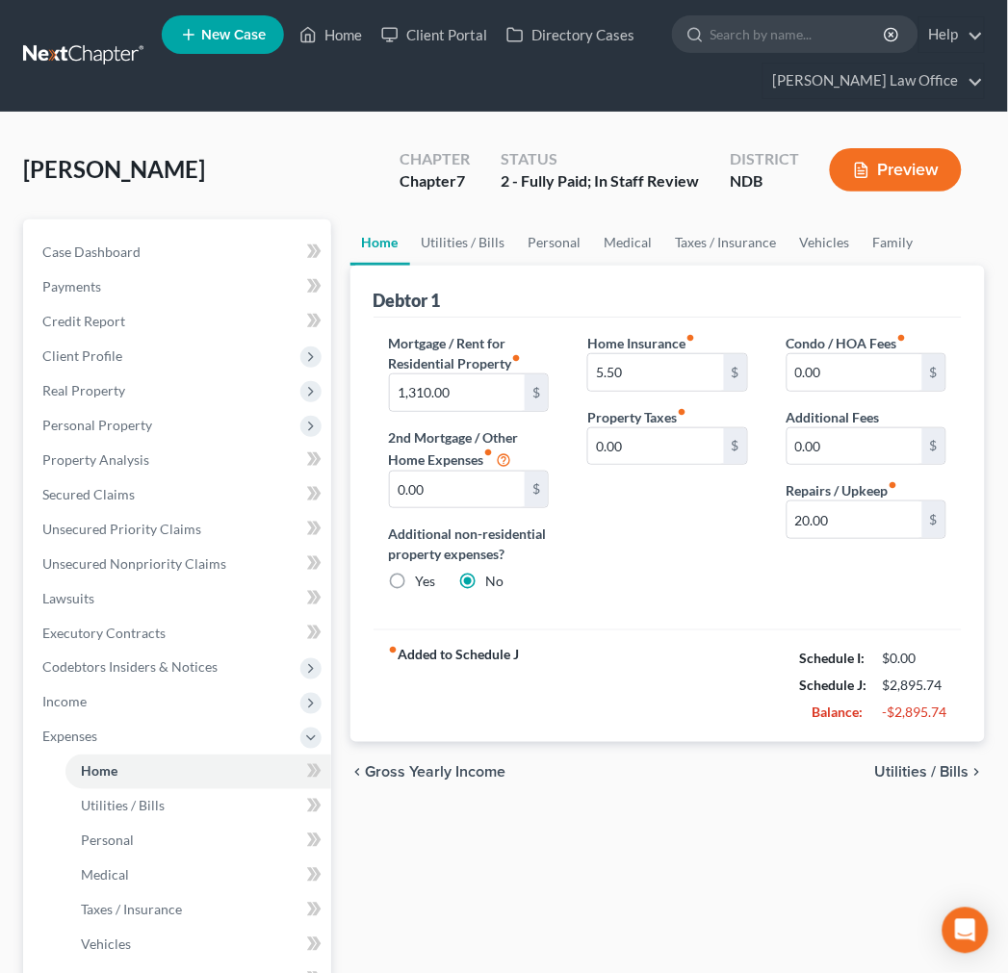
click at [683, 607] on div "Home Insurance fiber_manual_record 5.50 $ Property Taxes fiber_manual_record 0.…" at bounding box center [667, 470] width 198 height 274
click at [517, 266] on link "Utilities / Bills" at bounding box center [463, 242] width 107 height 46
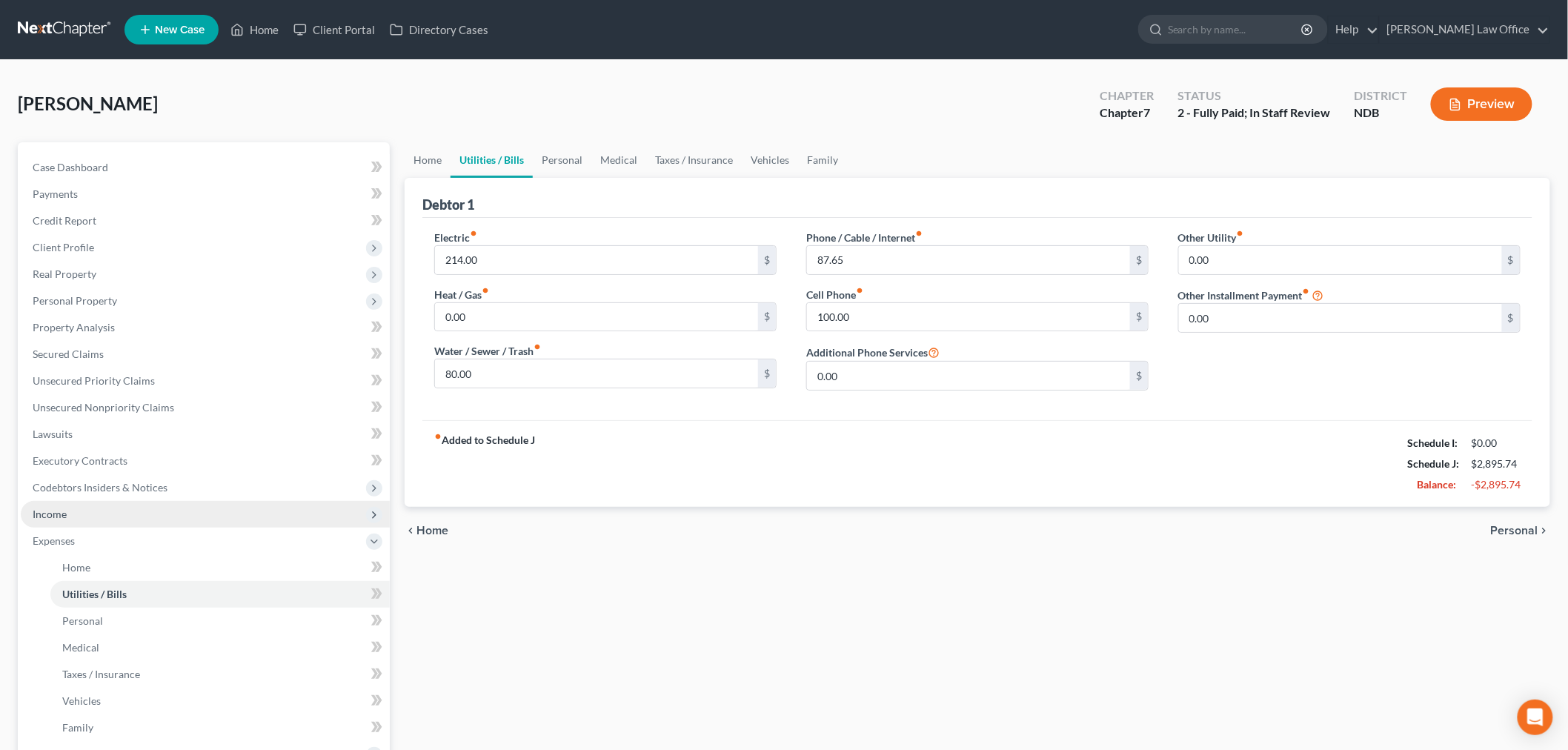
click at [141, 527] on span "Income" at bounding box center [205, 514] width 369 height 27
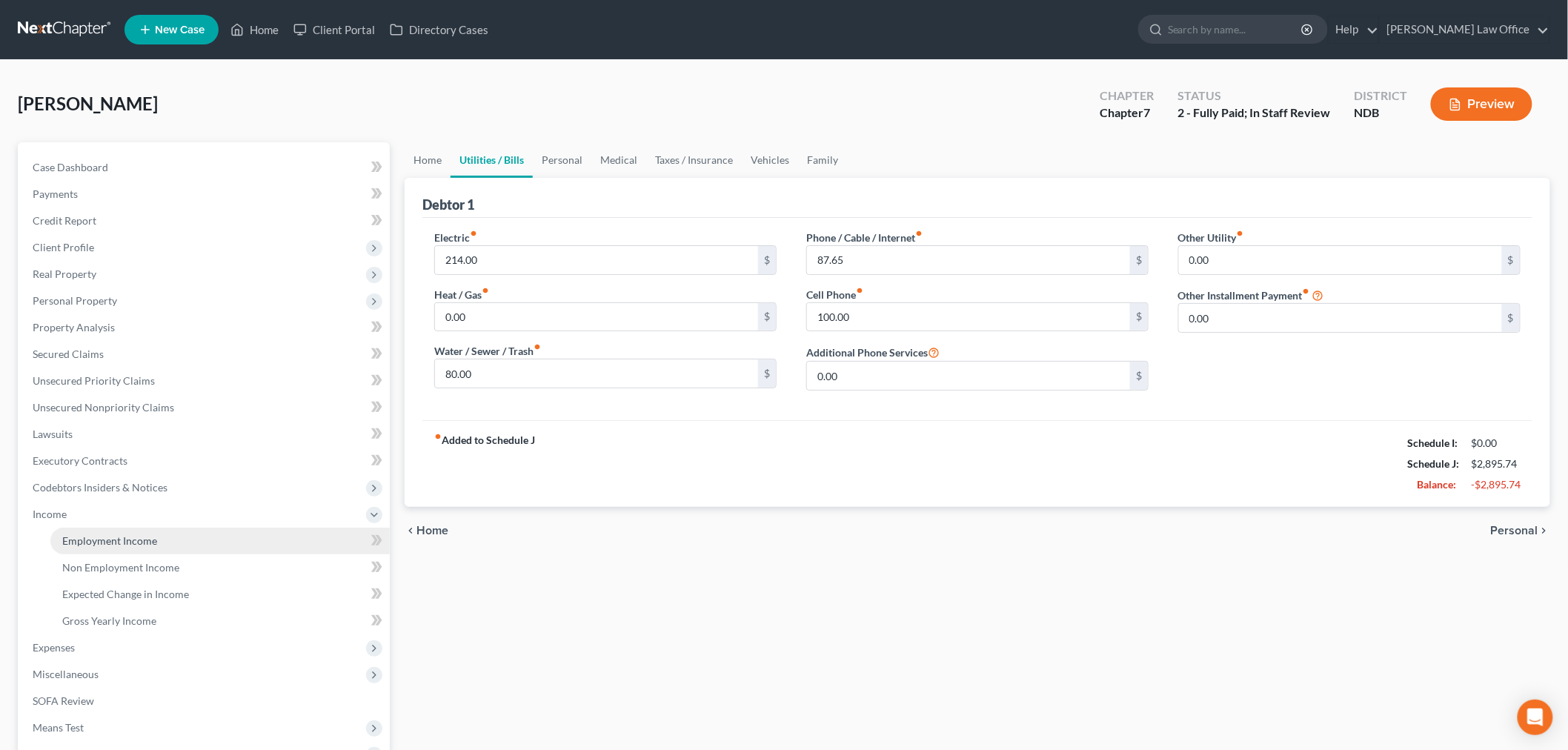
click at [129, 547] on span "Employment Income" at bounding box center [109, 541] width 95 height 12
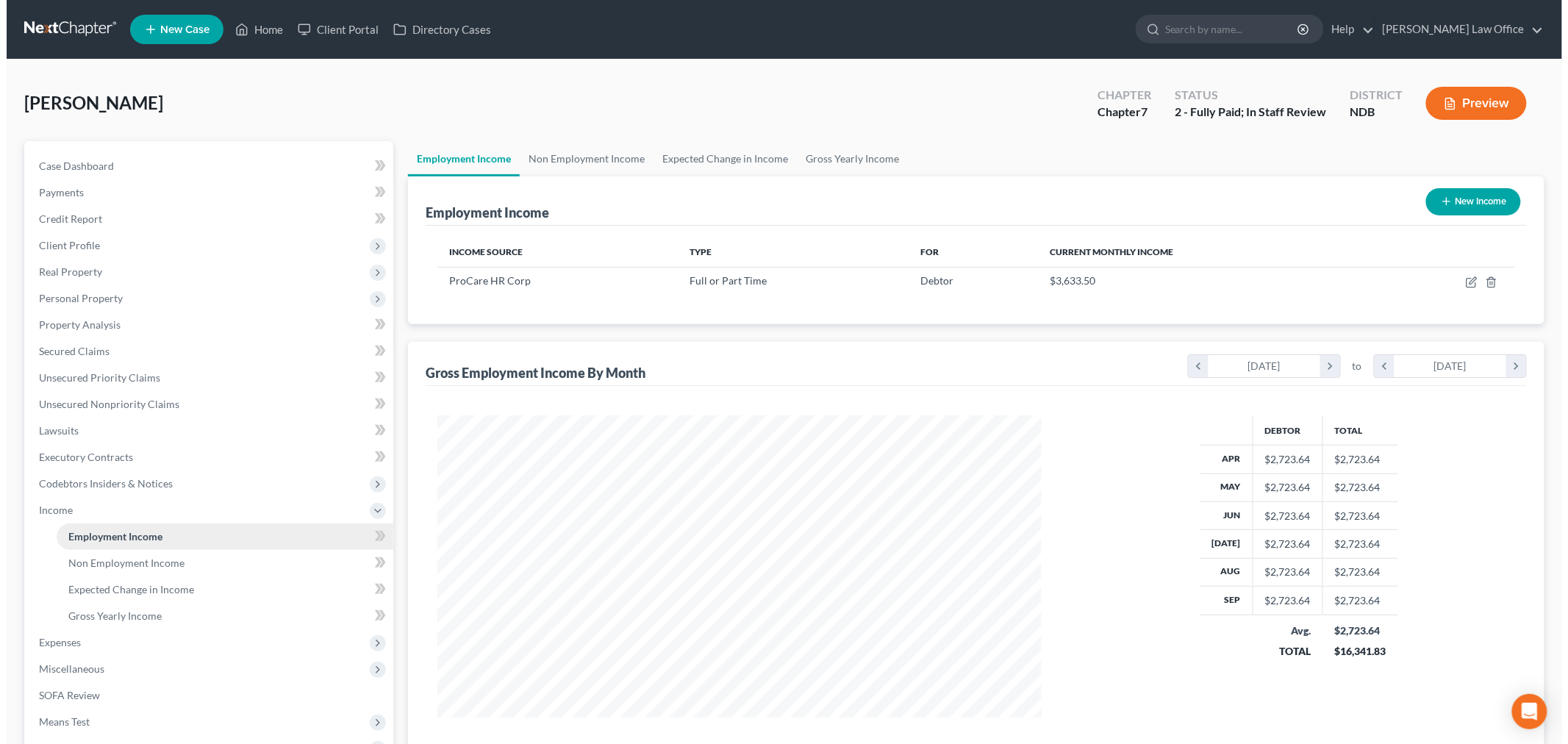
scroll to position [328, 633]
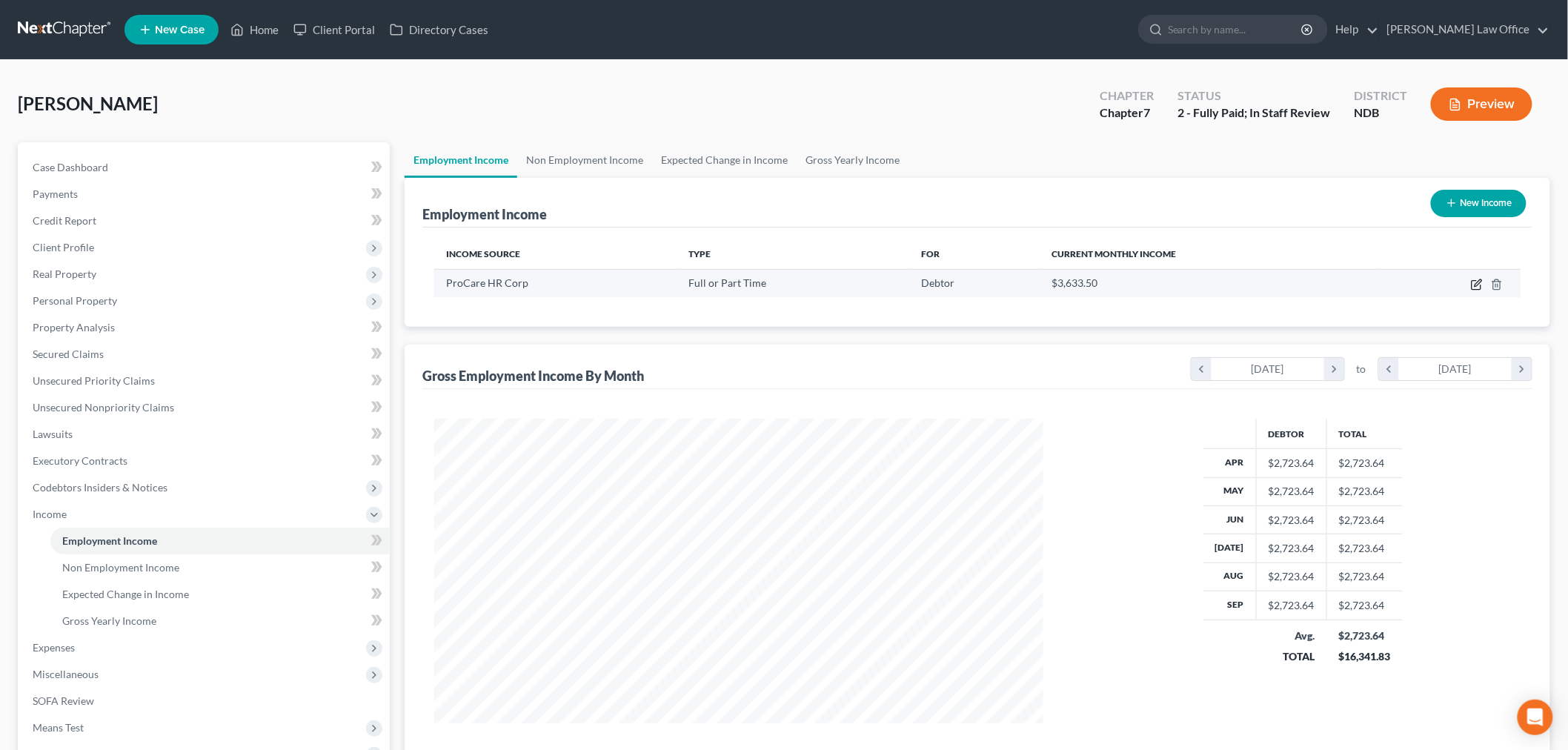
click at [788, 290] on icon "button" at bounding box center [1476, 286] width 9 height 9
select select "0"
select select "24"
select select "2"
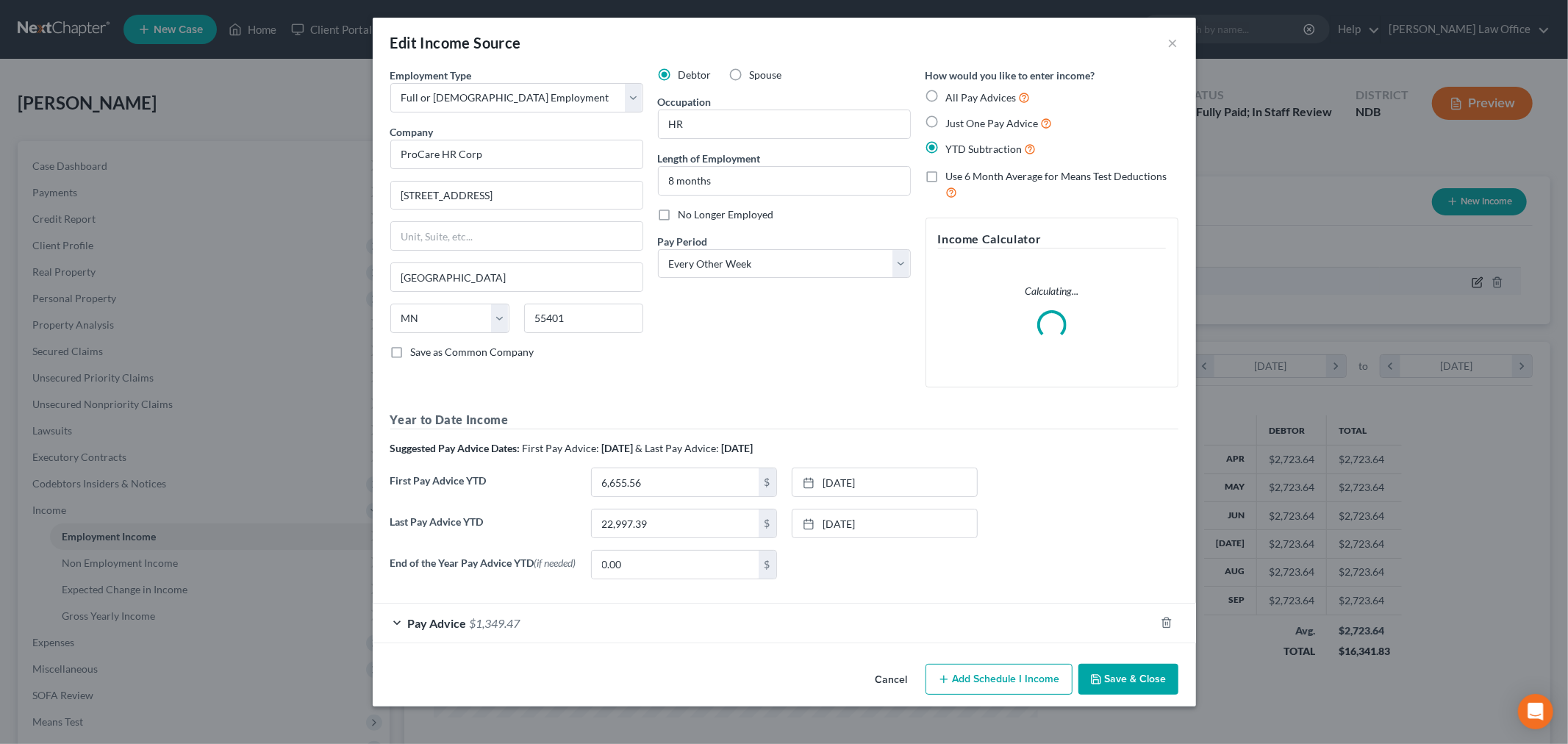
scroll to position [328, 639]
click at [781, 482] on div "Employment Type * Select Full or Part Time Employment Self Employment Company *…" at bounding box center [784, 329] width 803 height 523
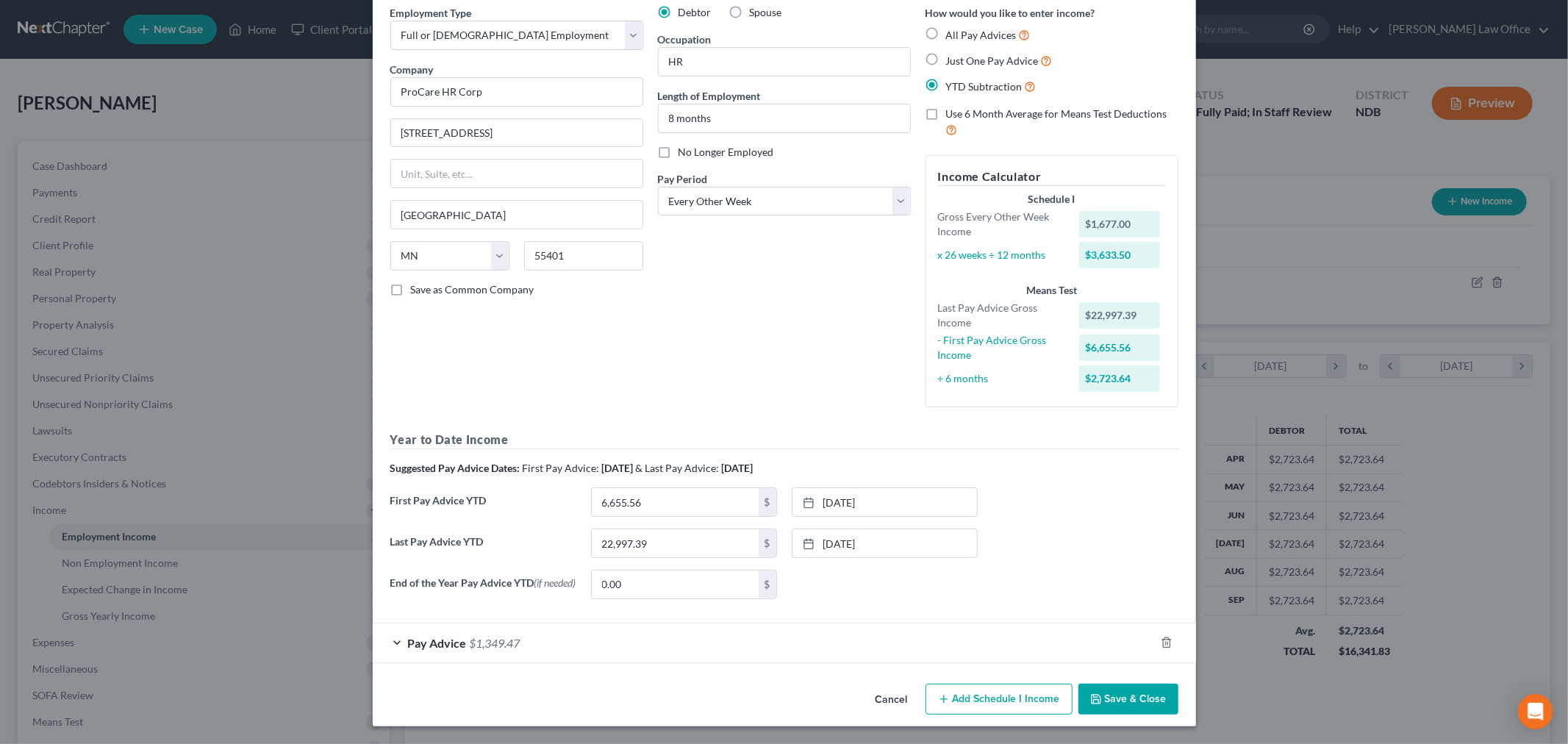
scroll to position [246, 0]
click at [541, 623] on div "Pay Advice $1,349.47" at bounding box center [764, 642] width 782 height 39
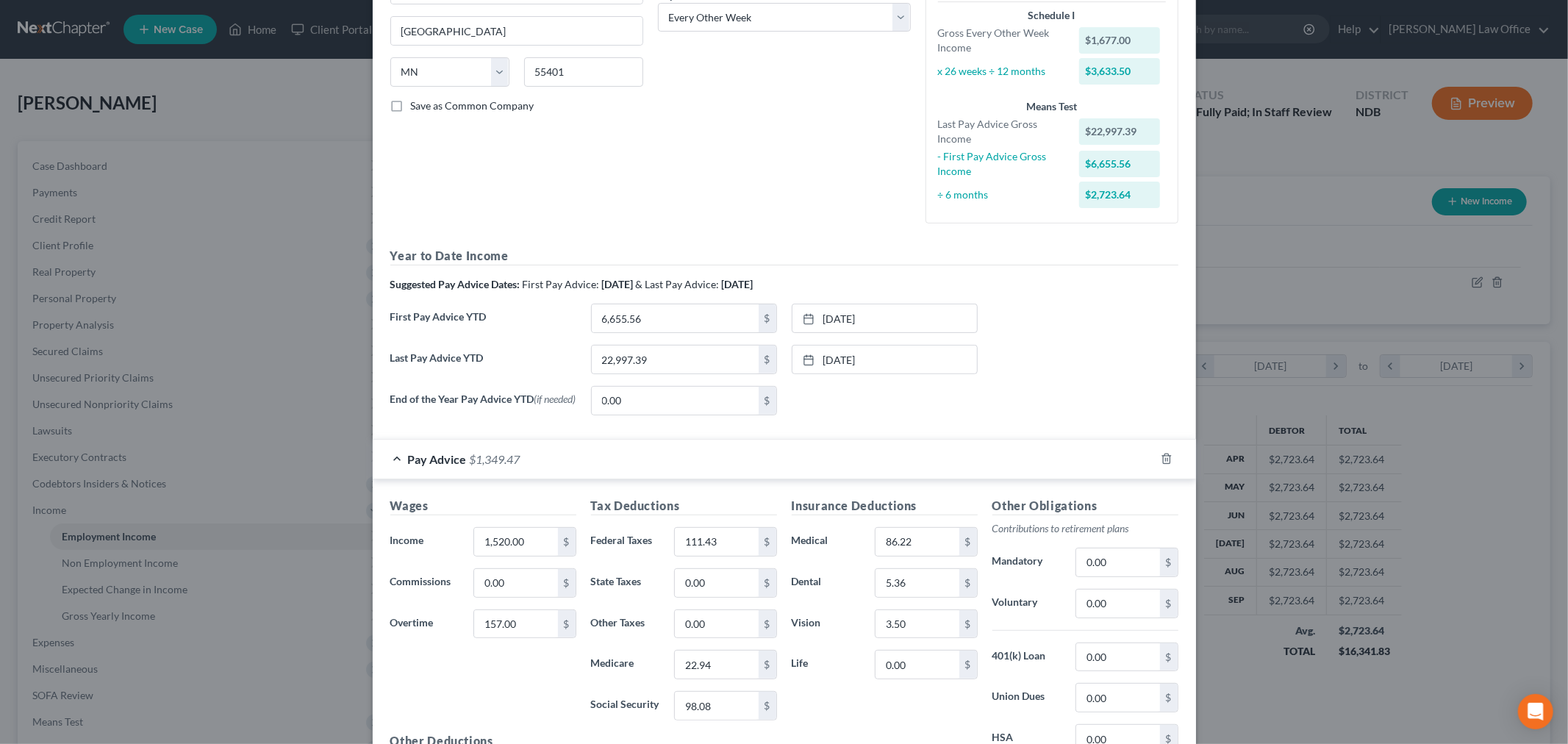
click at [390, 265] on h5 "Year to Date Income" at bounding box center [784, 256] width 788 height 18
click at [483, 386] on label "Last Pay Advice YTD" at bounding box center [483, 365] width 201 height 41
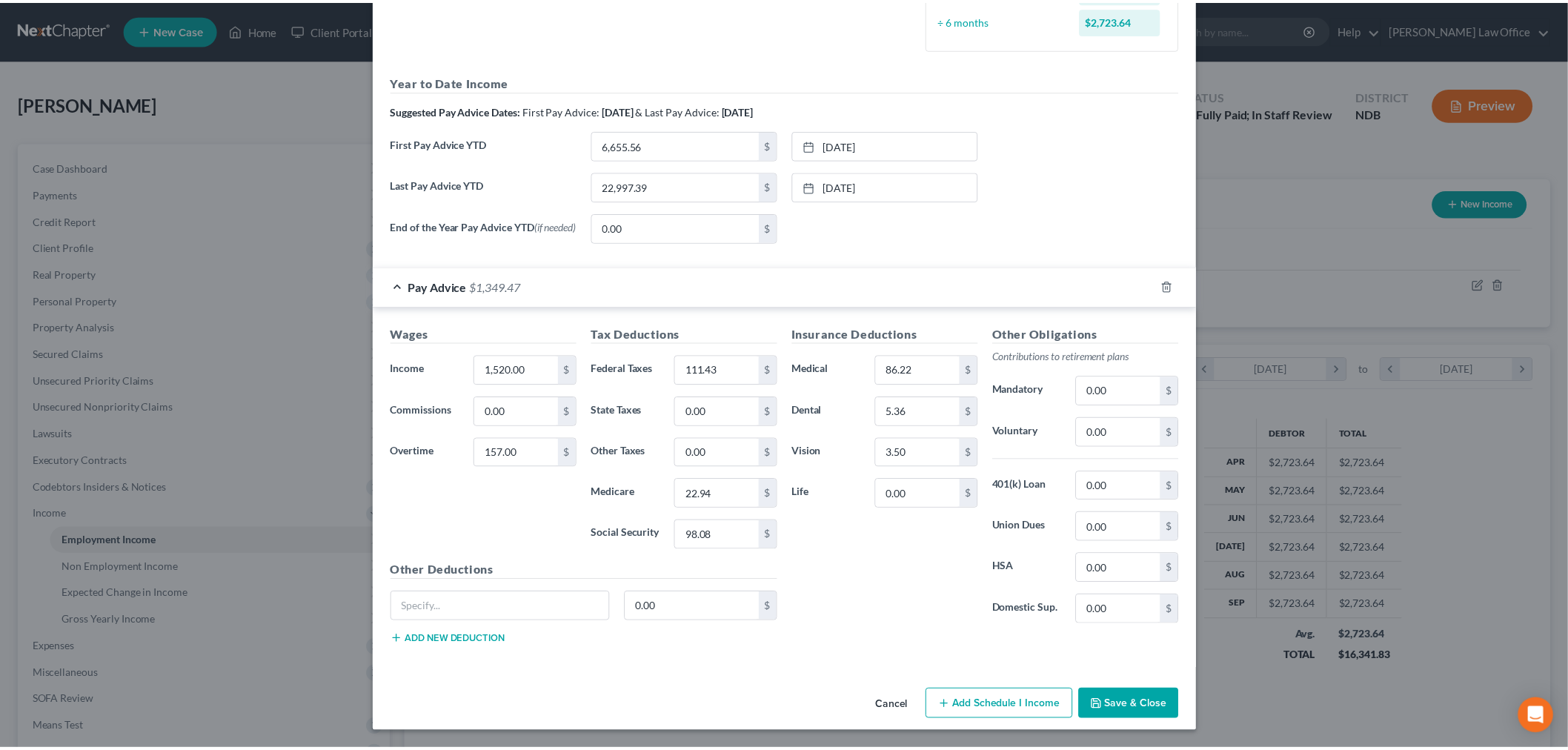
scroll to position [698, 0]
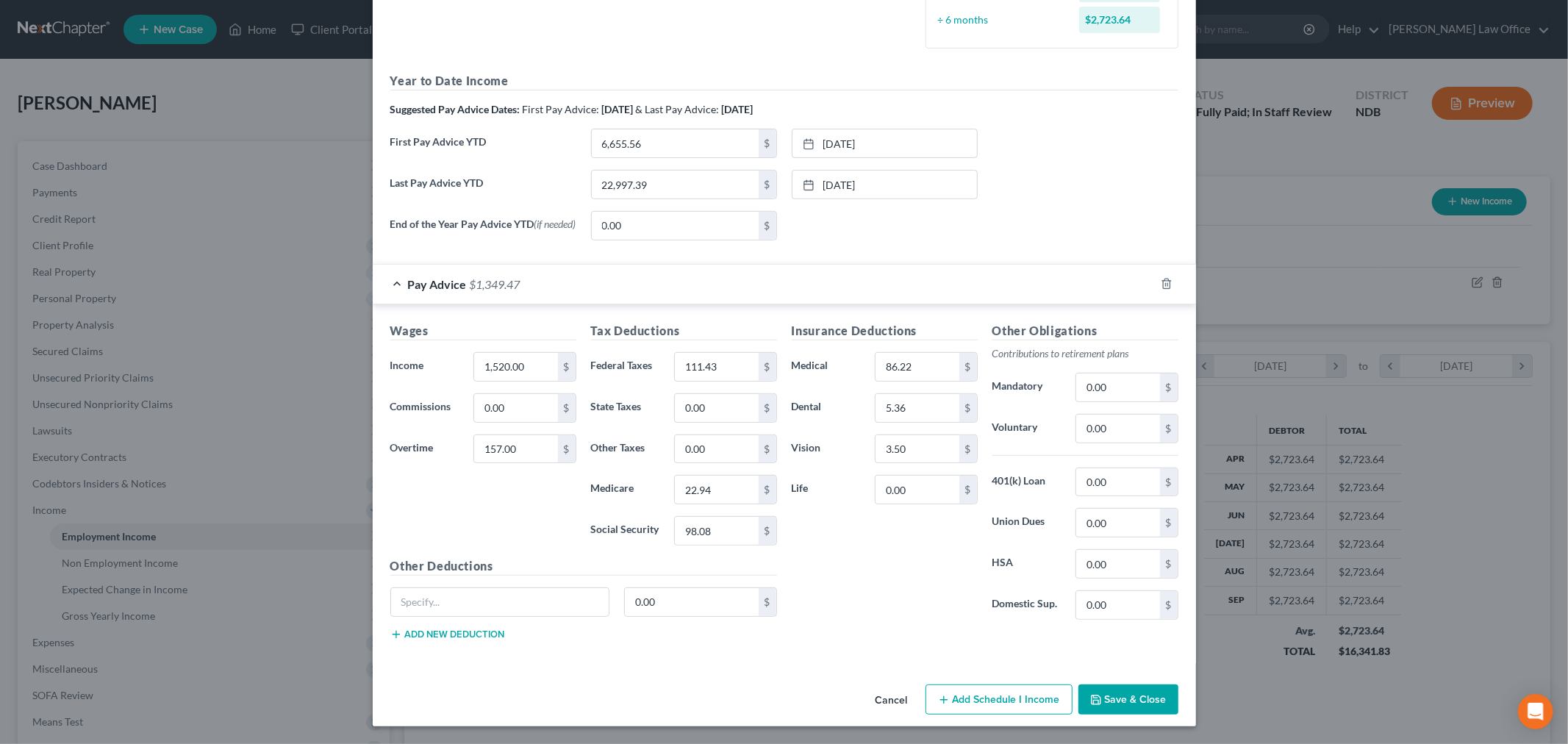
click at [781, 686] on button "Save & Close" at bounding box center [1128, 700] width 100 height 31
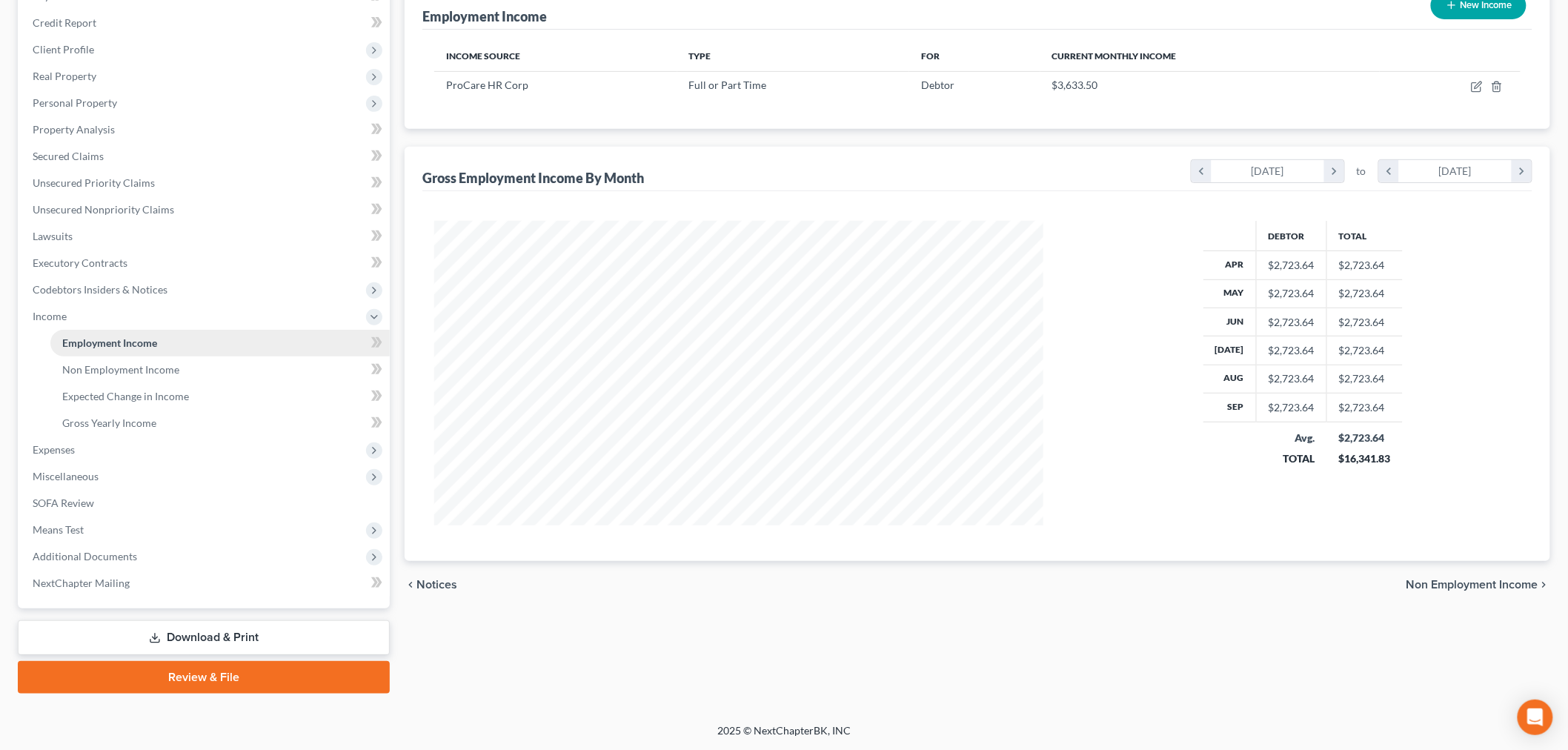
scroll to position [296, 0]
click at [156, 429] on span "Gross Yearly Income" at bounding box center [109, 423] width 94 height 12
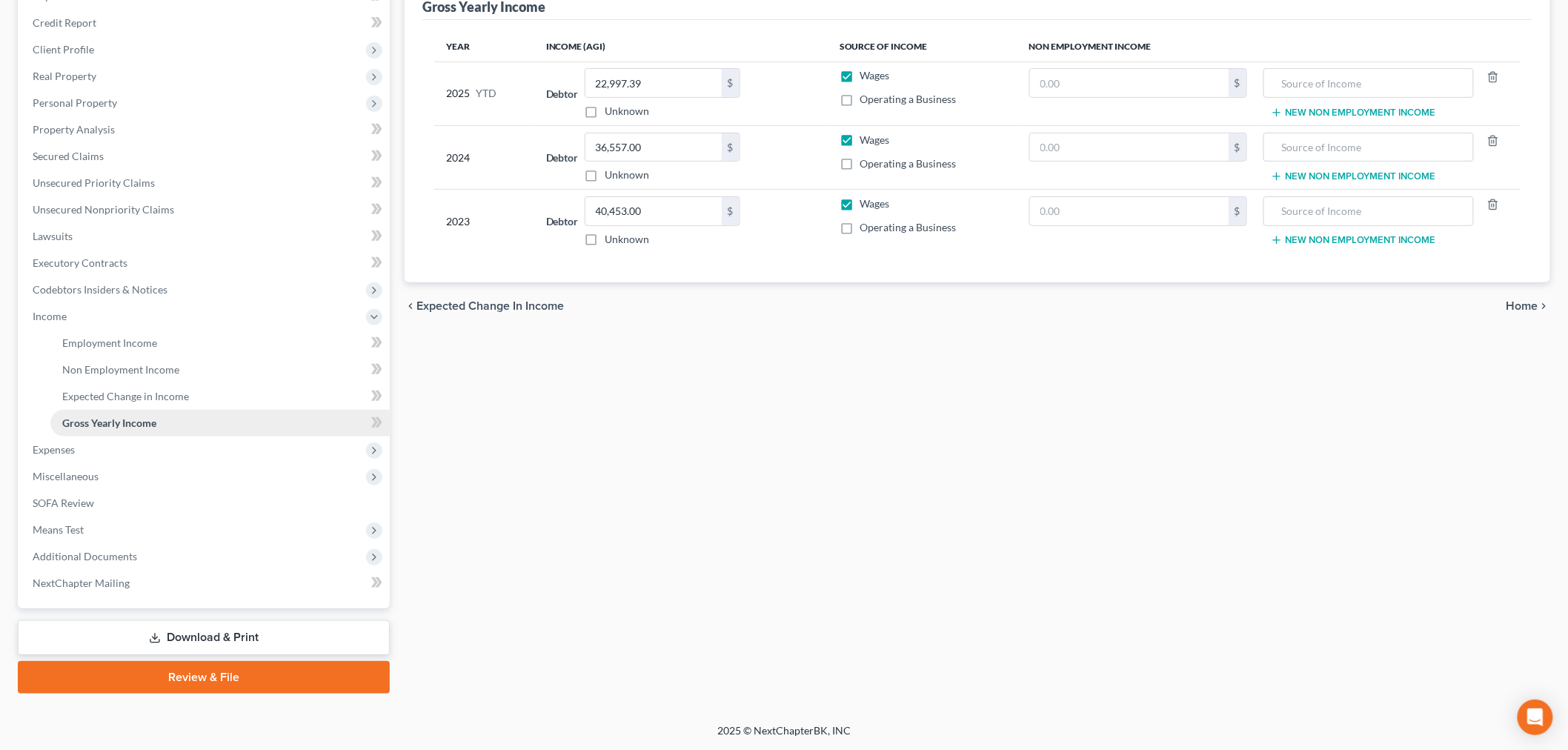
scroll to position [362, 0]
click at [109, 457] on span "Expenses" at bounding box center [205, 450] width 369 height 27
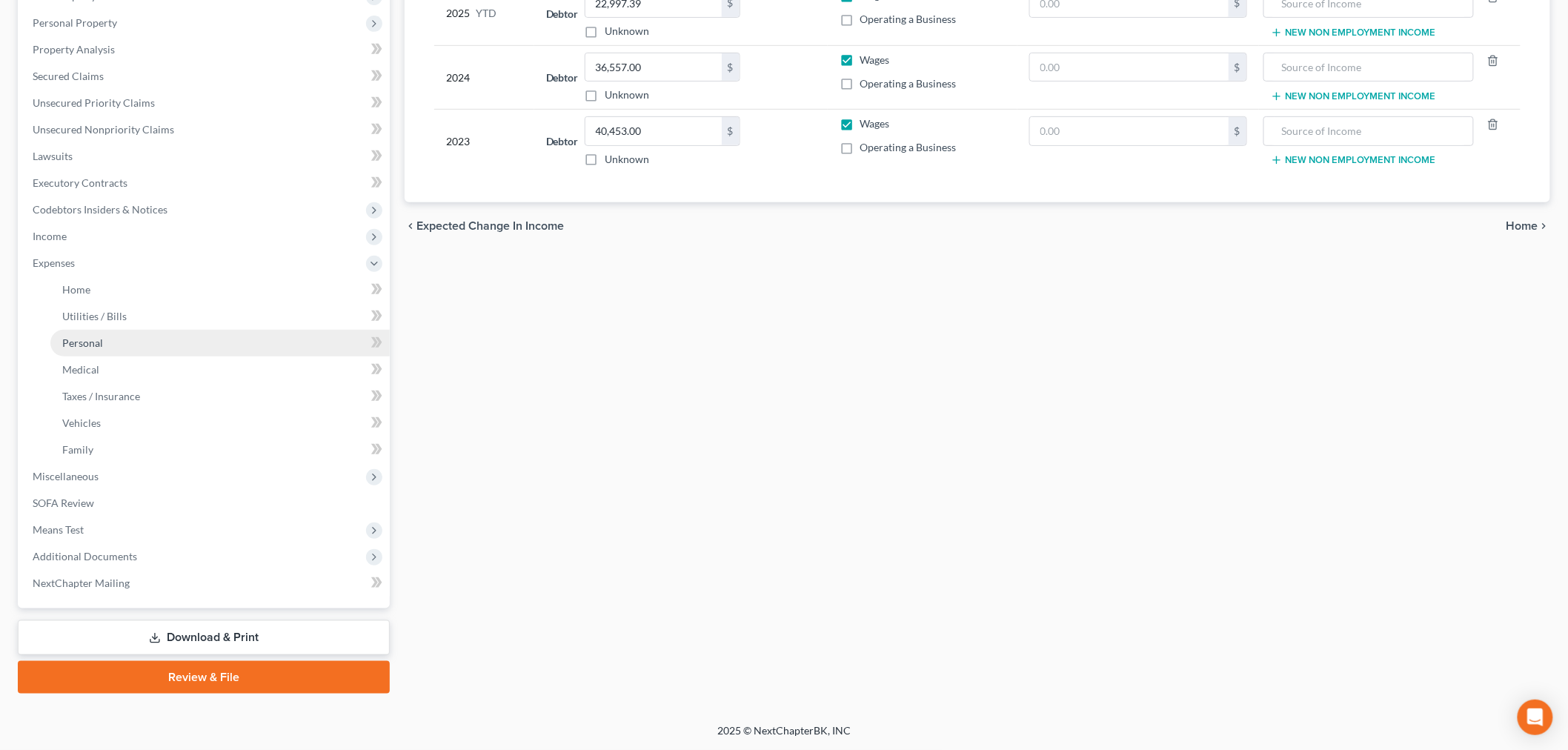
click at [102, 349] on span "Personal" at bounding box center [82, 343] width 41 height 12
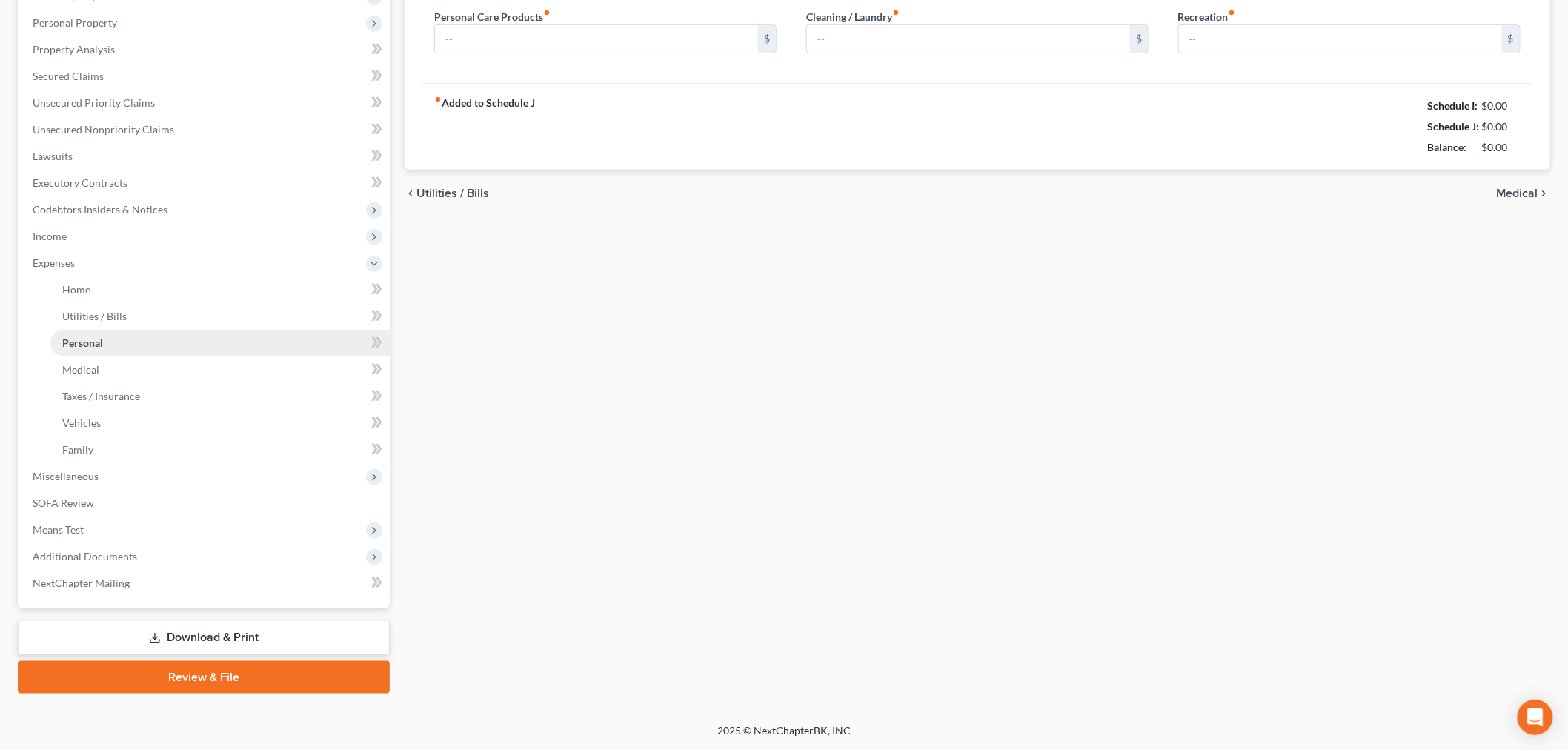
scroll to position [126, 0]
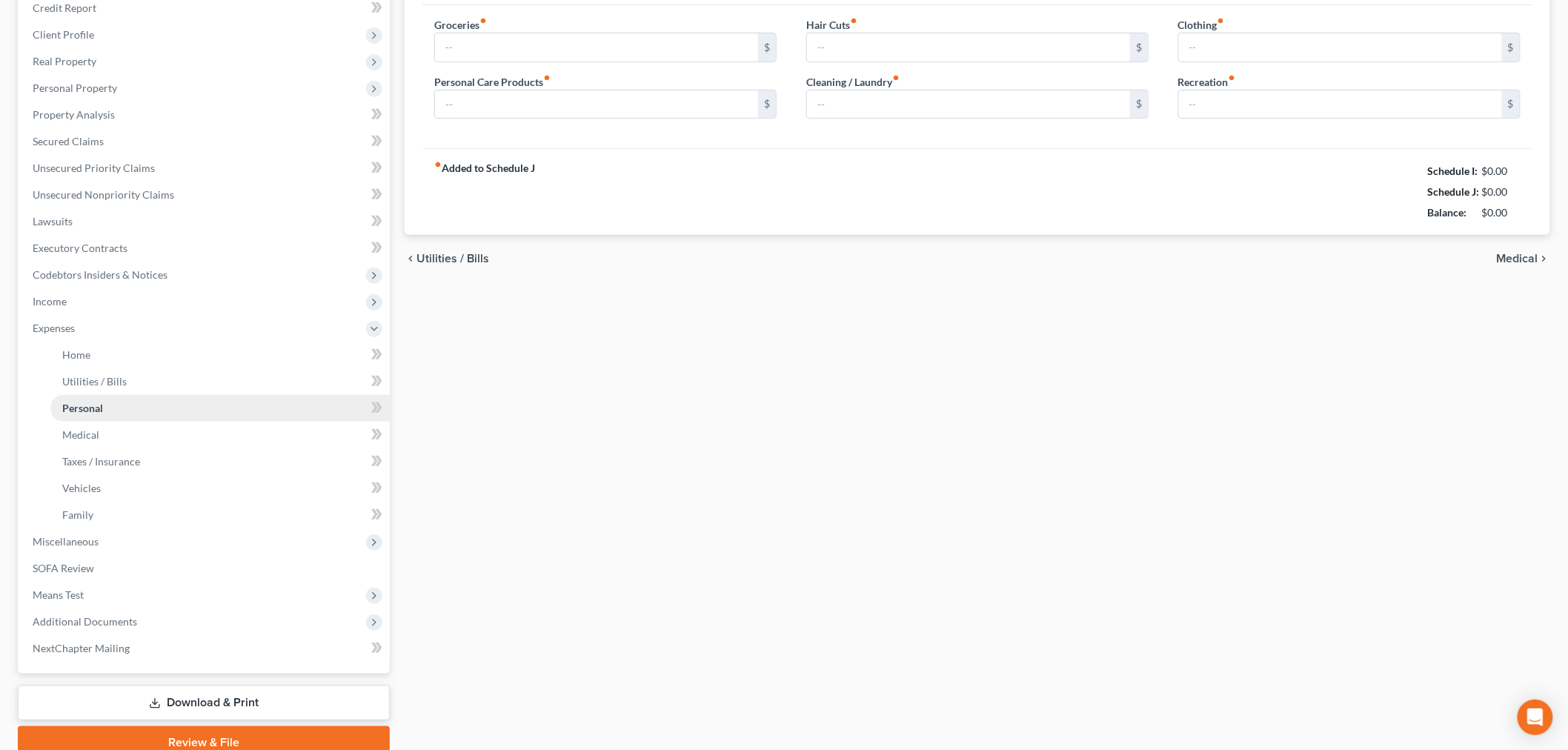
type input "500.00"
type input "40.00"
type input "10.00"
type input "25.00"
type input "75.00"
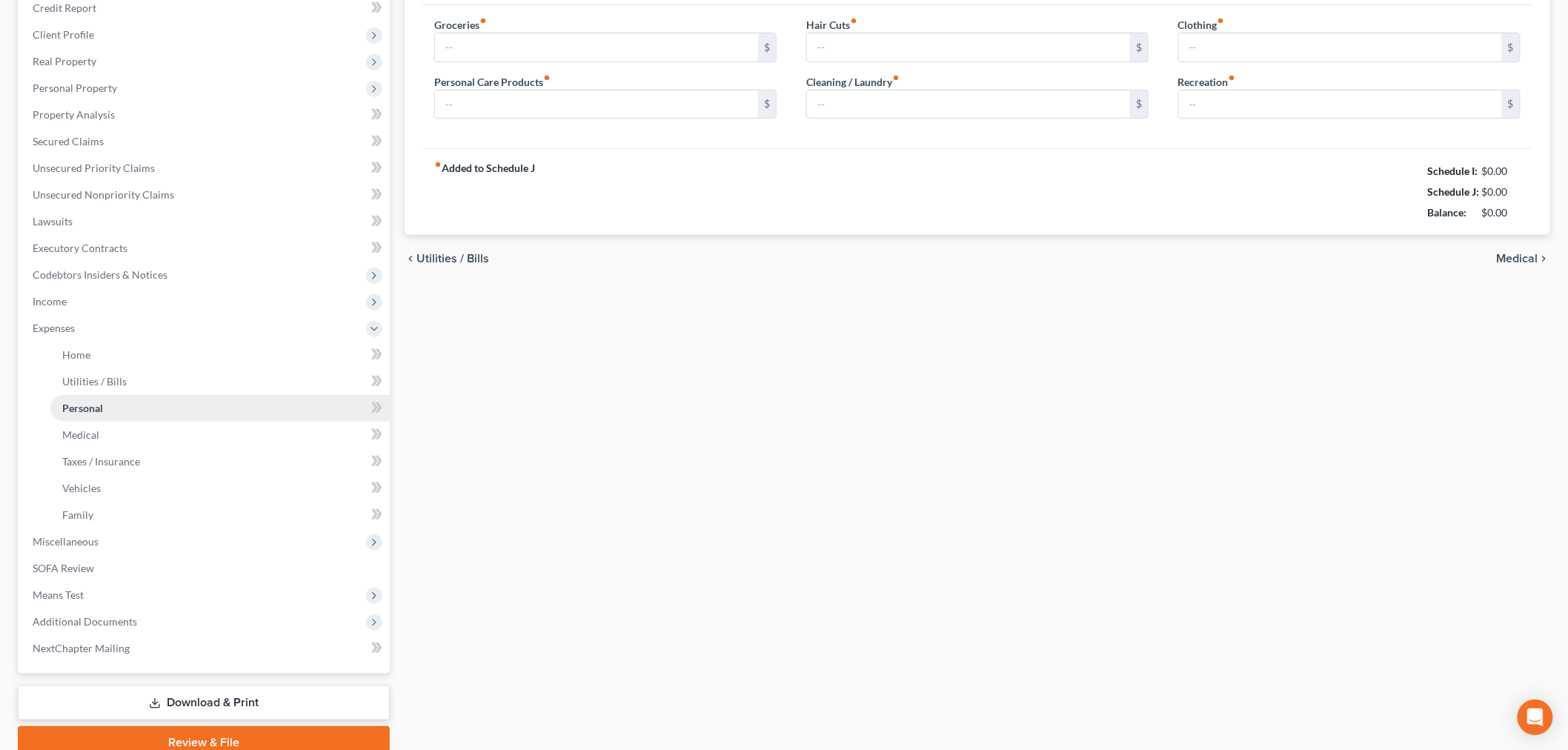
type input "65.00"
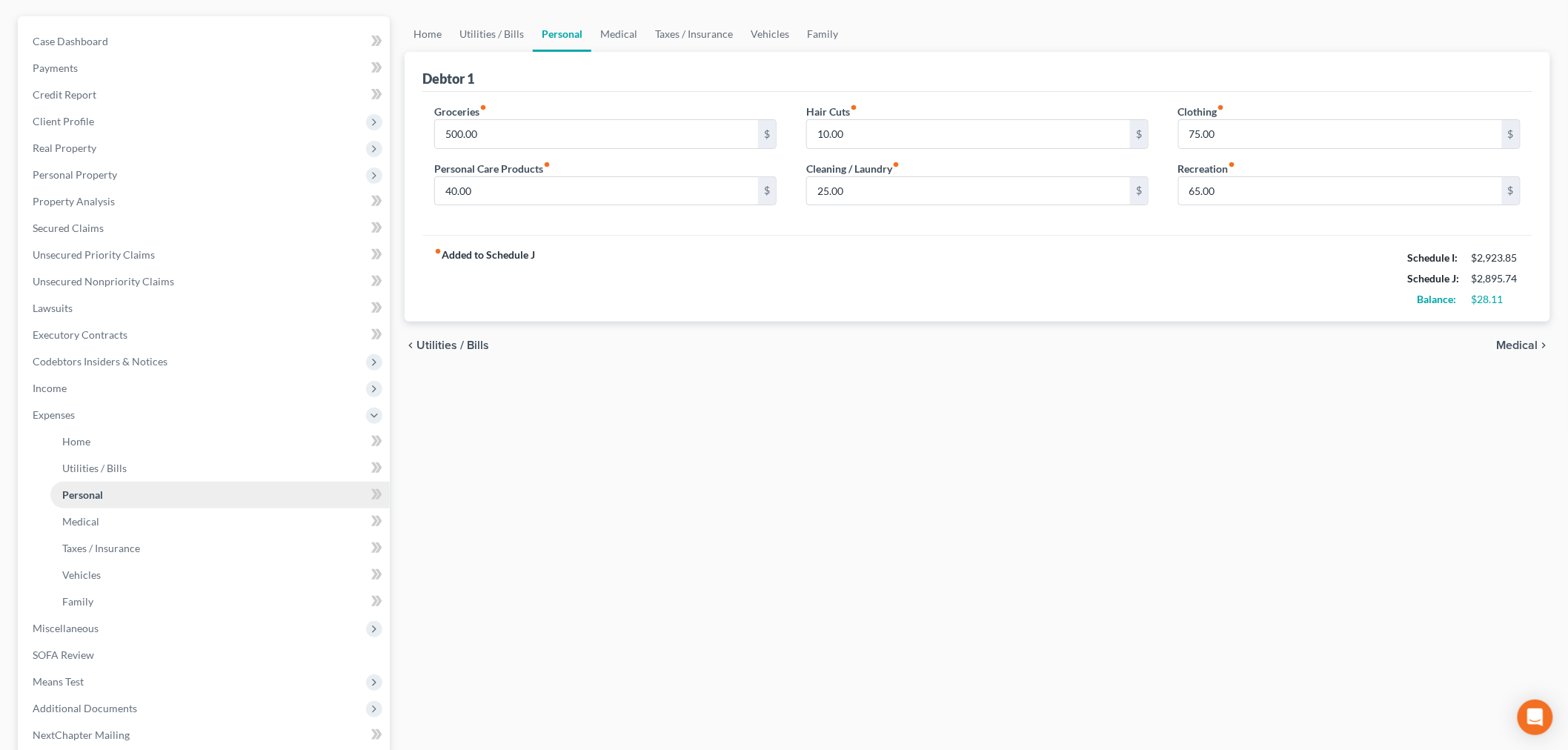
scroll to position [0, 0]
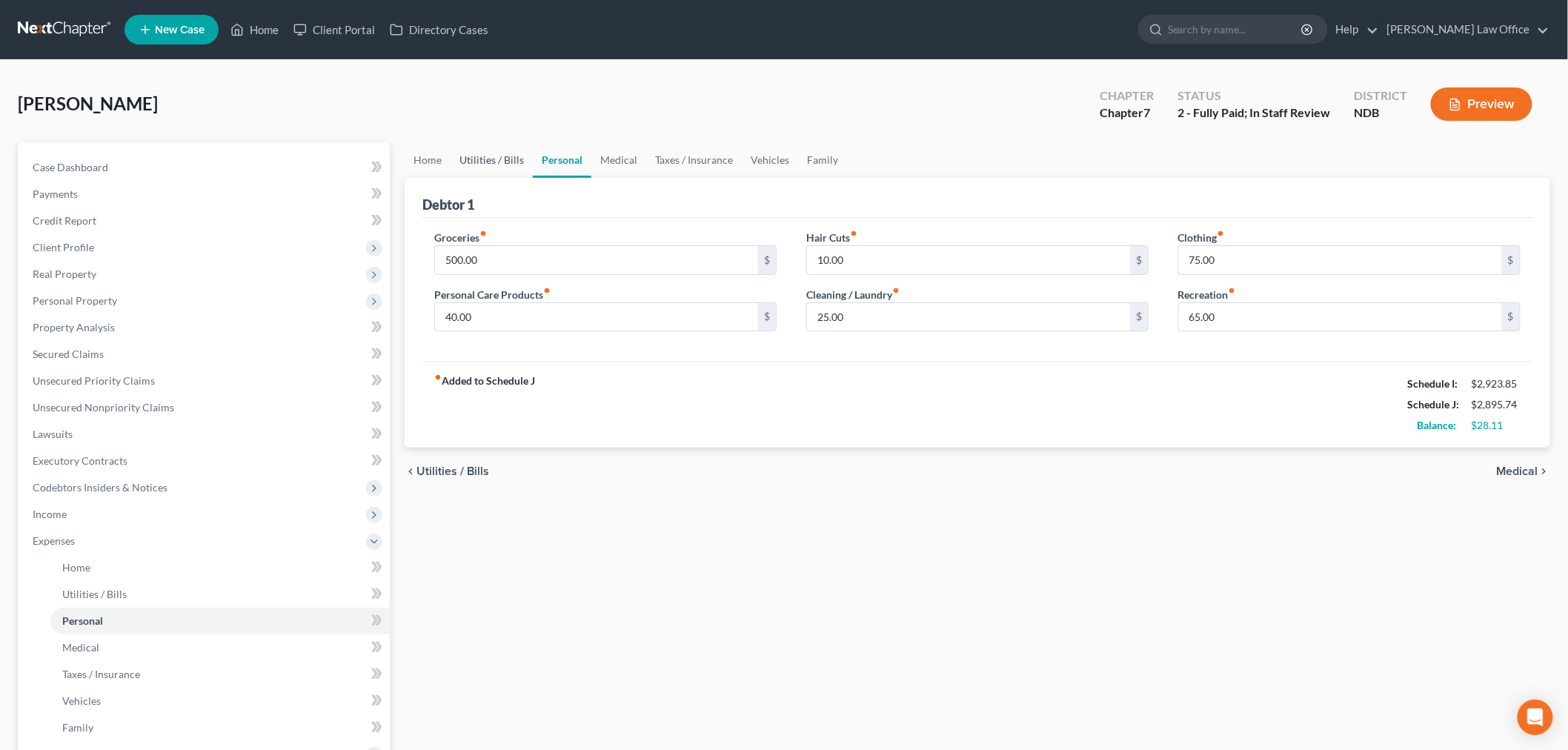
click at [521, 178] on link "Utilities / Bills" at bounding box center [491, 160] width 82 height 35
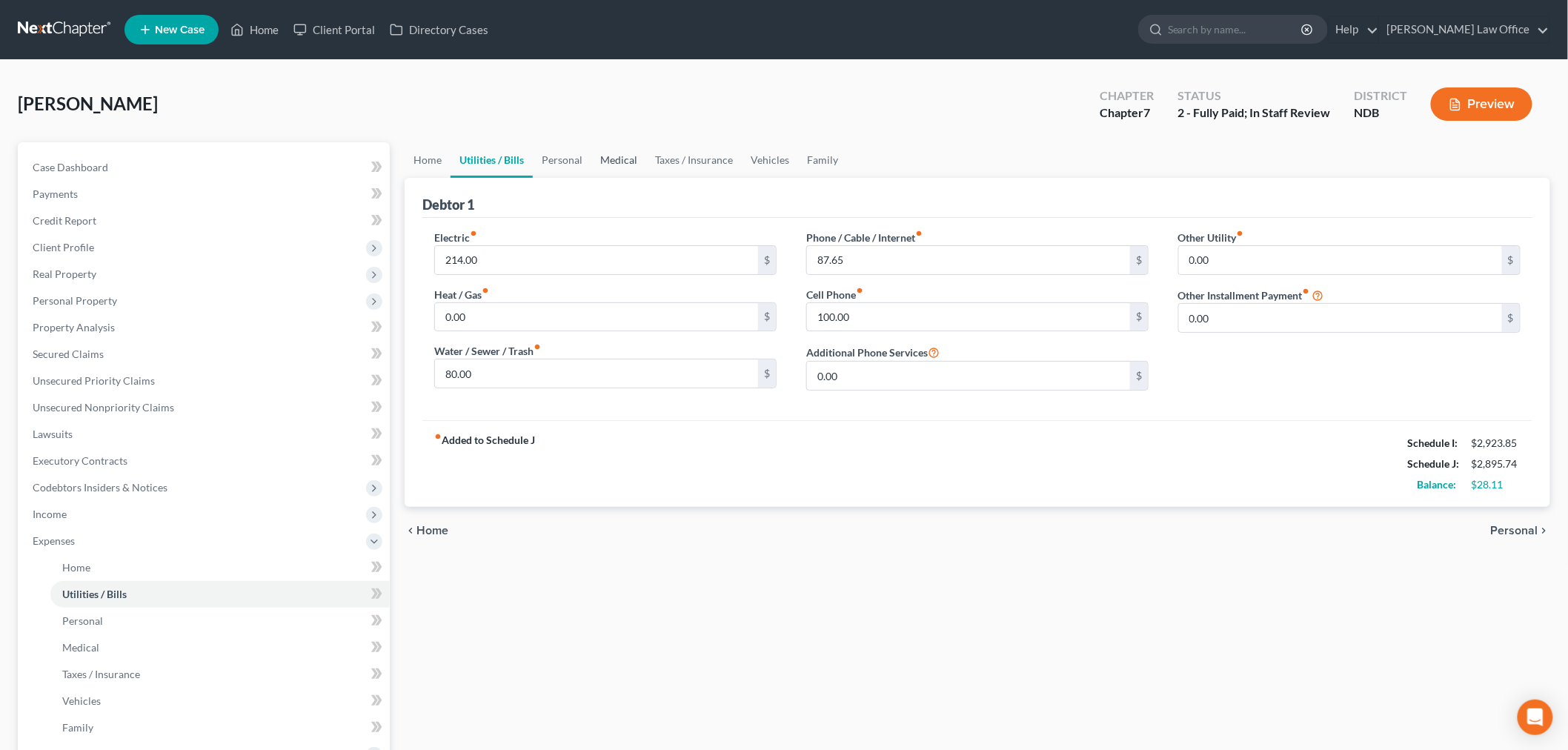
click at [646, 178] on link "Medical" at bounding box center [618, 160] width 55 height 35
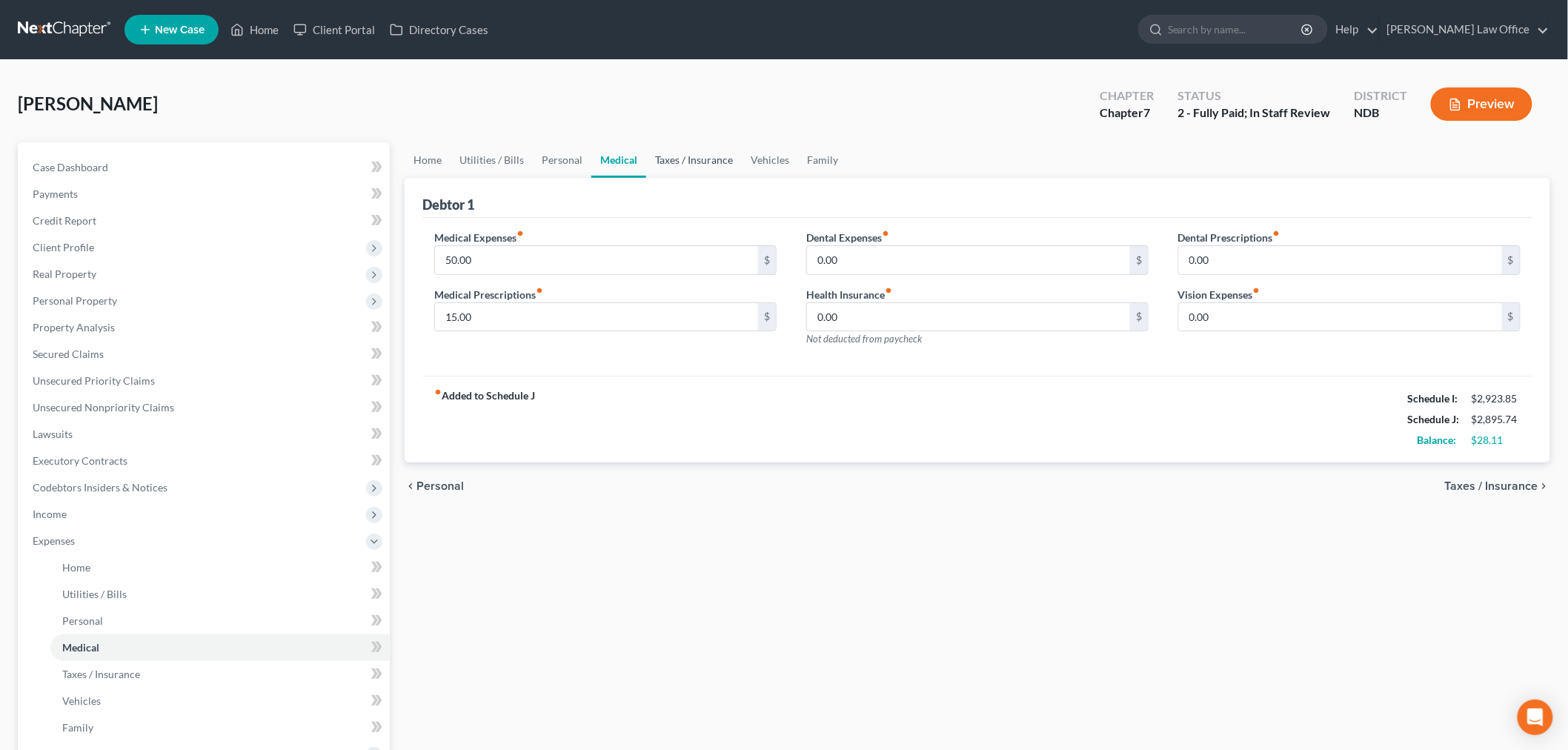
click at [729, 178] on link "Taxes / Insurance" at bounding box center [694, 160] width 95 height 35
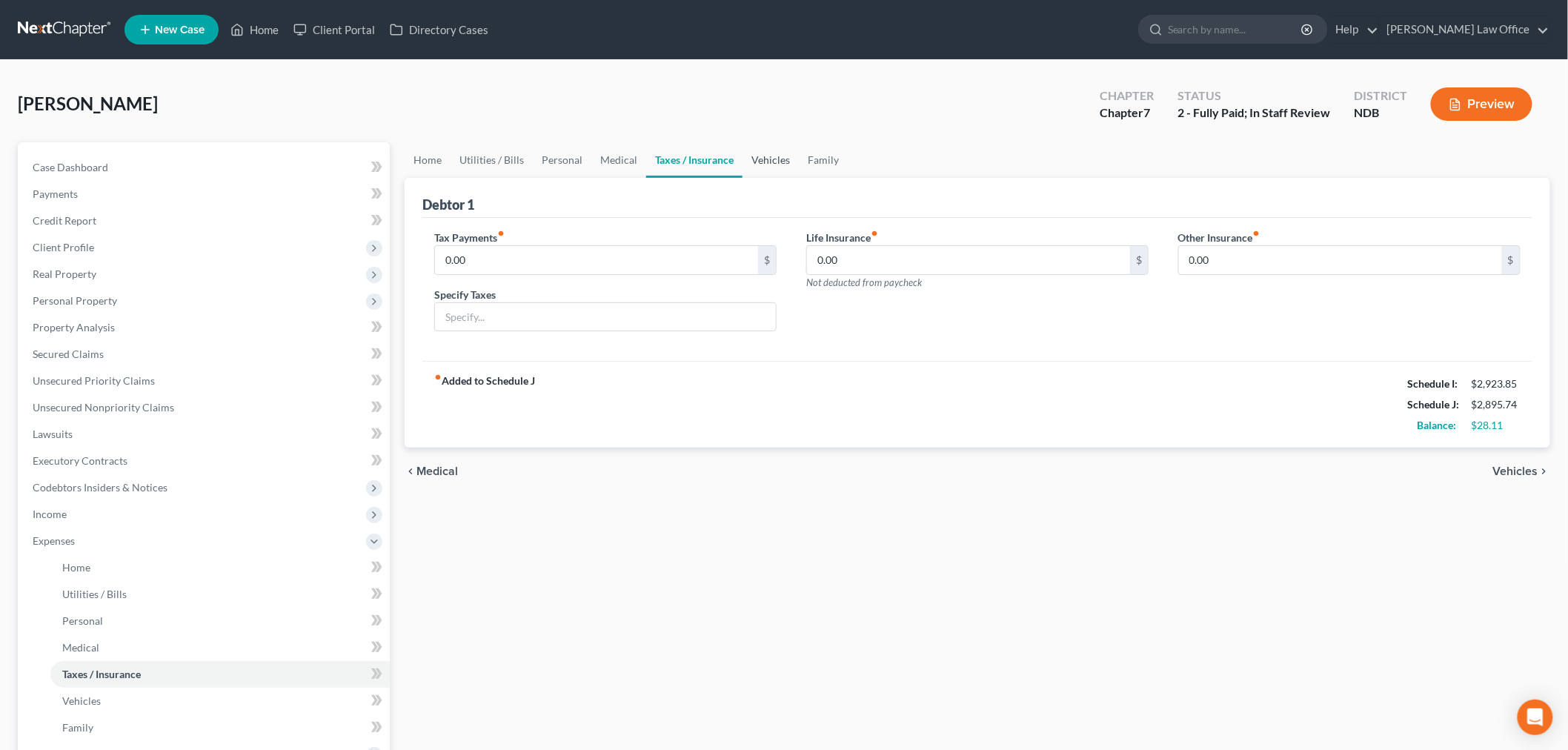
click at [788, 178] on link "Vehicles" at bounding box center [770, 160] width 56 height 35
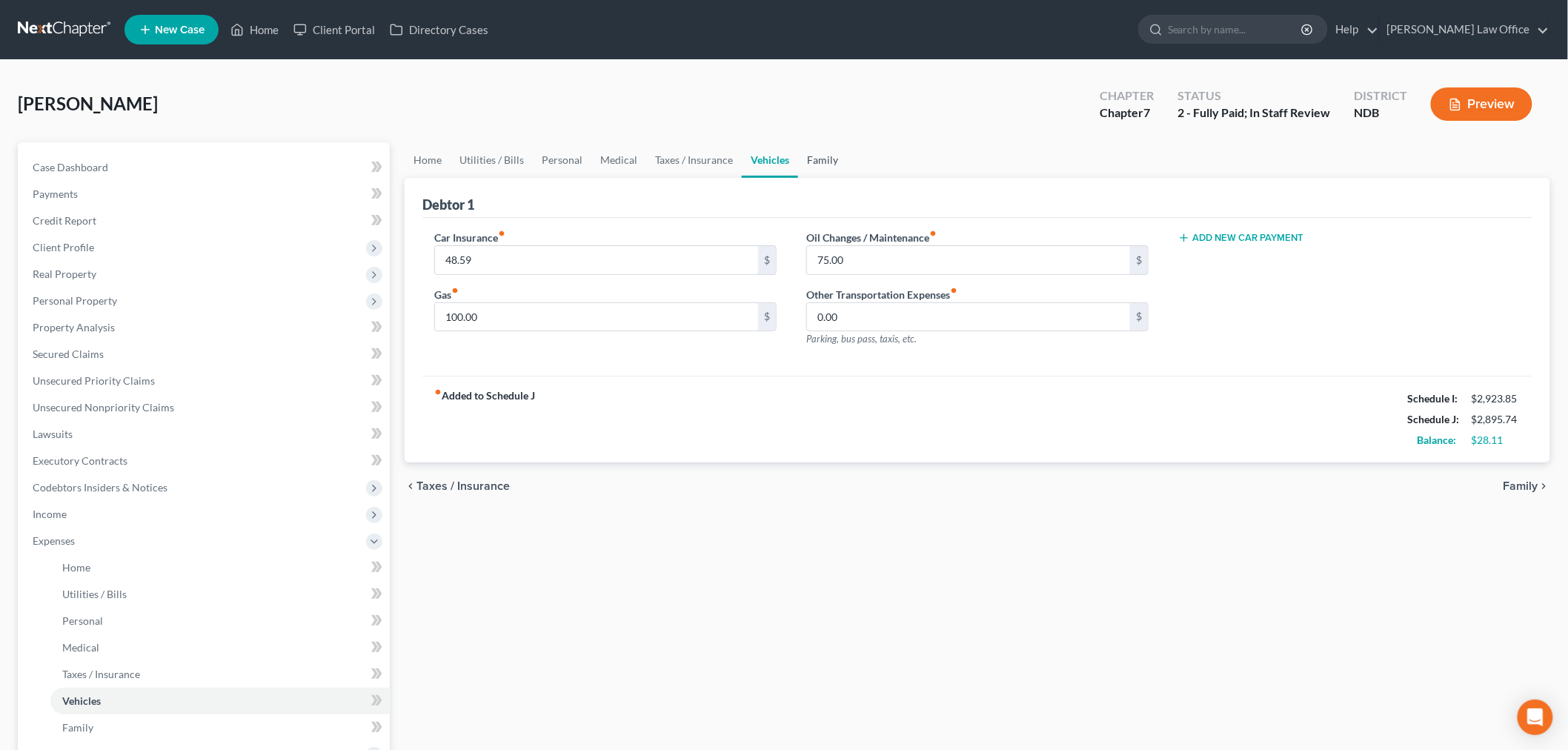
click at [788, 178] on link "Family" at bounding box center [823, 160] width 49 height 35
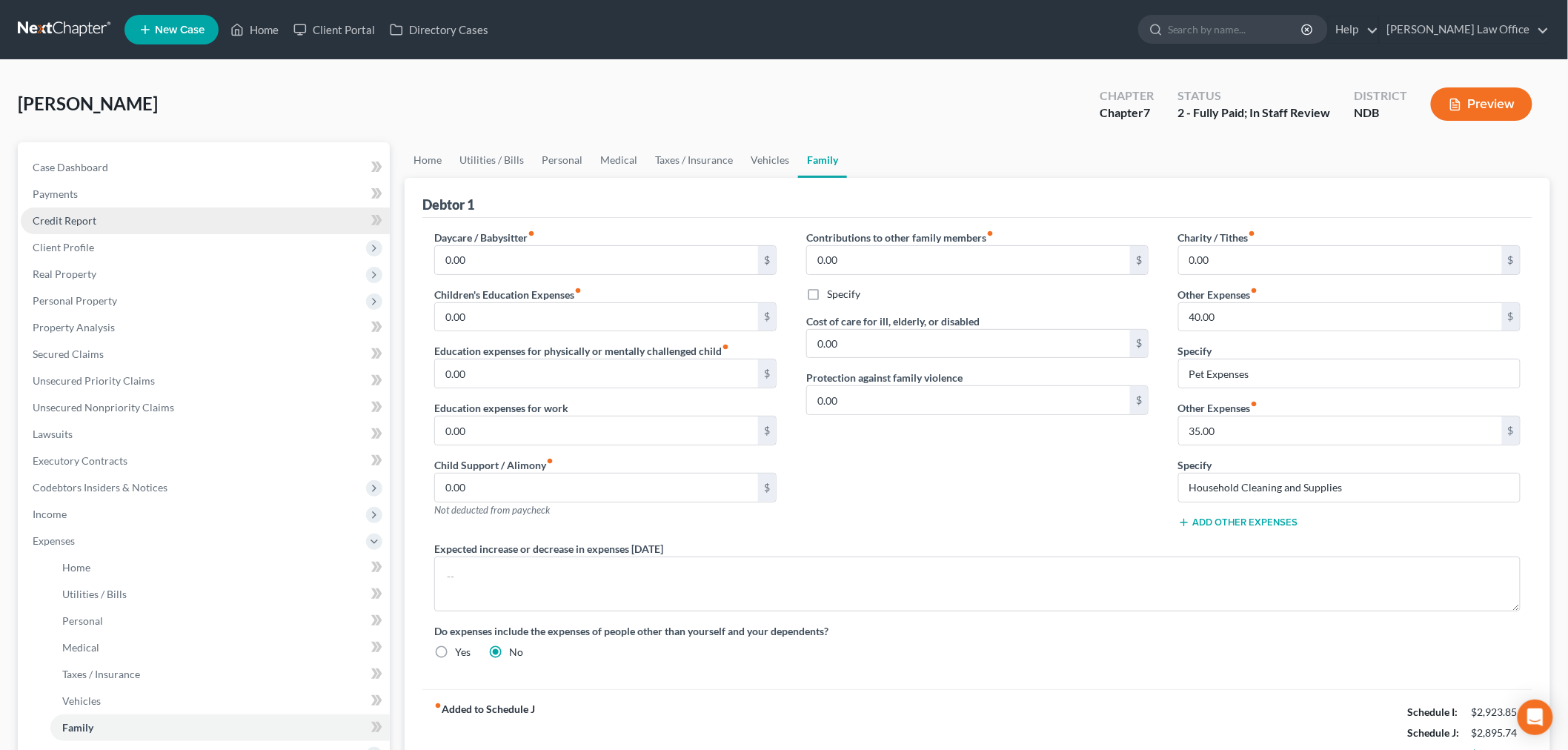
click at [96, 226] on span "Credit Report" at bounding box center [64, 220] width 64 height 12
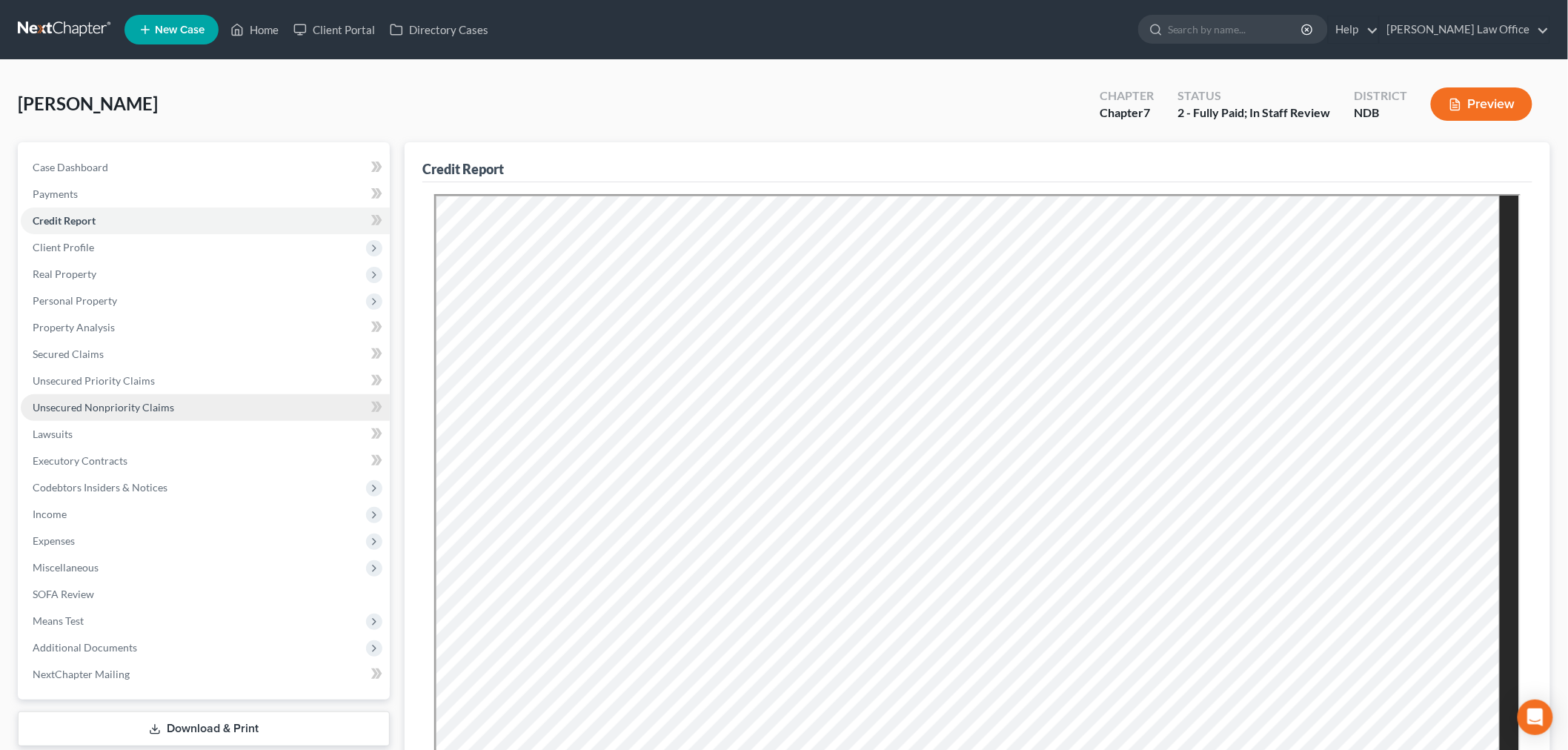
click at [180, 421] on link "Unsecured Nonpriority Claims" at bounding box center [205, 407] width 369 height 27
